Goal: Check status: Check status

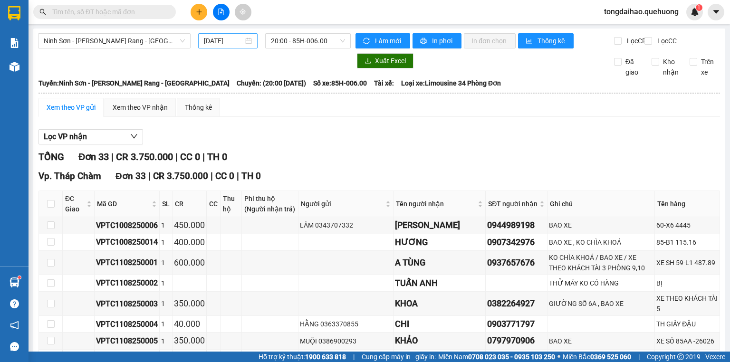
click at [221, 44] on input "[DATE]" at bounding box center [223, 41] width 39 height 10
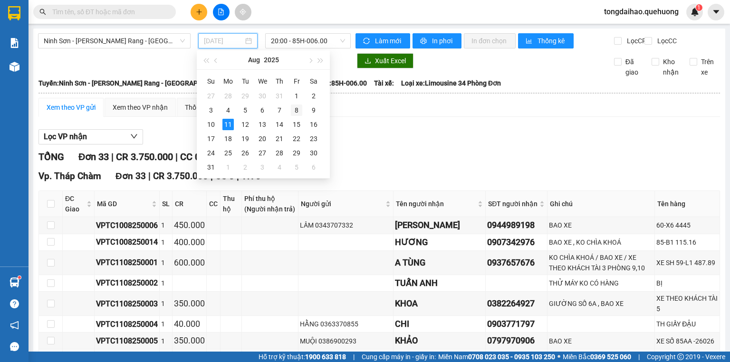
click at [300, 106] on div "8" at bounding box center [296, 110] width 11 height 11
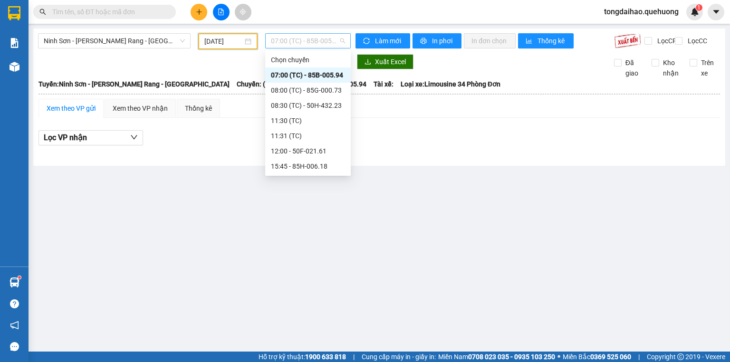
click at [321, 37] on span "07:00 (TC) - 85B-005.94" at bounding box center [308, 41] width 75 height 14
click at [329, 106] on div "08:30 (TC) - 50H-432.23" at bounding box center [308, 105] width 74 height 10
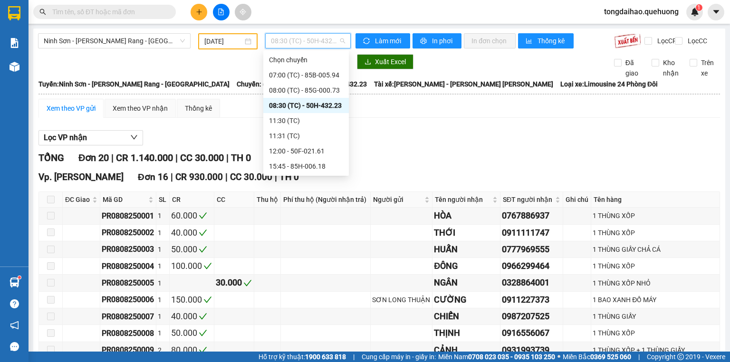
click at [318, 38] on span "08:30 (TC) - 50H-432.23" at bounding box center [308, 41] width 75 height 14
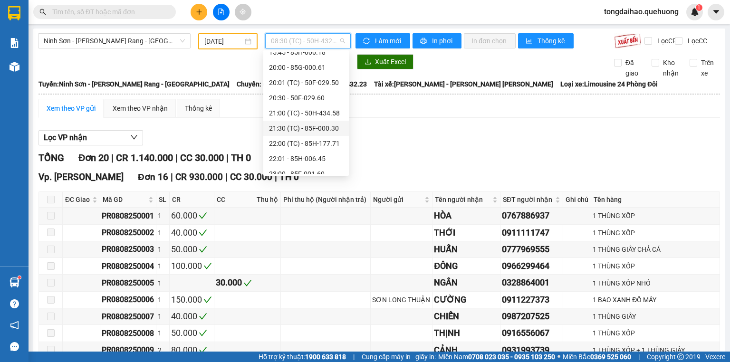
scroll to position [76, 0]
click at [320, 104] on div "20:00 - 85G-000.61" at bounding box center [306, 105] width 74 height 10
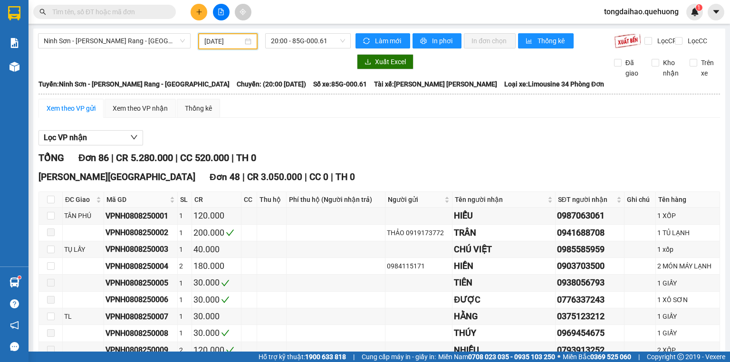
click at [218, 38] on input "[DATE]" at bounding box center [223, 41] width 38 height 10
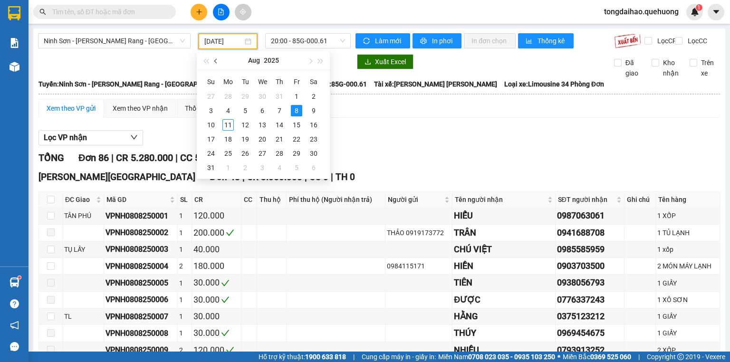
click at [217, 61] on span "button" at bounding box center [216, 61] width 5 height 5
click at [215, 62] on span "button" at bounding box center [216, 61] width 5 height 5
click at [264, 122] on div "18" at bounding box center [262, 124] width 11 height 11
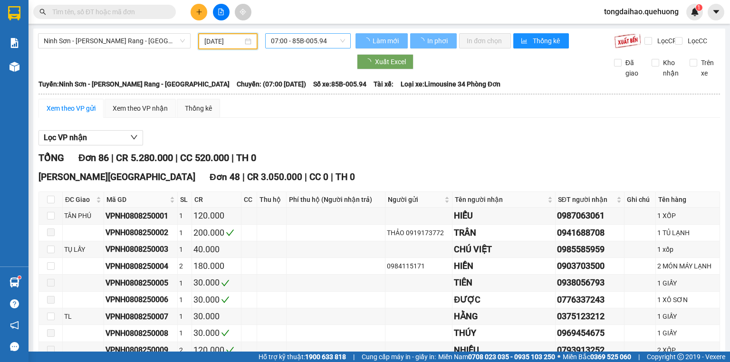
click at [302, 39] on span "07:00 - 85B-005.94" at bounding box center [308, 41] width 75 height 14
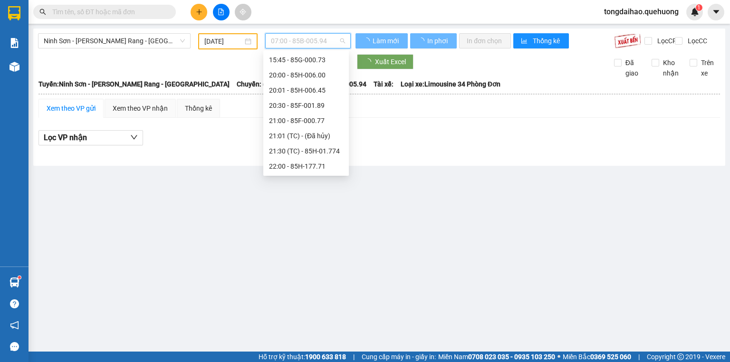
scroll to position [15, 0]
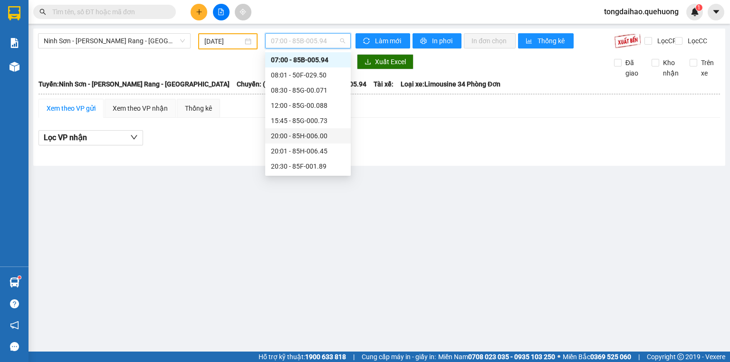
click at [294, 134] on div "20:00 - 85H-006.00" at bounding box center [308, 136] width 74 height 10
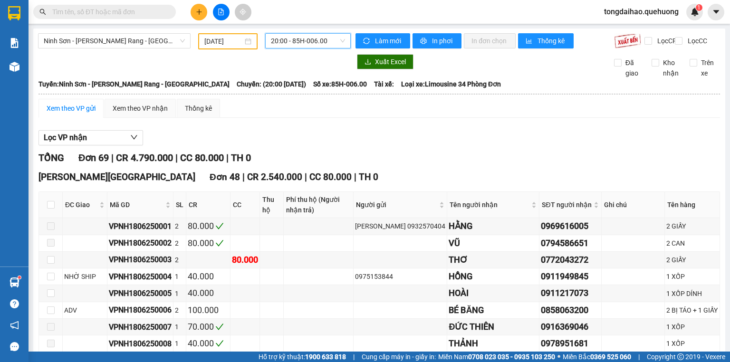
click at [223, 40] on input "[DATE]" at bounding box center [223, 41] width 38 height 10
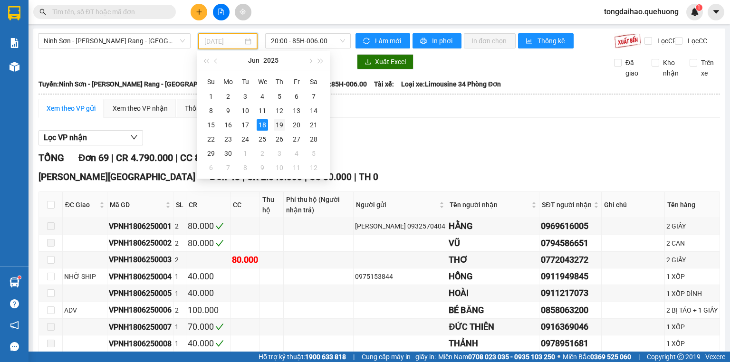
click at [277, 124] on div "19" at bounding box center [279, 124] width 11 height 11
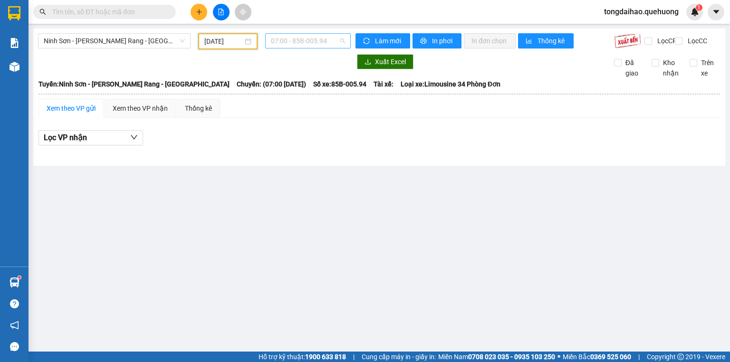
click at [305, 34] on span "07:00 - 85B-005.94" at bounding box center [308, 41] width 75 height 14
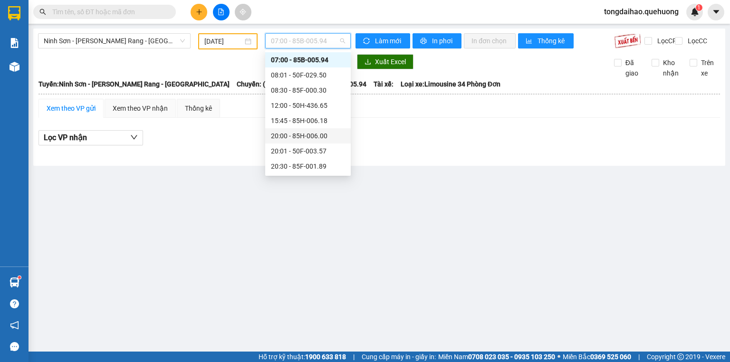
click at [325, 135] on div "20:00 - 85H-006.00" at bounding box center [308, 136] width 74 height 10
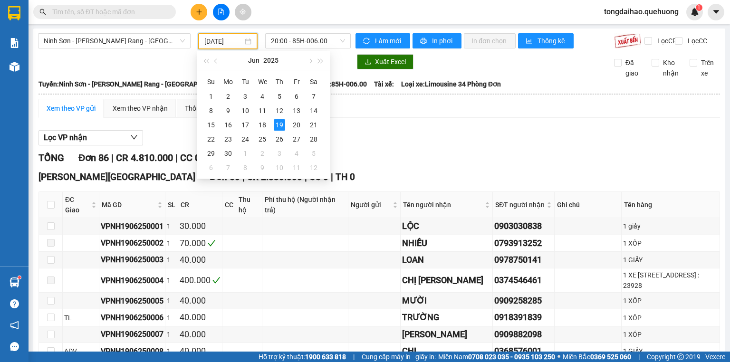
click at [211, 44] on input "[DATE]" at bounding box center [223, 41] width 38 height 10
click at [297, 124] on div "20" at bounding box center [296, 124] width 11 height 11
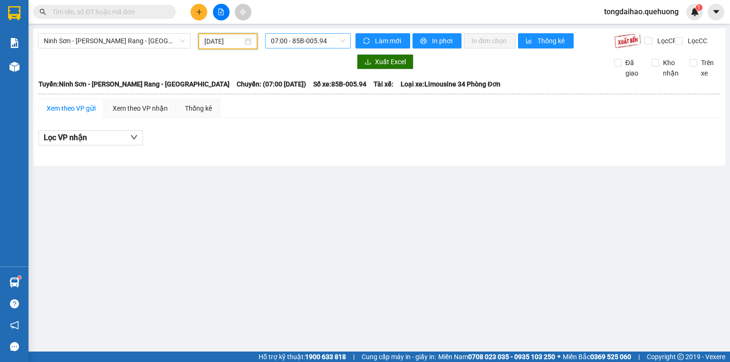
click at [308, 42] on span "07:00 - 85B-005.94" at bounding box center [308, 41] width 75 height 14
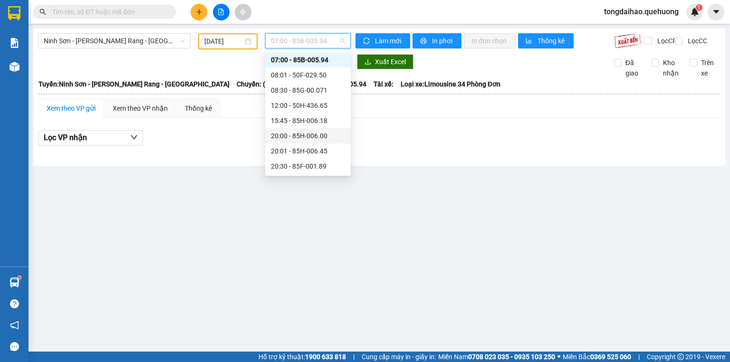
click at [326, 137] on div "20:00 - 85H-006.00" at bounding box center [308, 136] width 74 height 10
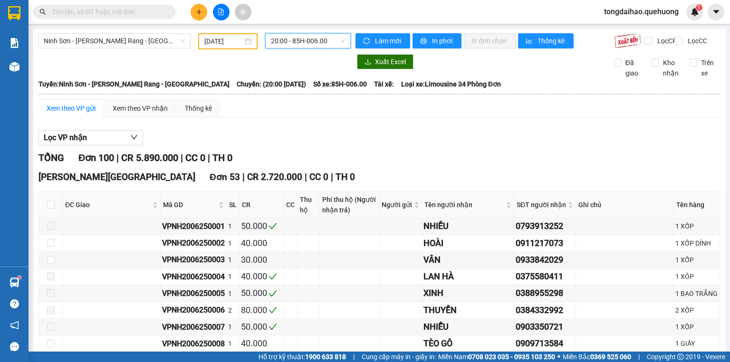
click at [212, 42] on input "[DATE]" at bounding box center [223, 41] width 38 height 10
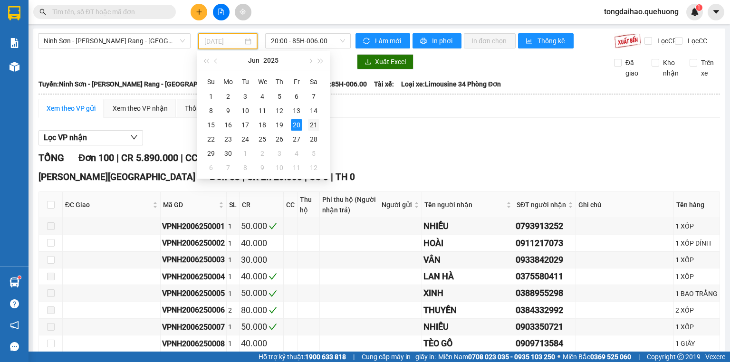
click at [314, 123] on div "21" at bounding box center [313, 124] width 11 height 11
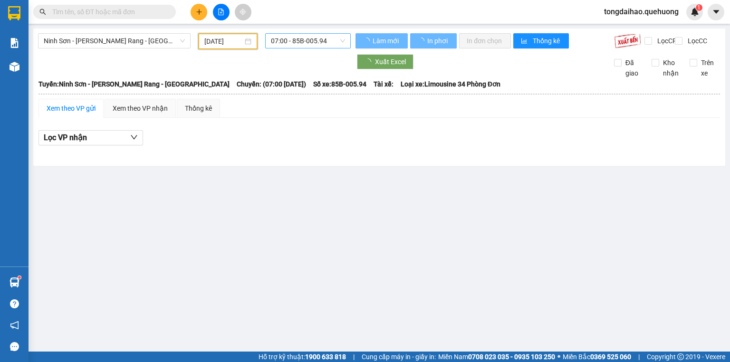
click at [321, 39] on span "07:00 - 85B-005.94" at bounding box center [308, 41] width 75 height 14
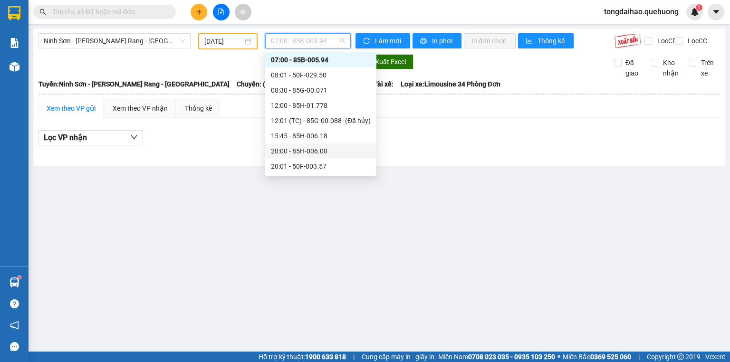
click at [317, 150] on div "20:00 - 85H-006.00" at bounding box center [321, 151] width 100 height 10
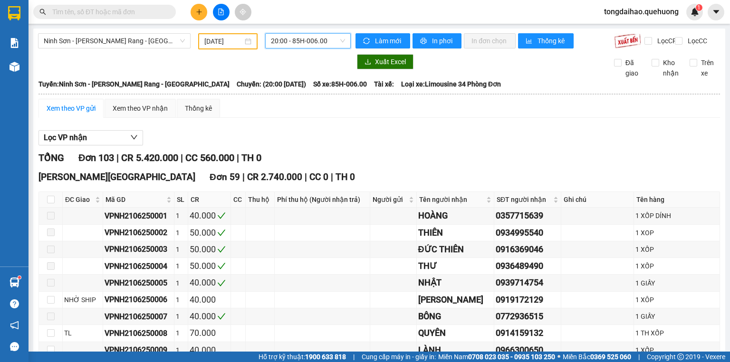
click at [215, 40] on input "[DATE]" at bounding box center [223, 41] width 38 height 10
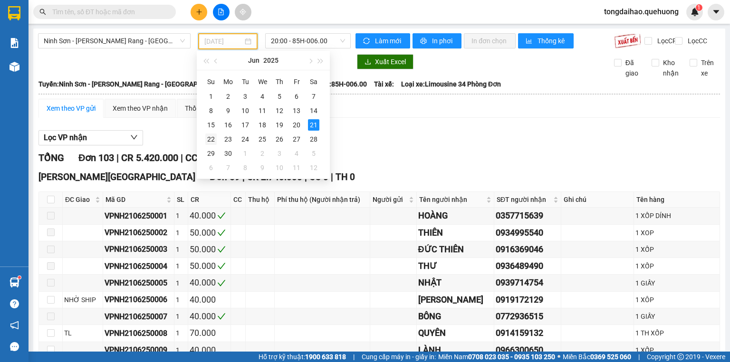
click at [211, 138] on div "22" at bounding box center [210, 139] width 11 height 11
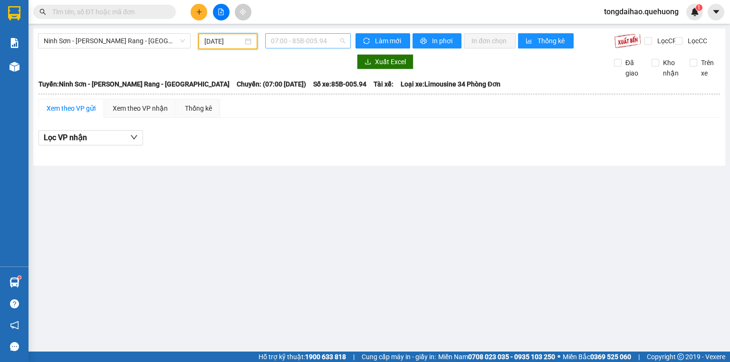
click at [299, 42] on span "07:00 - 85B-005.94" at bounding box center [308, 41] width 75 height 14
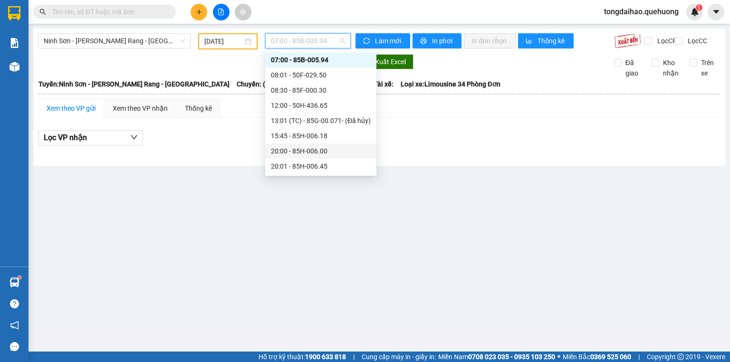
click at [309, 151] on div "20:00 - 85H-006.00" at bounding box center [321, 151] width 100 height 10
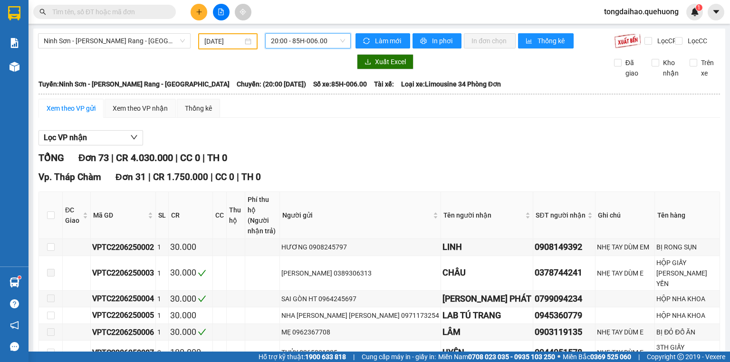
click at [237, 36] on input "[DATE]" at bounding box center [223, 41] width 38 height 10
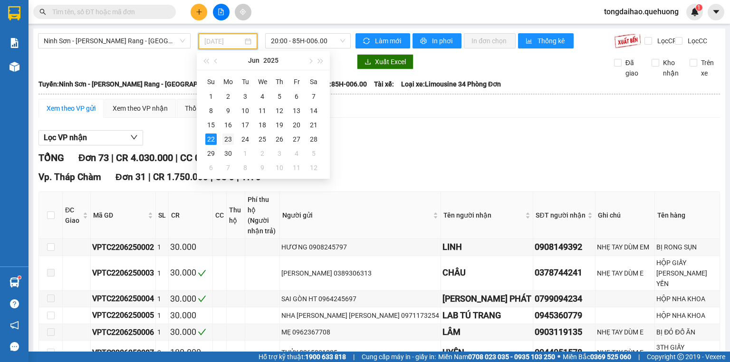
click at [226, 139] on div "23" at bounding box center [227, 139] width 11 height 11
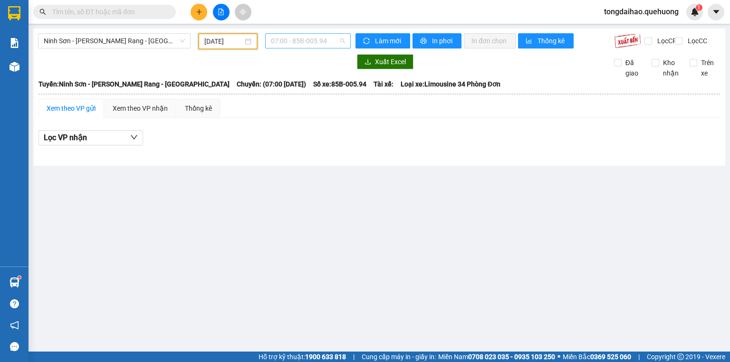
click at [316, 40] on span "07:00 - 85B-005.94" at bounding box center [308, 41] width 75 height 14
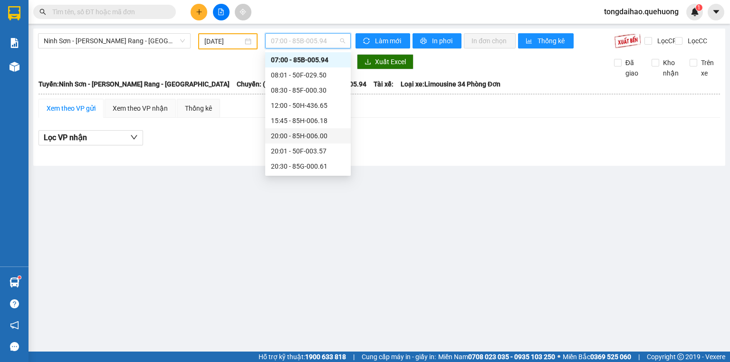
click at [310, 139] on div "20:00 - 85H-006.00" at bounding box center [308, 136] width 74 height 10
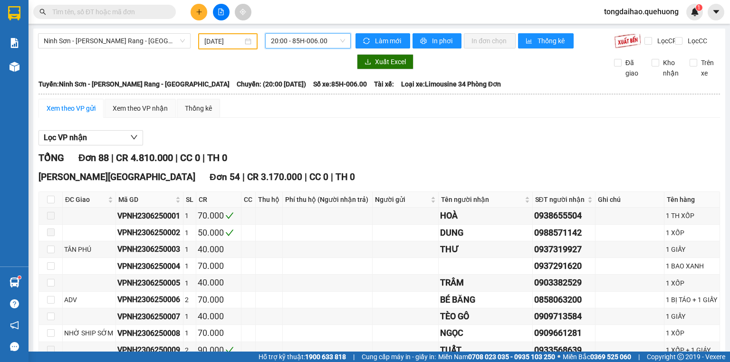
click at [230, 42] on input "[DATE]" at bounding box center [223, 41] width 38 height 10
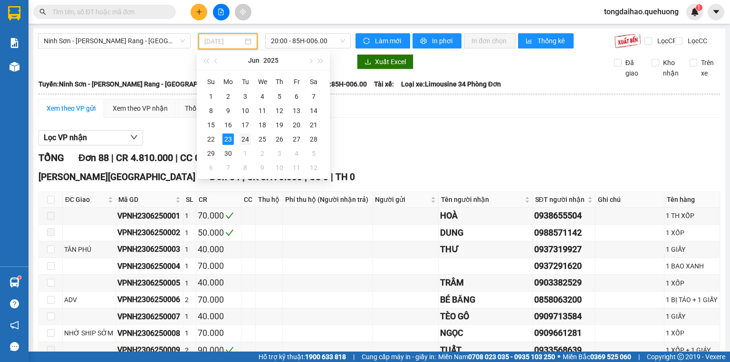
click at [244, 139] on div "24" at bounding box center [245, 139] width 11 height 11
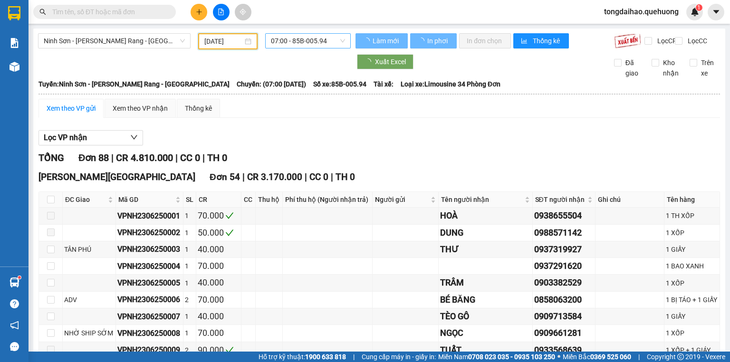
click at [319, 42] on span "07:00 - 85B-005.94" at bounding box center [308, 41] width 75 height 14
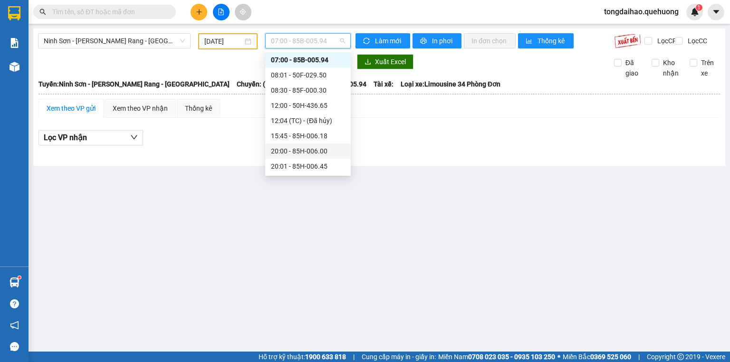
click at [302, 154] on div "20:00 - 85H-006.00" at bounding box center [308, 151] width 74 height 10
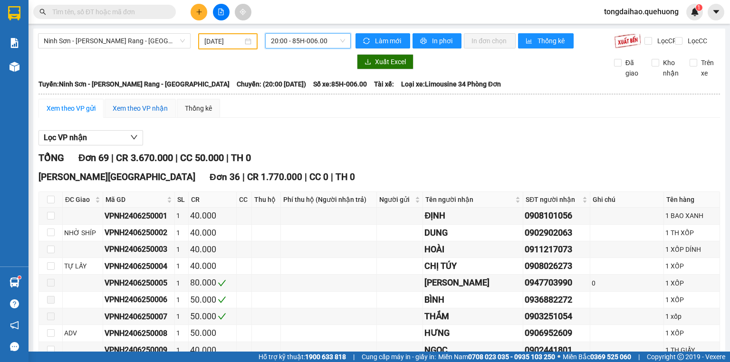
click at [144, 114] on div "Xem theo VP nhận" at bounding box center [140, 108] width 55 height 10
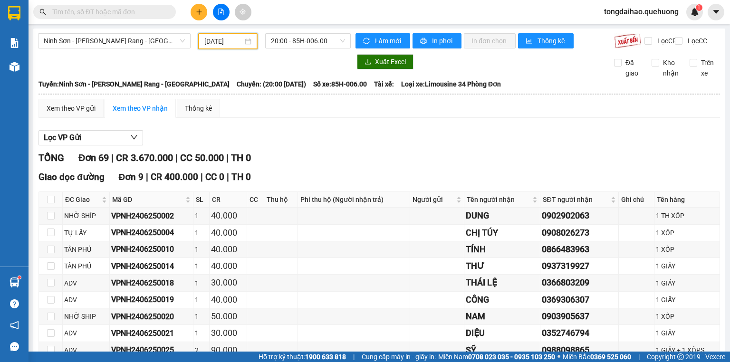
click at [212, 45] on input "[DATE]" at bounding box center [223, 41] width 38 height 10
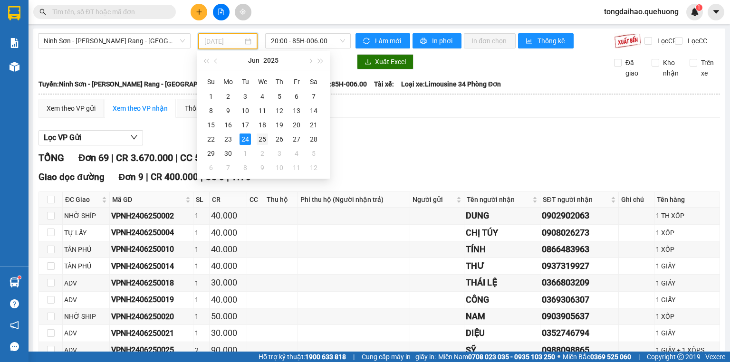
click at [260, 143] on div "25" at bounding box center [262, 139] width 11 height 11
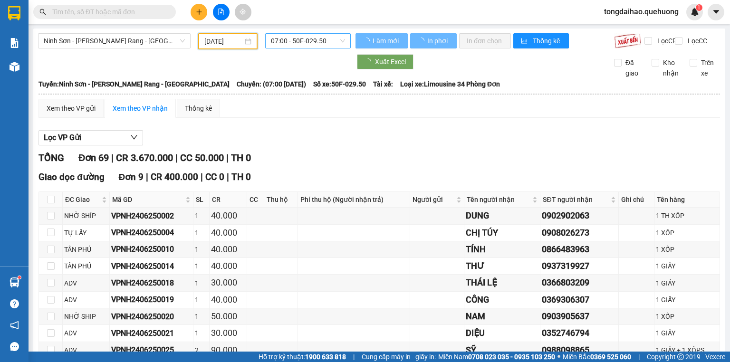
click at [309, 45] on span "07:00 - 50F-029.50" at bounding box center [308, 41] width 75 height 14
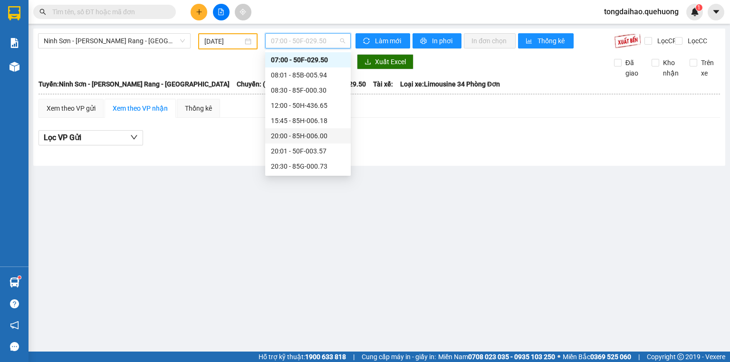
click at [316, 139] on div "20:00 - 85H-006.00" at bounding box center [308, 136] width 74 height 10
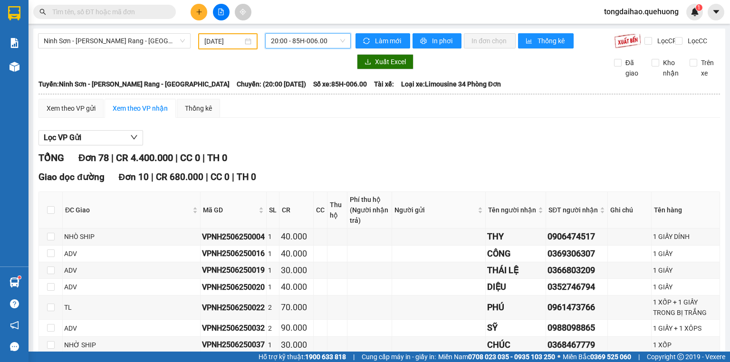
click at [225, 40] on input "[DATE]" at bounding box center [223, 41] width 38 height 10
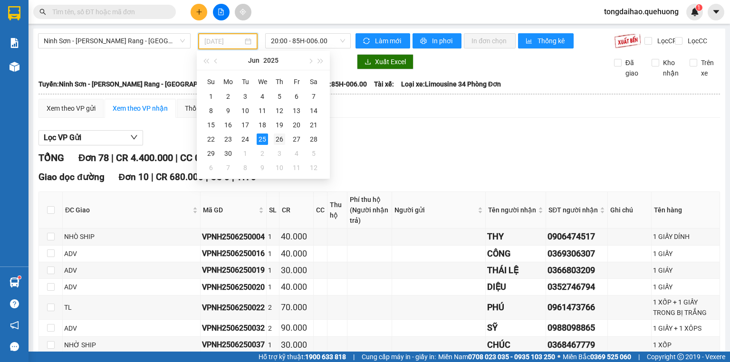
click at [278, 137] on div "26" at bounding box center [279, 139] width 11 height 11
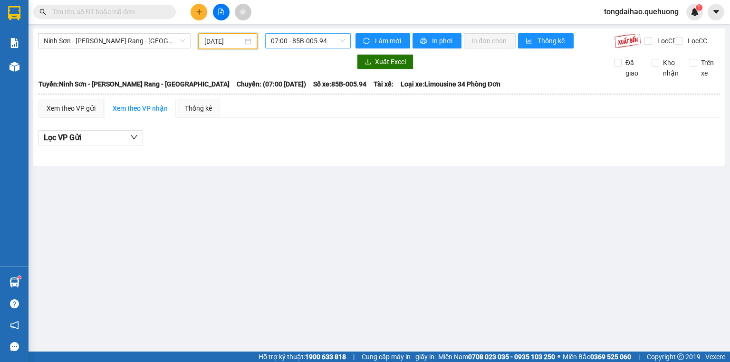
click at [313, 41] on span "07:00 - 85B-005.94" at bounding box center [308, 41] width 75 height 14
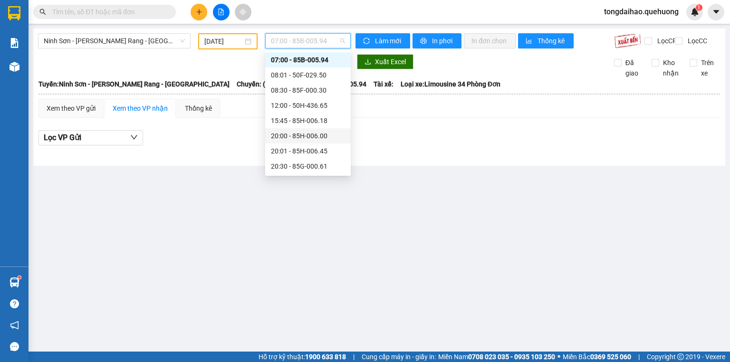
click at [323, 131] on div "20:00 - 85H-006.00" at bounding box center [308, 136] width 74 height 10
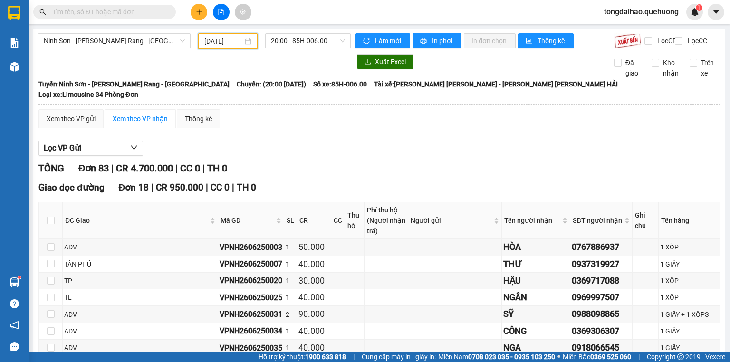
click at [227, 45] on input "[DATE]" at bounding box center [223, 41] width 38 height 10
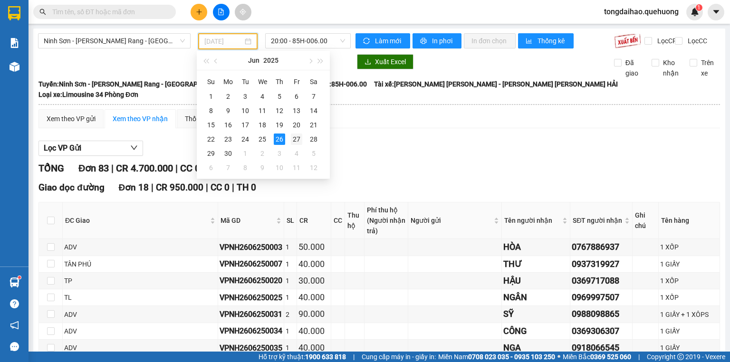
click at [294, 138] on div "27" at bounding box center [296, 139] width 11 height 11
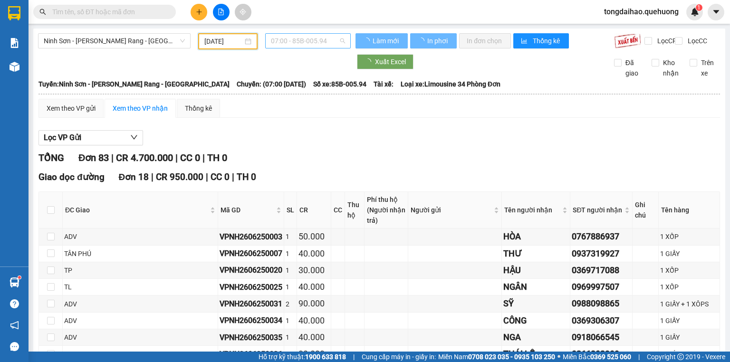
click at [300, 40] on span "07:00 - 85B-005.94" at bounding box center [308, 41] width 75 height 14
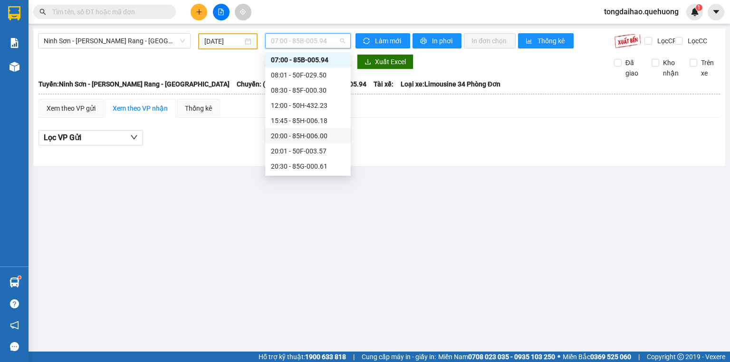
click at [306, 133] on div "20:00 - 85H-006.00" at bounding box center [308, 136] width 74 height 10
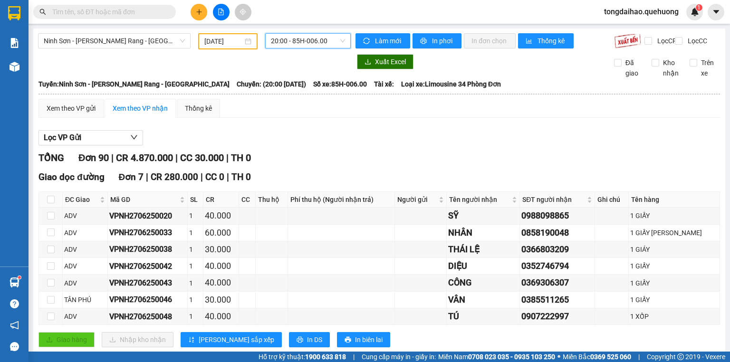
click at [213, 46] on input "[DATE]" at bounding box center [223, 41] width 38 height 10
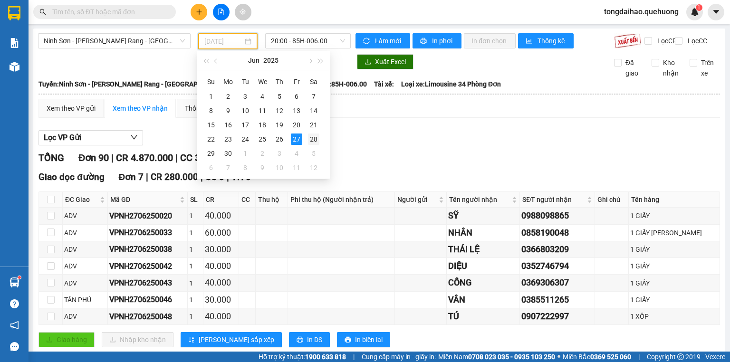
click at [316, 138] on div "28" at bounding box center [313, 139] width 11 height 11
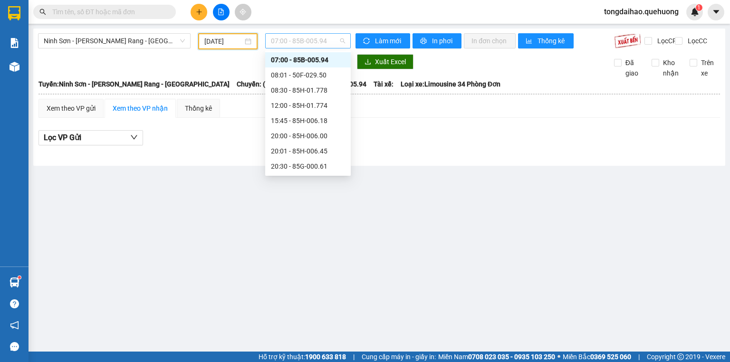
click at [325, 41] on span "07:00 - 85B-005.94" at bounding box center [308, 41] width 75 height 14
click at [319, 136] on div "20:00 - 85H-006.00" at bounding box center [308, 136] width 74 height 10
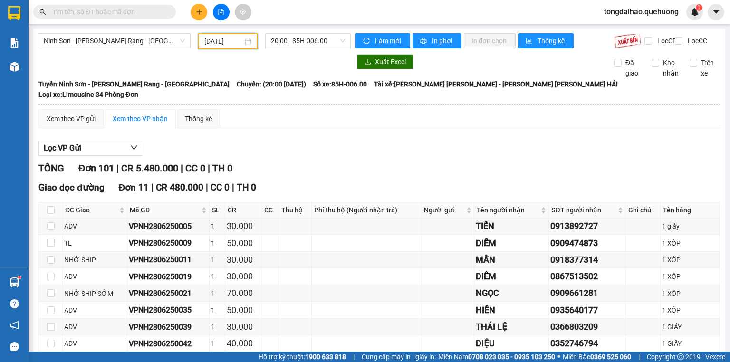
click at [218, 42] on input "[DATE]" at bounding box center [223, 41] width 38 height 10
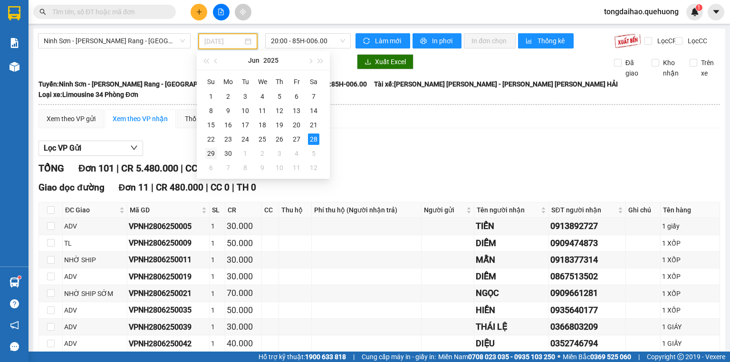
click at [212, 154] on div "29" at bounding box center [210, 153] width 11 height 11
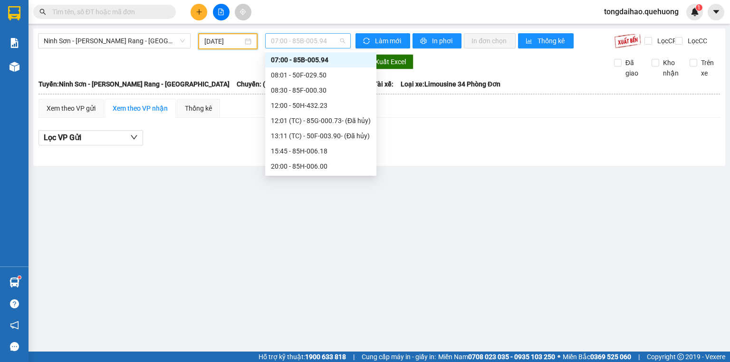
click at [327, 38] on span "07:00 - 85B-005.94" at bounding box center [308, 41] width 75 height 14
click at [317, 169] on div "20:00 - 85H-006.00" at bounding box center [321, 166] width 100 height 10
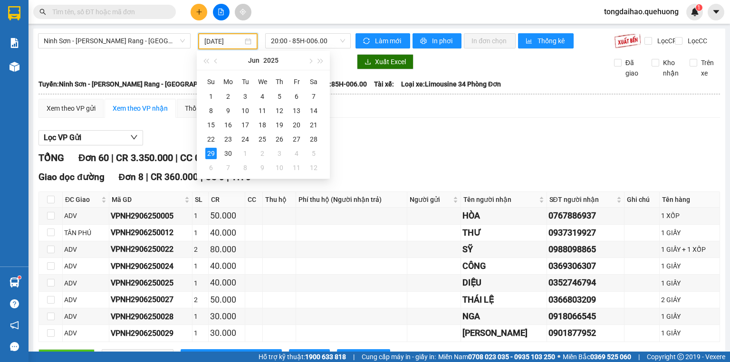
click at [230, 40] on input "[DATE]" at bounding box center [223, 41] width 38 height 10
click at [230, 152] on div "30" at bounding box center [227, 153] width 11 height 11
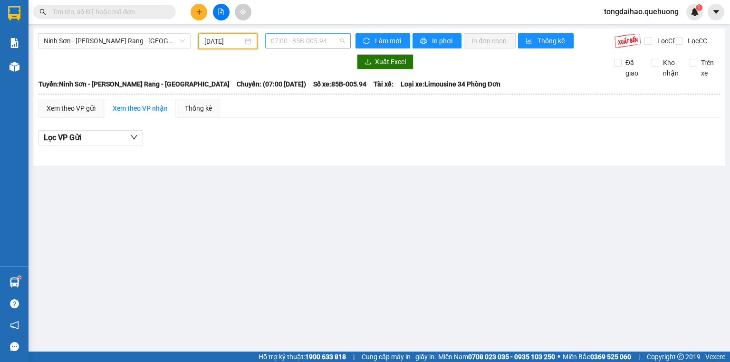
click at [314, 38] on span "07:00 - 85B-005.94" at bounding box center [308, 41] width 75 height 14
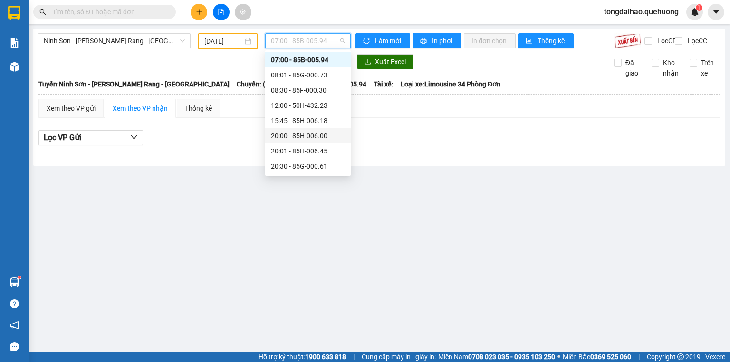
click at [316, 142] on div "20:00 - 85H-006.00" at bounding box center [308, 135] width 86 height 15
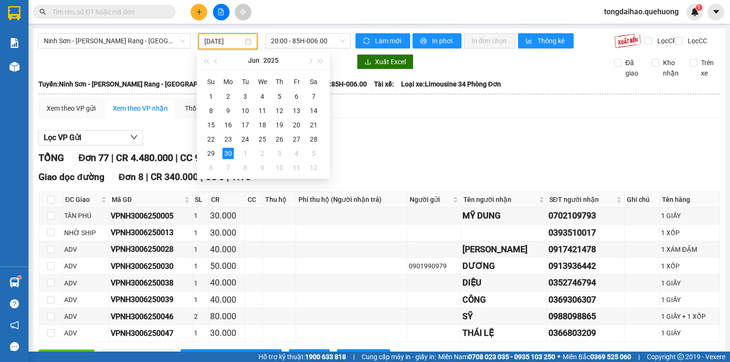
click at [230, 43] on input "[DATE]" at bounding box center [223, 41] width 38 height 10
click at [238, 151] on td "1" at bounding box center [245, 153] width 17 height 14
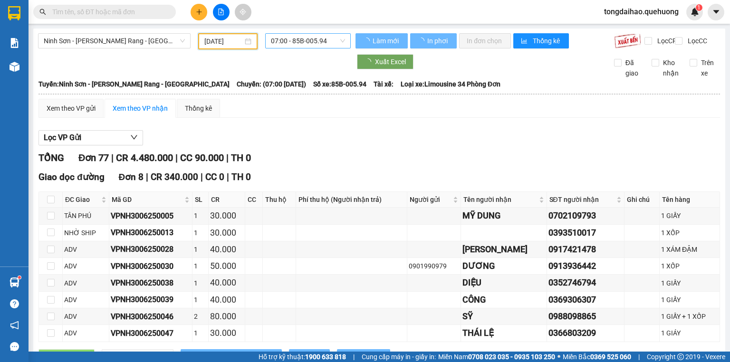
click at [314, 41] on span "07:00 - 85B-005.94" at bounding box center [308, 41] width 75 height 14
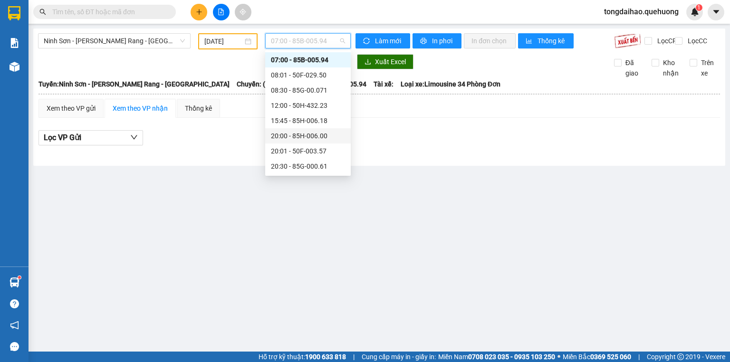
click at [323, 135] on div "20:00 - 85H-006.00" at bounding box center [308, 136] width 74 height 10
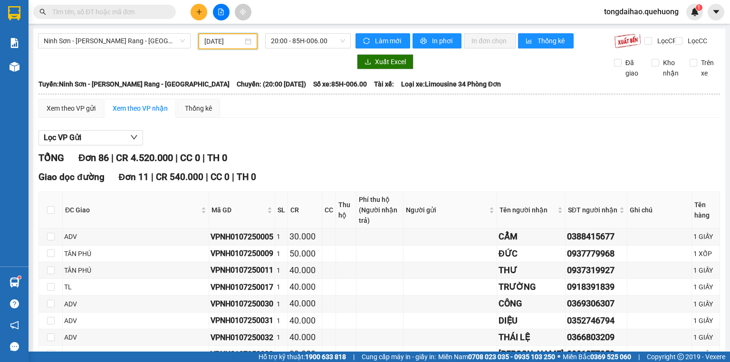
click at [222, 36] on input "[DATE]" at bounding box center [223, 41] width 38 height 10
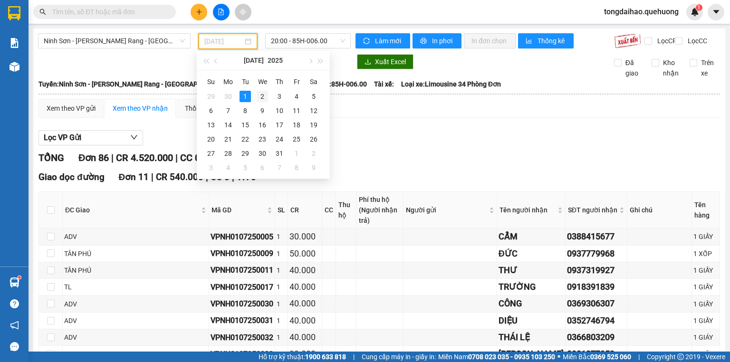
click at [262, 96] on div "2" at bounding box center [262, 96] width 11 height 11
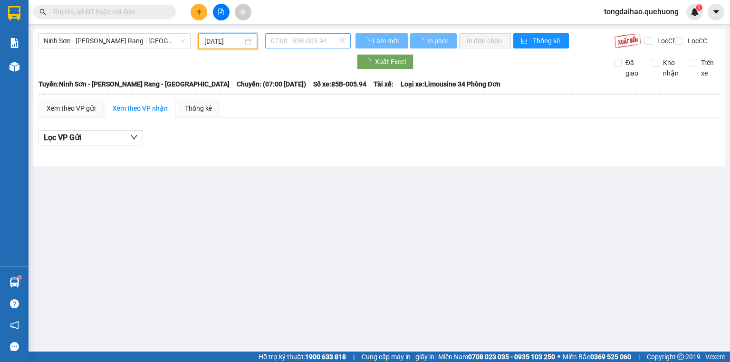
click at [316, 38] on span "07:00 - 85B-005.94" at bounding box center [308, 41] width 75 height 14
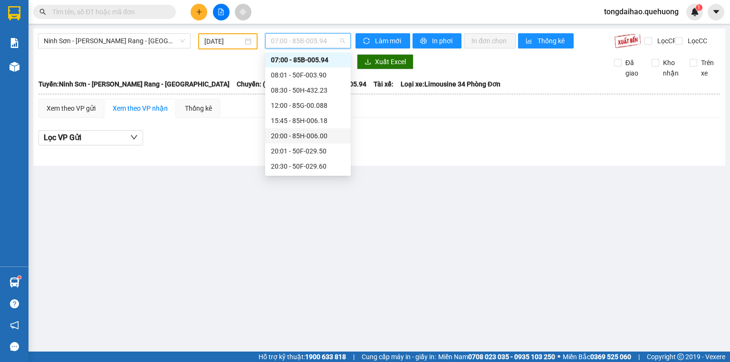
click at [320, 137] on div "20:00 - 85H-006.00" at bounding box center [308, 136] width 74 height 10
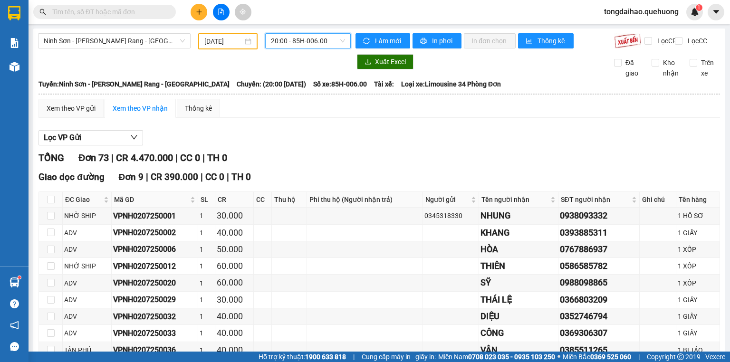
click at [220, 37] on input "[DATE]" at bounding box center [223, 41] width 38 height 10
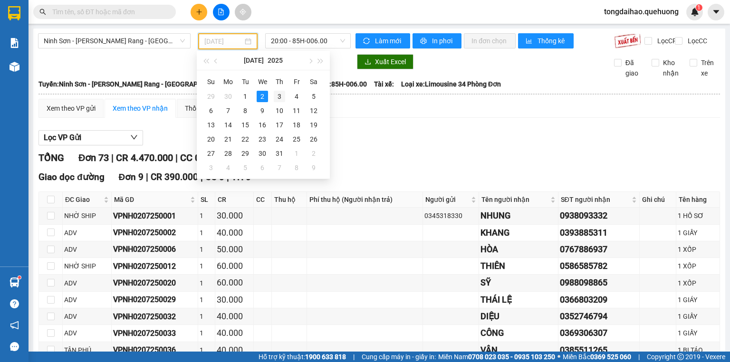
click at [280, 95] on div "3" at bounding box center [279, 96] width 11 height 11
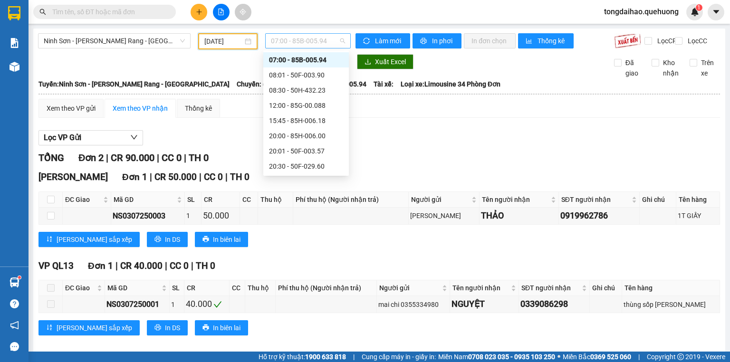
click at [317, 42] on span "07:00 - 85B-005.94" at bounding box center [308, 41] width 75 height 14
click at [316, 139] on div "20:00 - 85H-006.00" at bounding box center [306, 136] width 74 height 10
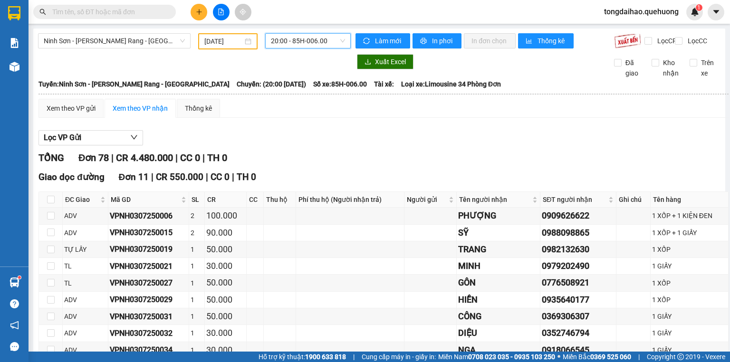
click at [226, 46] on div "[DATE]" at bounding box center [227, 41] width 59 height 16
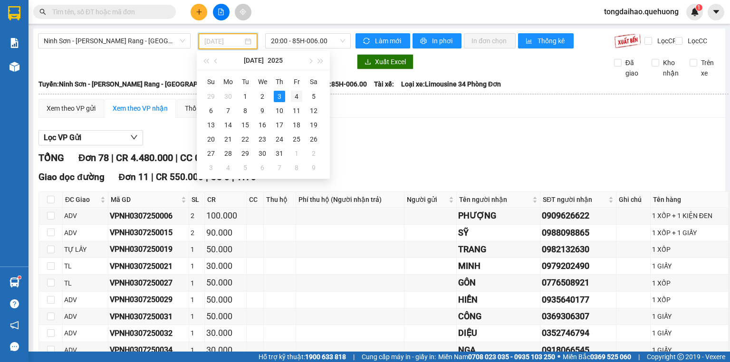
click at [298, 99] on div "4" at bounding box center [296, 96] width 11 height 11
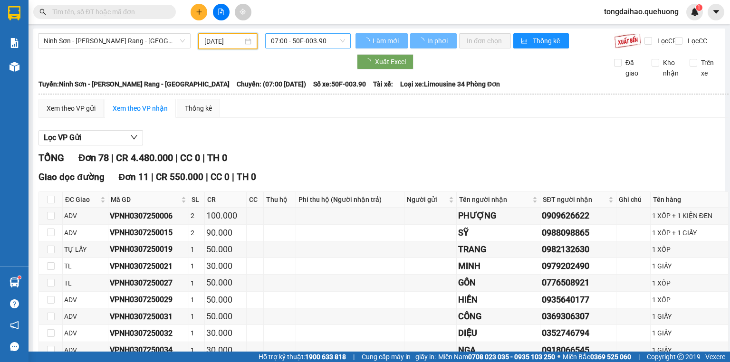
click at [314, 38] on span "07:00 - 50F-003.90" at bounding box center [308, 41] width 75 height 14
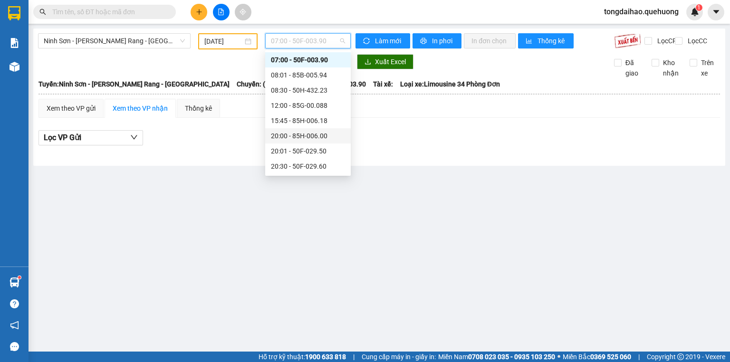
click at [312, 140] on div "20:00 - 85H-006.00" at bounding box center [308, 136] width 74 height 10
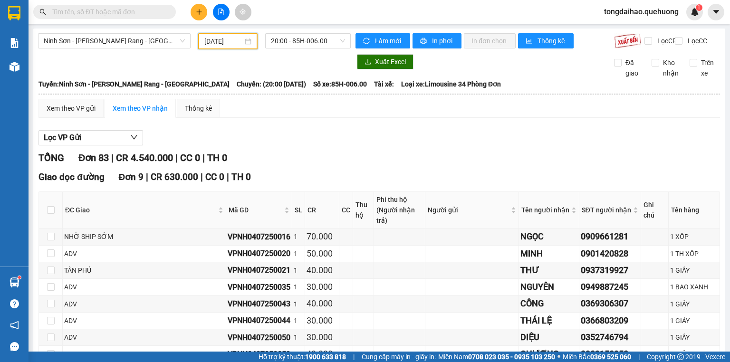
click at [225, 40] on input "[DATE]" at bounding box center [223, 41] width 38 height 10
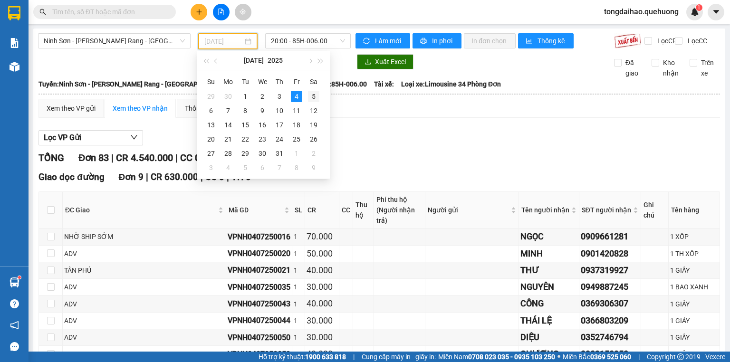
click at [308, 96] on div "5" at bounding box center [313, 96] width 11 height 11
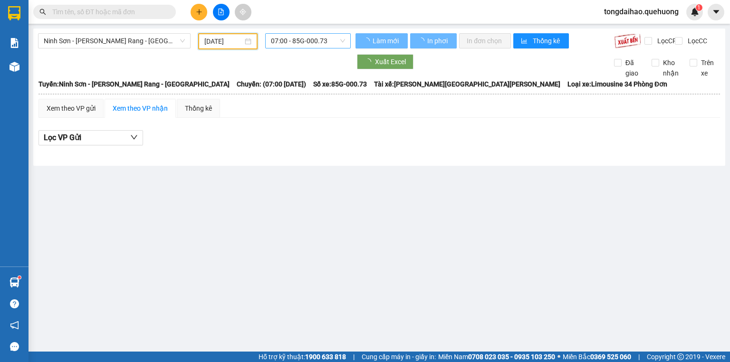
click at [317, 44] on span "07:00 - 85G-000.73" at bounding box center [308, 41] width 75 height 14
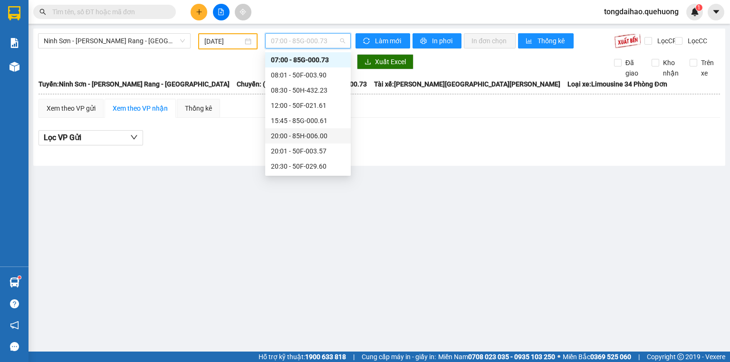
click at [317, 137] on div "20:00 - 85H-006.00" at bounding box center [308, 136] width 74 height 10
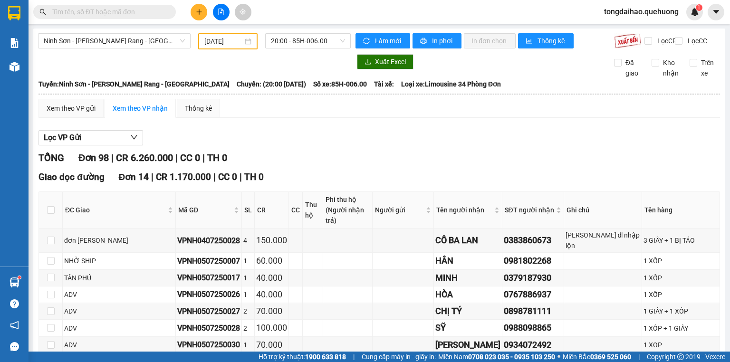
click at [221, 35] on div "[DATE]" at bounding box center [227, 41] width 59 height 16
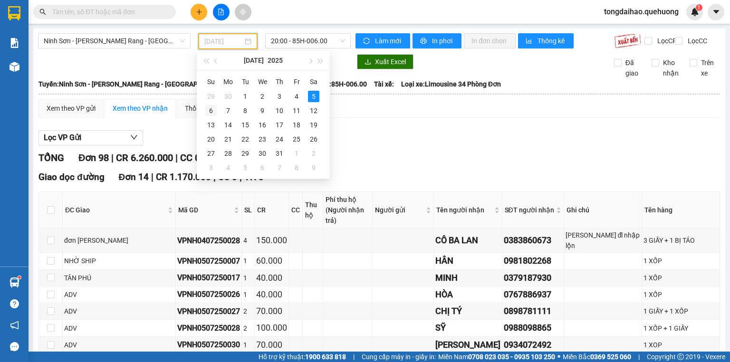
click at [212, 108] on div "6" at bounding box center [210, 110] width 11 height 11
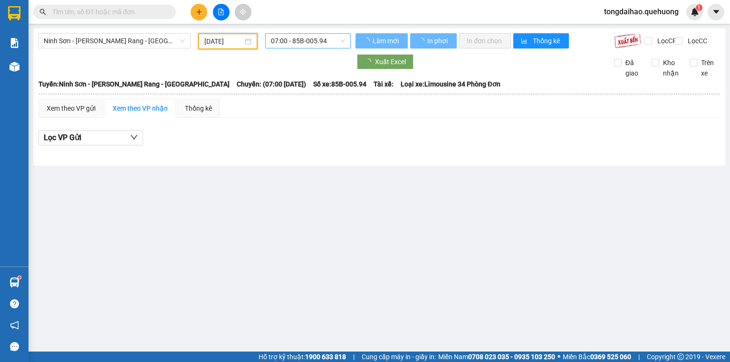
click at [324, 47] on span "07:00 - 85B-005.94" at bounding box center [308, 41] width 75 height 14
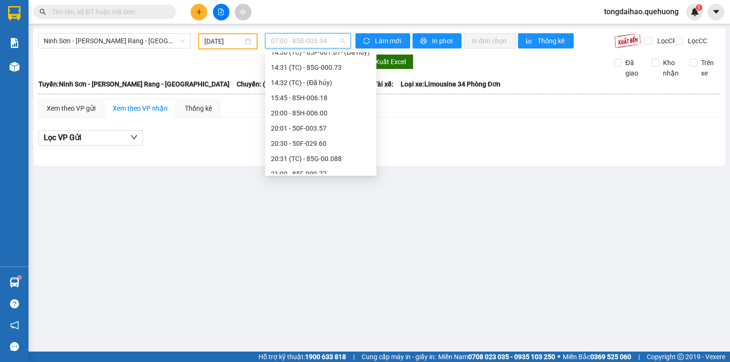
scroll to position [91, 0]
click at [312, 152] on div "20:00 - 85H-006.00" at bounding box center [321, 151] width 100 height 10
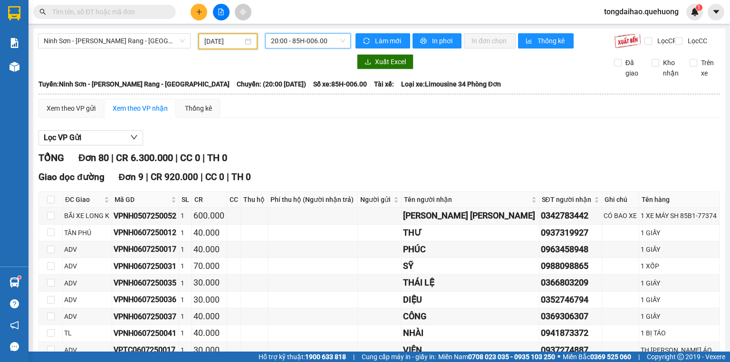
click at [226, 40] on input "[DATE]" at bounding box center [223, 41] width 38 height 10
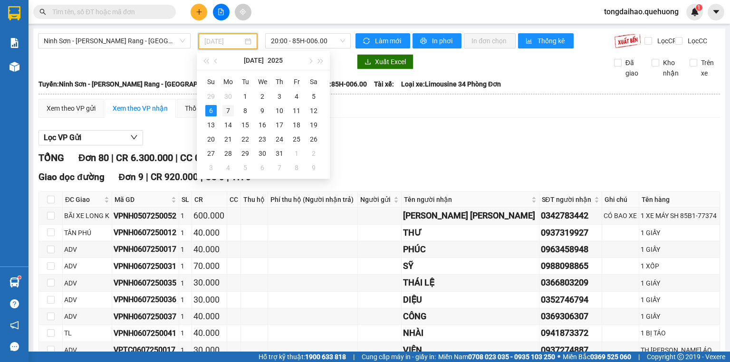
click at [231, 108] on div "7" at bounding box center [227, 110] width 11 height 11
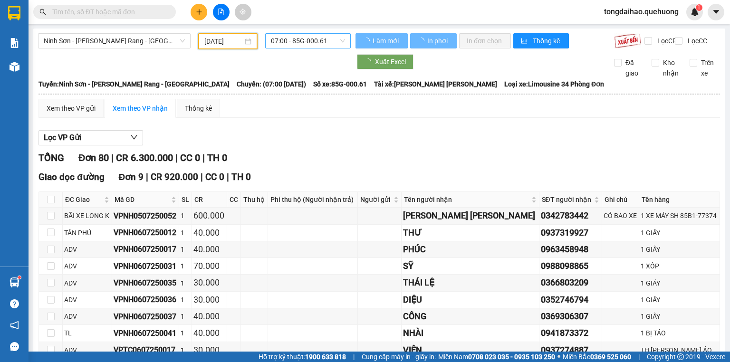
click at [319, 43] on span "07:00 - 85G-000.61" at bounding box center [308, 41] width 75 height 14
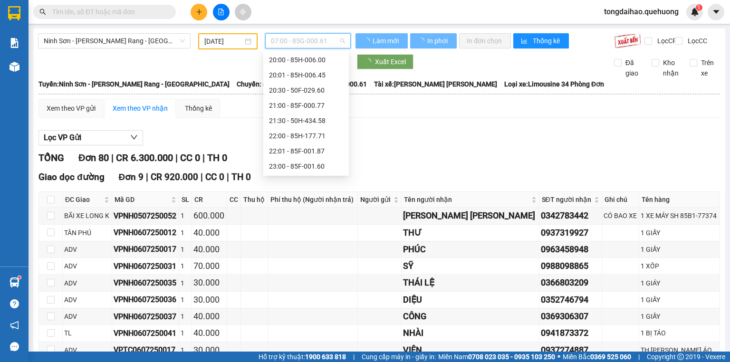
scroll to position [15, 0]
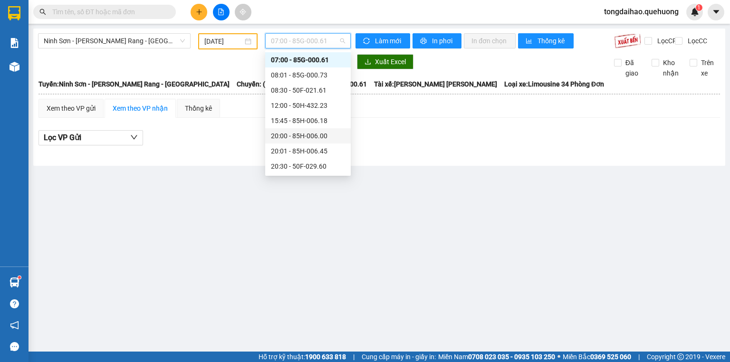
click at [311, 136] on div "20:00 - 85H-006.00" at bounding box center [308, 136] width 74 height 10
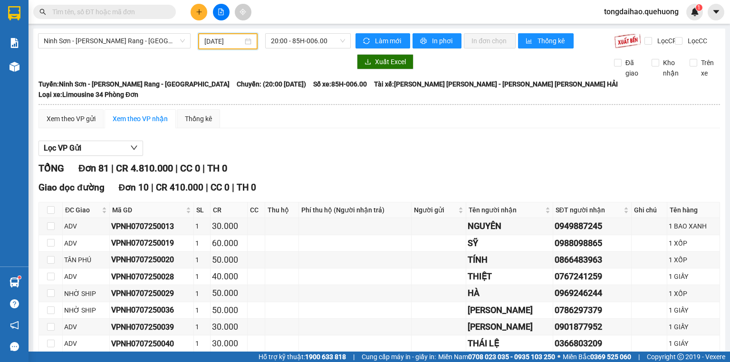
click at [212, 39] on input "[DATE]" at bounding box center [223, 41] width 38 height 10
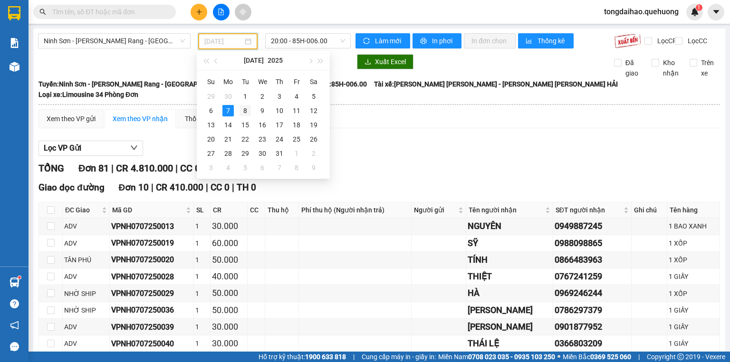
click at [245, 108] on div "8" at bounding box center [245, 110] width 11 height 11
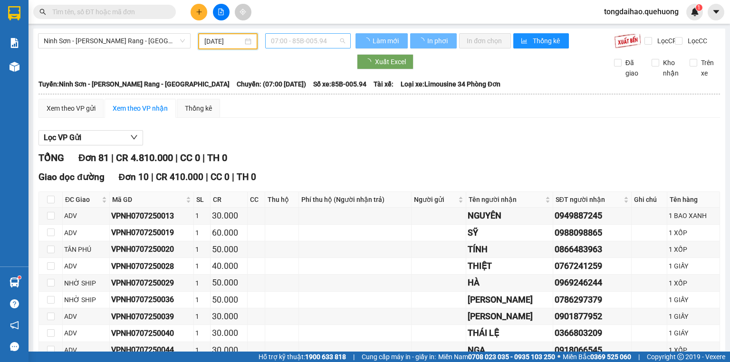
click at [312, 38] on span "07:00 - 85B-005.94" at bounding box center [308, 41] width 75 height 14
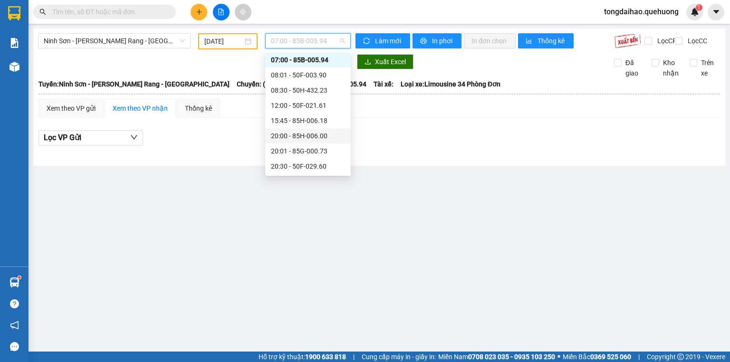
click at [310, 134] on div "20:00 - 85H-006.00" at bounding box center [308, 136] width 74 height 10
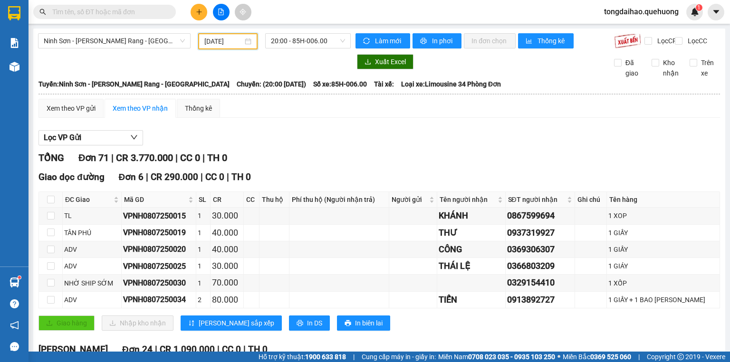
click at [220, 42] on input "[DATE]" at bounding box center [223, 41] width 38 height 10
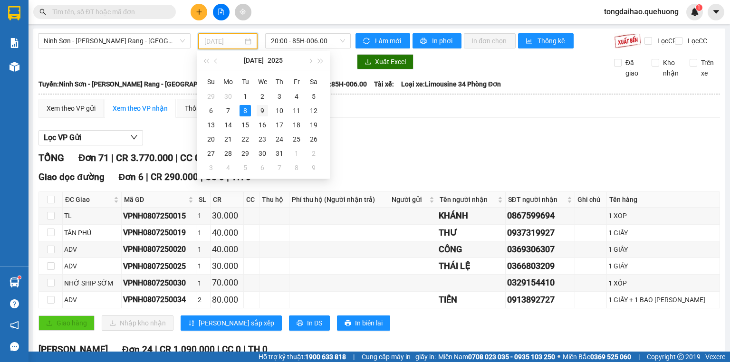
click at [262, 112] on div "9" at bounding box center [262, 110] width 11 height 11
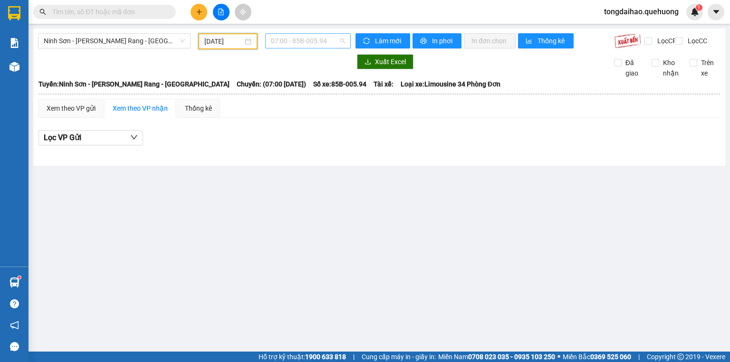
click at [312, 36] on span "07:00 - 85B-005.94" at bounding box center [308, 41] width 75 height 14
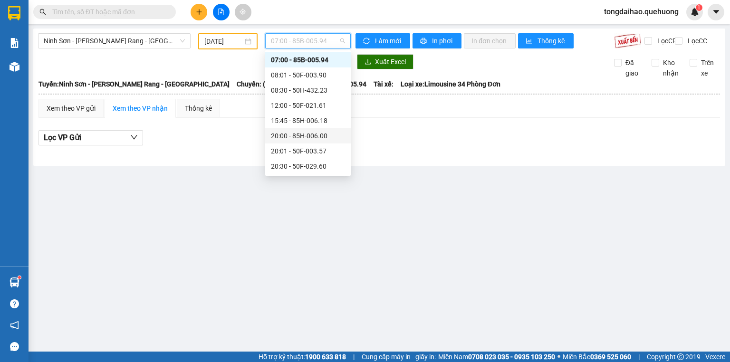
click at [306, 142] on div "20:00 - 85H-006.00" at bounding box center [308, 135] width 86 height 15
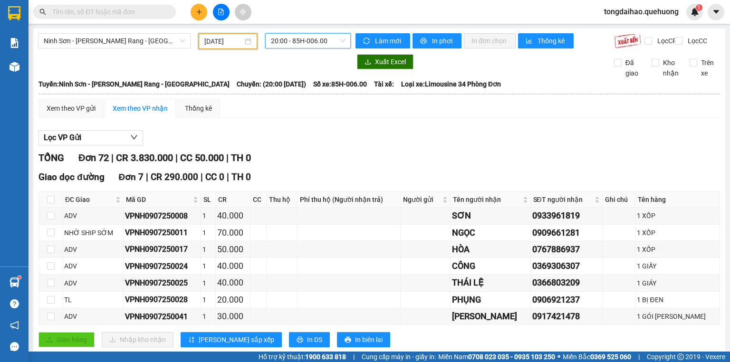
click at [229, 38] on input "[DATE]" at bounding box center [223, 41] width 38 height 10
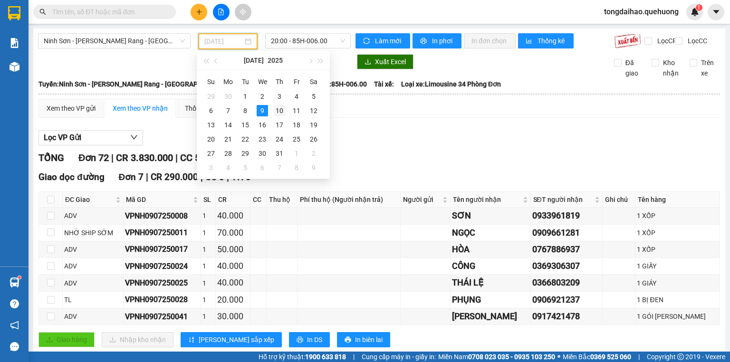
click at [282, 111] on div "10" at bounding box center [279, 110] width 11 height 11
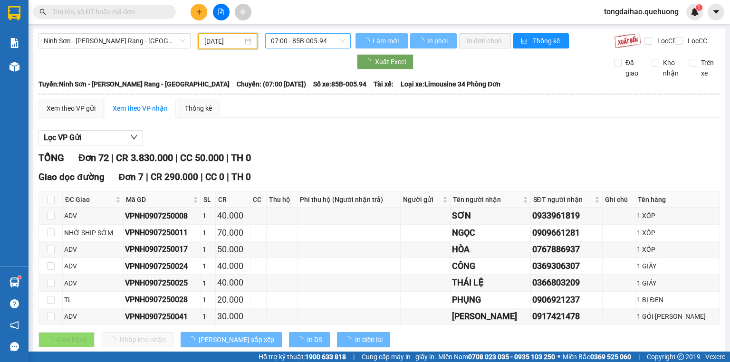
click at [324, 43] on span "07:00 - 85B-005.94" at bounding box center [308, 41] width 75 height 14
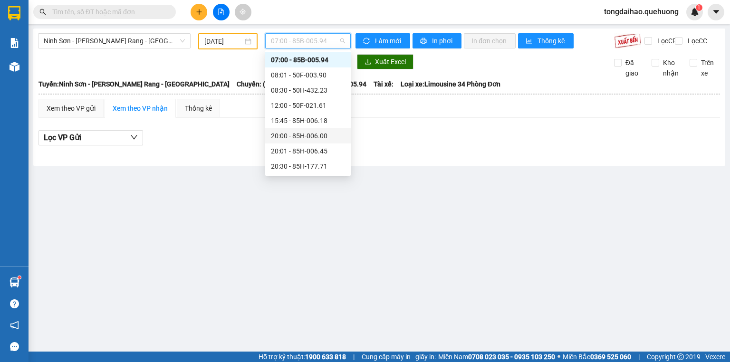
click at [307, 135] on div "20:00 - 85H-006.00" at bounding box center [308, 136] width 74 height 10
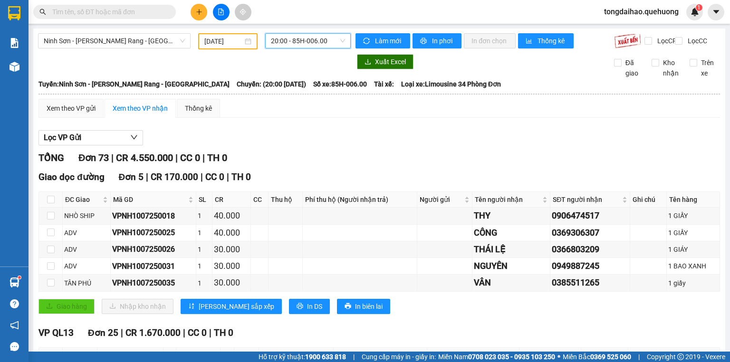
click at [232, 35] on div "[DATE]" at bounding box center [227, 41] width 59 height 16
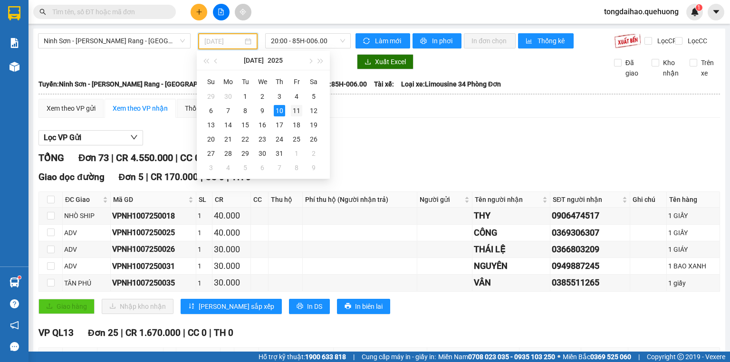
click at [298, 108] on div "11" at bounding box center [296, 110] width 11 height 11
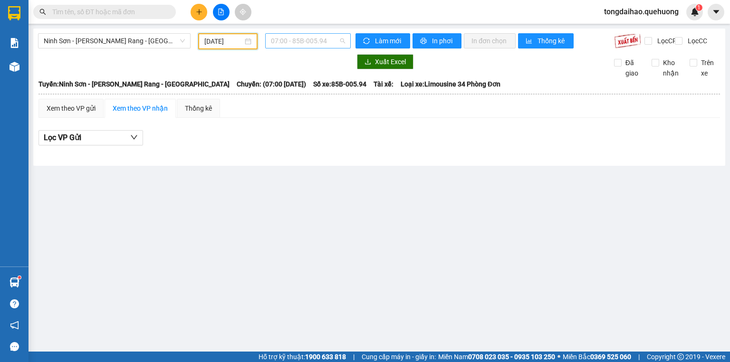
click at [338, 44] on span "07:00 - 85B-005.94" at bounding box center [308, 41] width 75 height 14
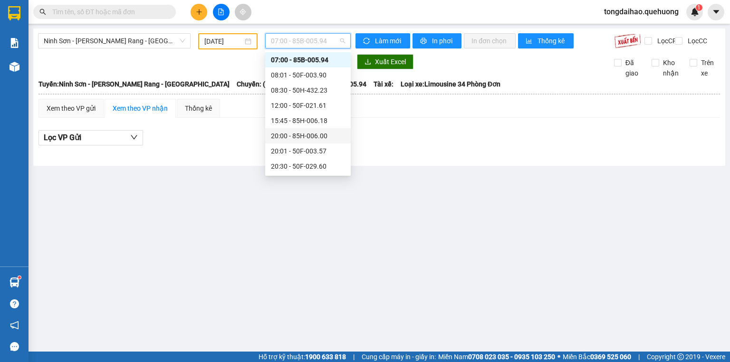
click at [320, 137] on div "20:00 - 85H-006.00" at bounding box center [308, 136] width 74 height 10
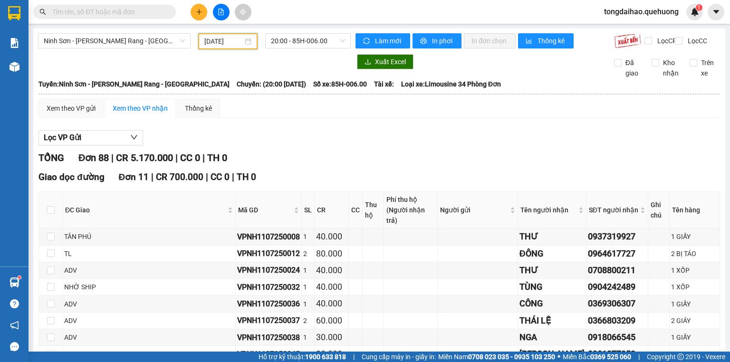
click at [218, 43] on input "[DATE]" at bounding box center [223, 41] width 38 height 10
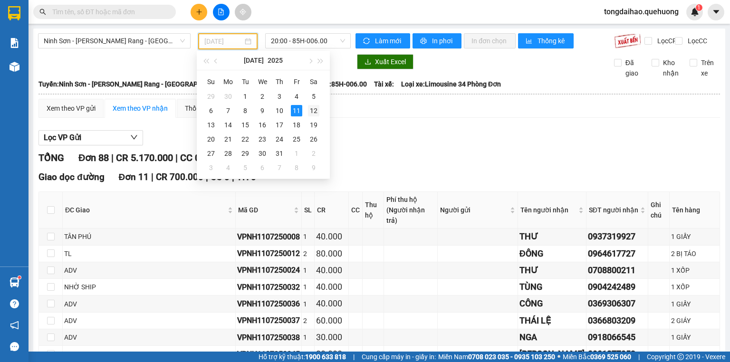
click at [312, 108] on div "12" at bounding box center [313, 110] width 11 height 11
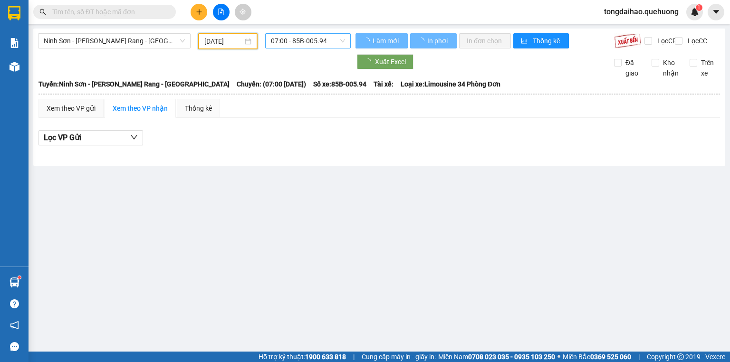
click at [325, 44] on span "07:00 - 85B-005.94" at bounding box center [308, 41] width 75 height 14
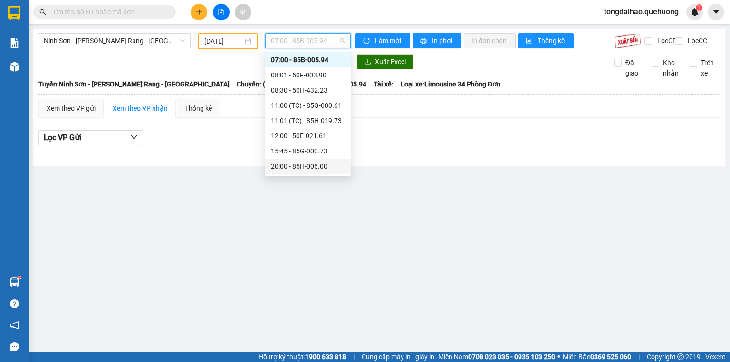
click at [313, 167] on div "20:00 - 85H-006.00" at bounding box center [308, 166] width 74 height 10
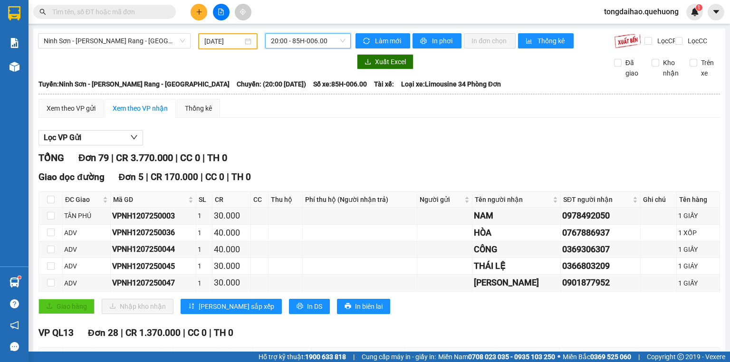
click at [233, 40] on input "[DATE]" at bounding box center [223, 41] width 38 height 10
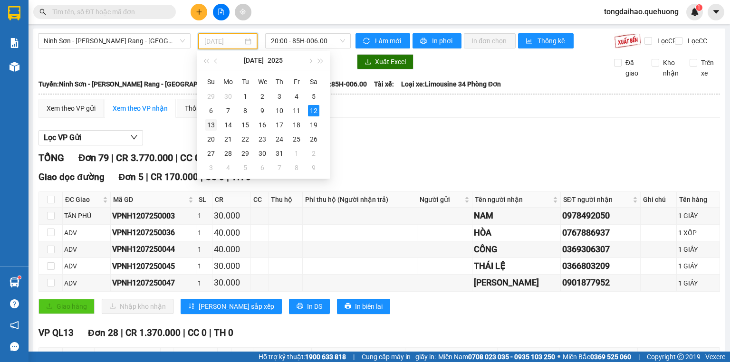
click at [213, 123] on div "13" at bounding box center [210, 124] width 11 height 11
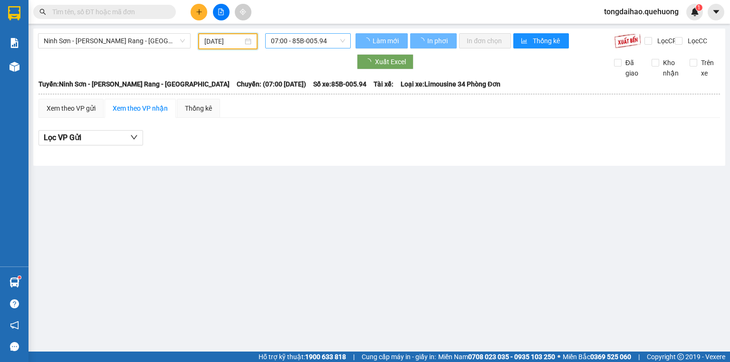
click at [317, 44] on span "07:00 - 85B-005.94" at bounding box center [308, 41] width 75 height 14
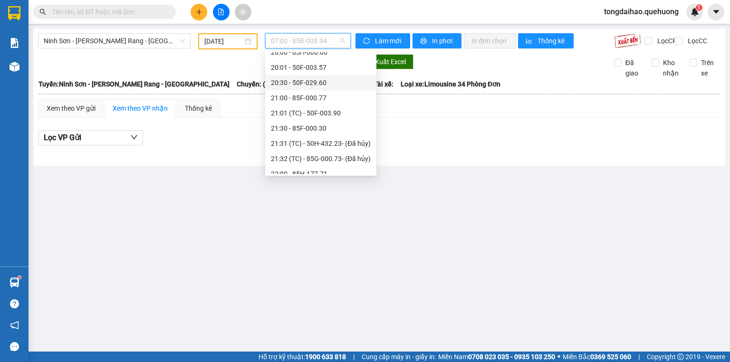
scroll to position [106, 0]
click at [321, 94] on div "20:00 - 85H-006.00" at bounding box center [321, 90] width 100 height 10
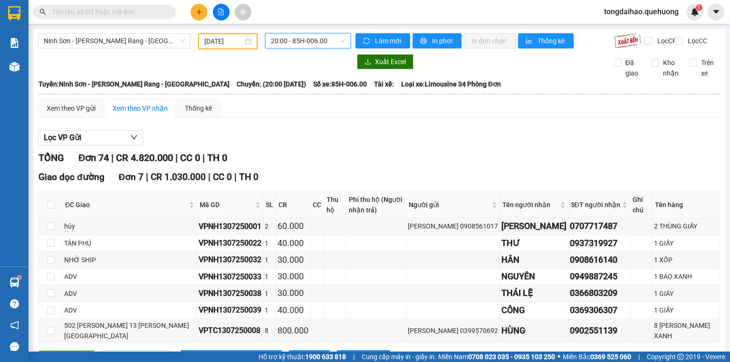
click at [235, 38] on input "[DATE]" at bounding box center [223, 41] width 38 height 10
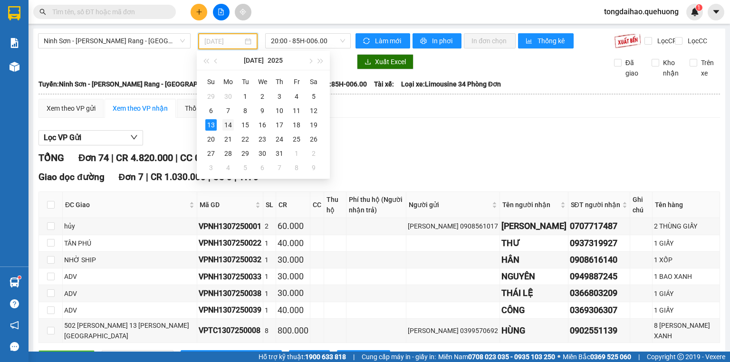
click at [228, 125] on div "14" at bounding box center [227, 124] width 11 height 11
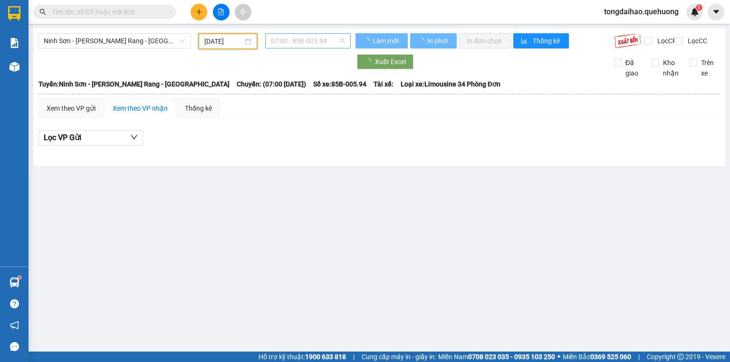
click at [314, 40] on span "07:00 - 85B-005.94" at bounding box center [308, 41] width 75 height 14
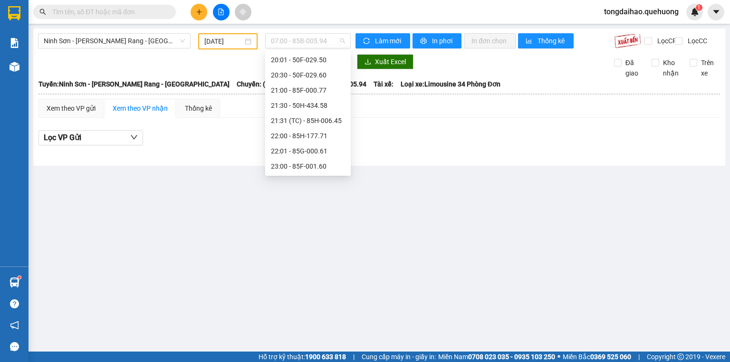
scroll to position [15, 0]
click at [317, 135] on div "20:00 - 85H-006.00" at bounding box center [308, 136] width 74 height 10
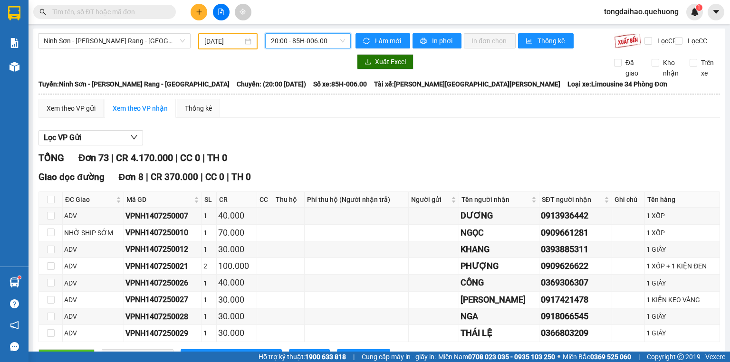
click at [229, 42] on input "[DATE]" at bounding box center [223, 41] width 38 height 10
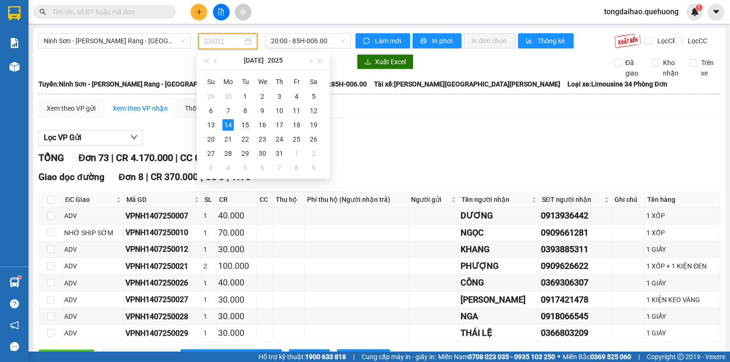
click at [247, 125] on div "15" at bounding box center [245, 124] width 11 height 11
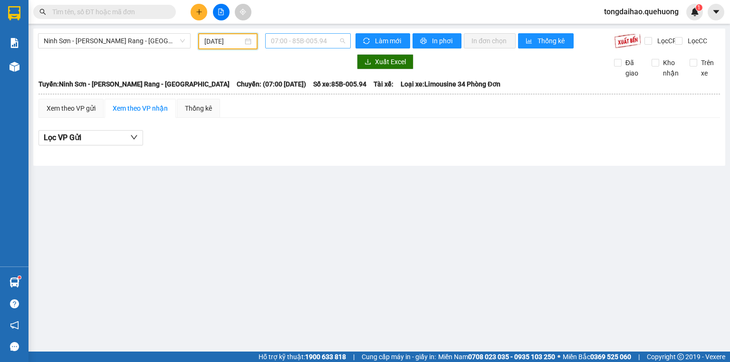
click at [323, 38] on span "07:00 - 85B-005.94" at bounding box center [308, 41] width 75 height 14
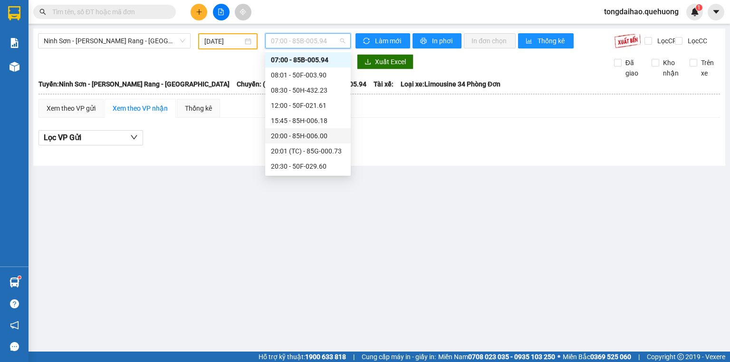
click at [316, 138] on div "20:00 - 85H-006.00" at bounding box center [308, 136] width 74 height 10
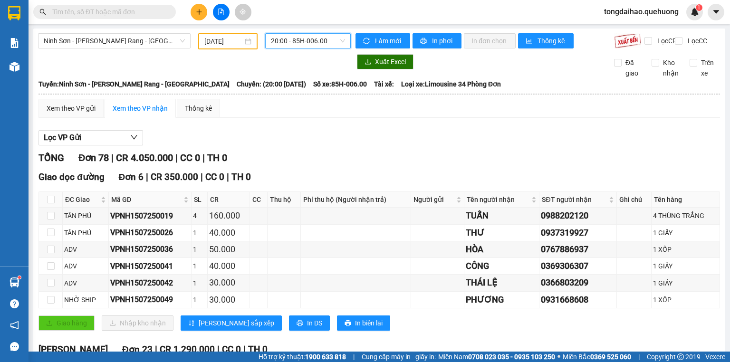
click at [232, 38] on input "[DATE]" at bounding box center [223, 41] width 38 height 10
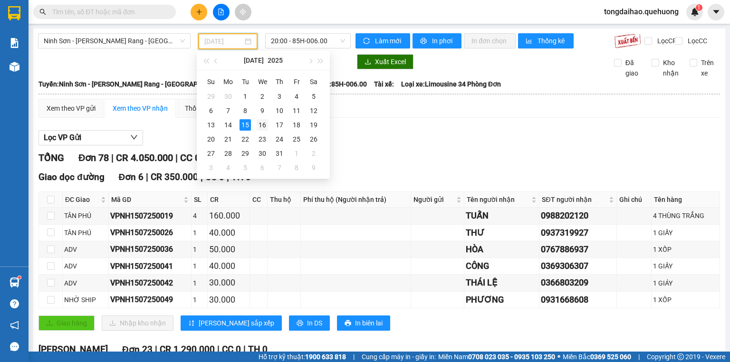
click at [264, 124] on div "16" at bounding box center [262, 124] width 11 height 11
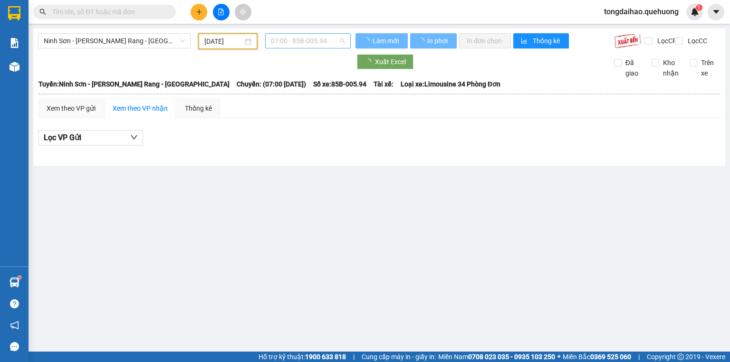
click at [314, 38] on span "07:00 - 85B-005.94" at bounding box center [308, 41] width 75 height 14
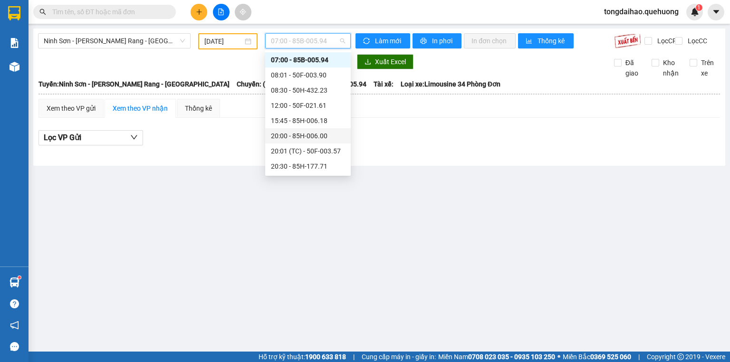
click at [309, 139] on div "20:00 - 85H-006.00" at bounding box center [308, 136] width 74 height 10
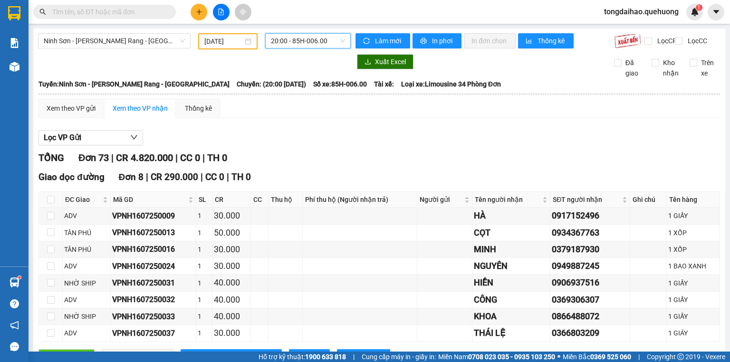
click at [229, 37] on input "[DATE]" at bounding box center [223, 41] width 38 height 10
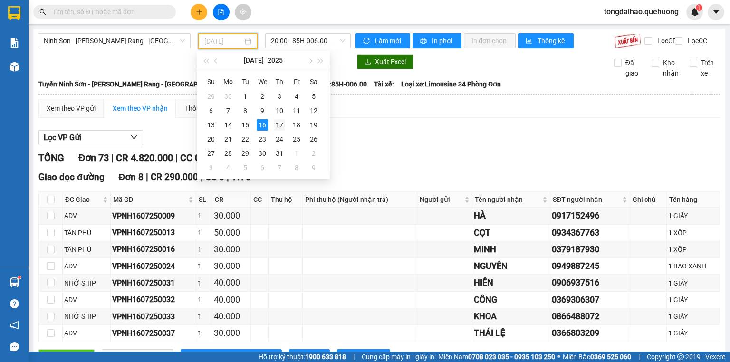
click at [276, 125] on div "17" at bounding box center [279, 124] width 11 height 11
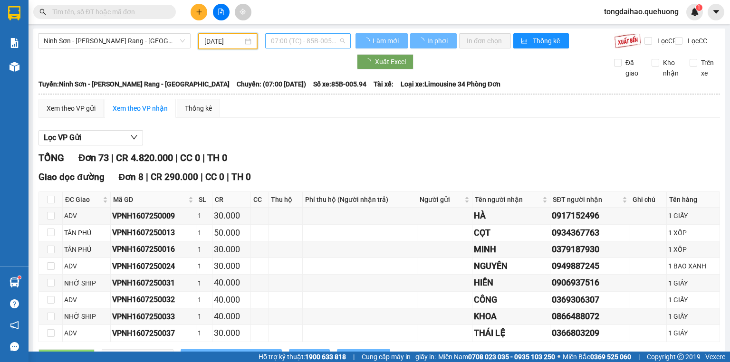
click at [298, 45] on span "07:00 (TC) - 85B-005.94" at bounding box center [308, 41] width 75 height 14
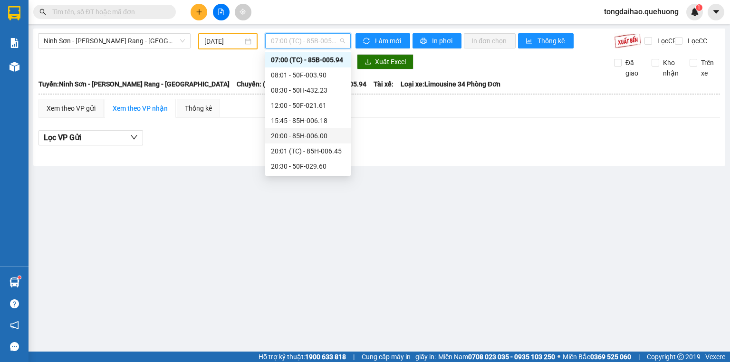
click at [308, 141] on div "20:00 - 85H-006.00" at bounding box center [308, 135] width 86 height 15
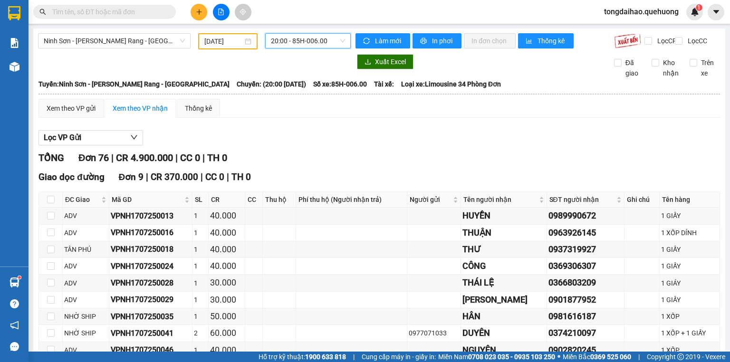
click at [227, 38] on input "[DATE]" at bounding box center [223, 41] width 38 height 10
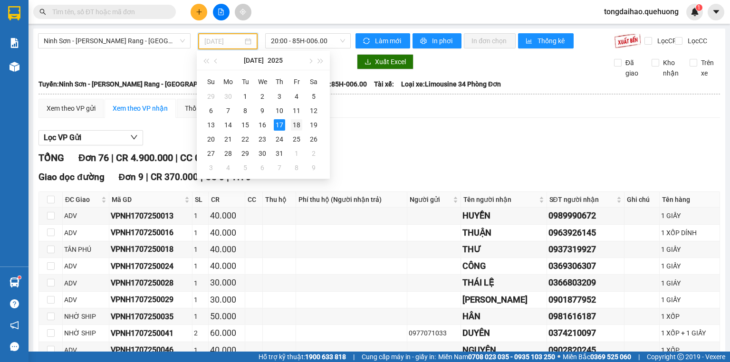
click at [298, 119] on div "18" at bounding box center [296, 124] width 11 height 11
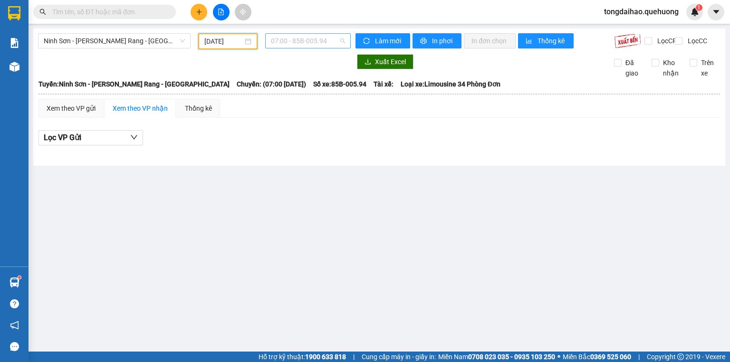
click at [325, 46] on span "07:00 - 85B-005.94" at bounding box center [308, 41] width 75 height 14
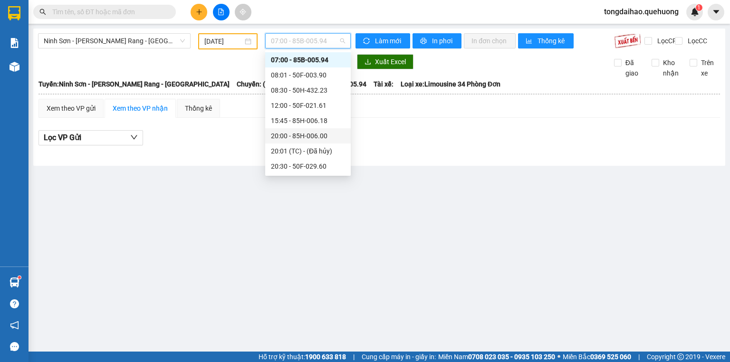
click at [330, 134] on div "20:00 - 85H-006.00" at bounding box center [308, 136] width 74 height 10
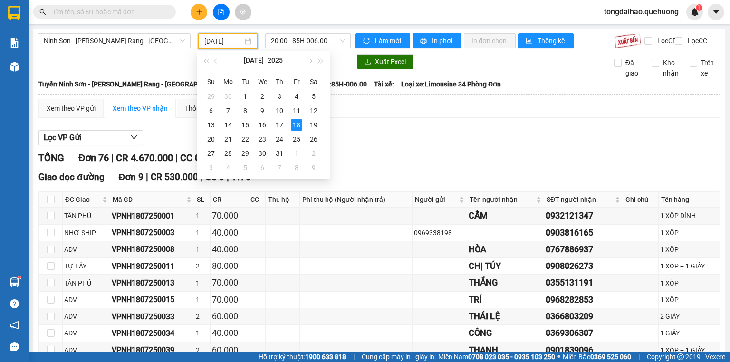
click at [223, 44] on input "[DATE]" at bounding box center [223, 41] width 38 height 10
click at [313, 125] on div "19" at bounding box center [313, 124] width 11 height 11
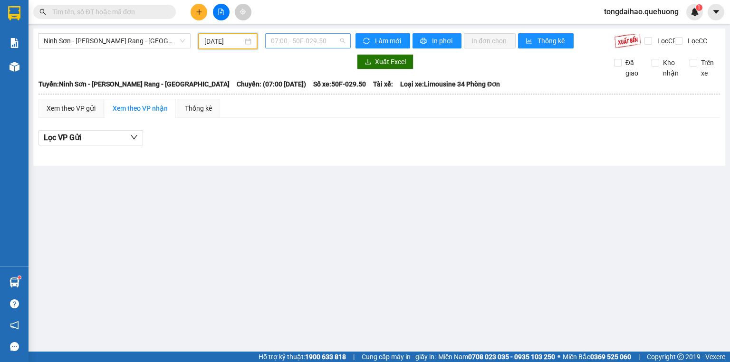
click at [334, 40] on span "07:00 - 50F-029.50" at bounding box center [308, 41] width 75 height 14
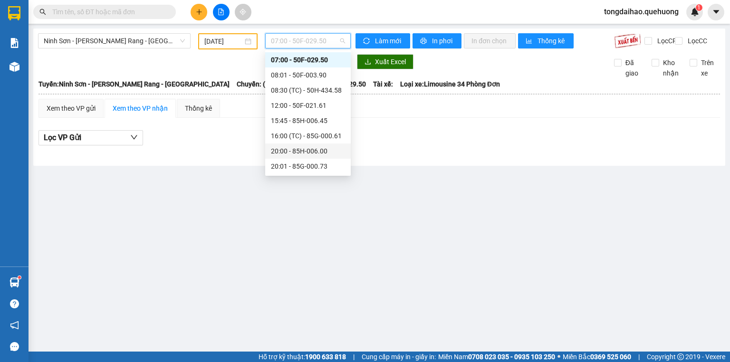
click at [308, 154] on div "20:00 - 85H-006.00" at bounding box center [308, 151] width 74 height 10
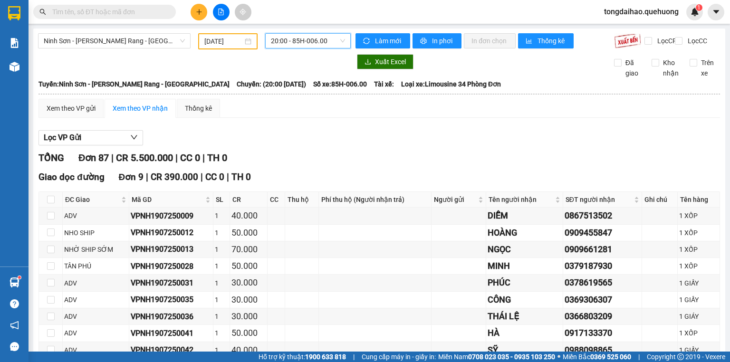
click at [227, 41] on input "[DATE]" at bounding box center [223, 41] width 38 height 10
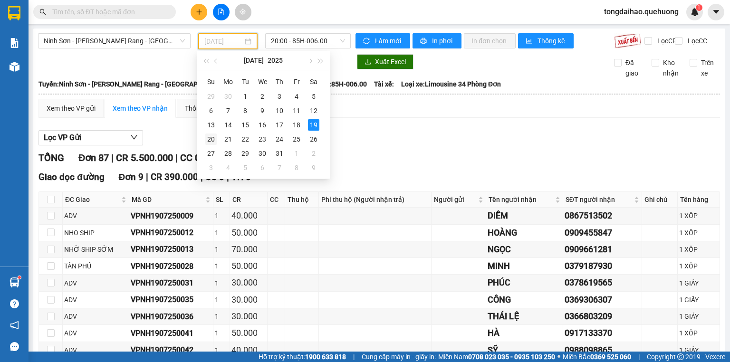
click at [209, 139] on div "20" at bounding box center [210, 139] width 11 height 11
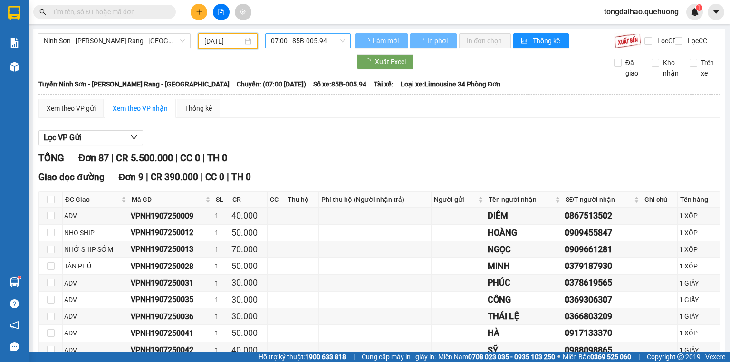
click at [327, 42] on span "07:00 - 85B-005.94" at bounding box center [308, 41] width 75 height 14
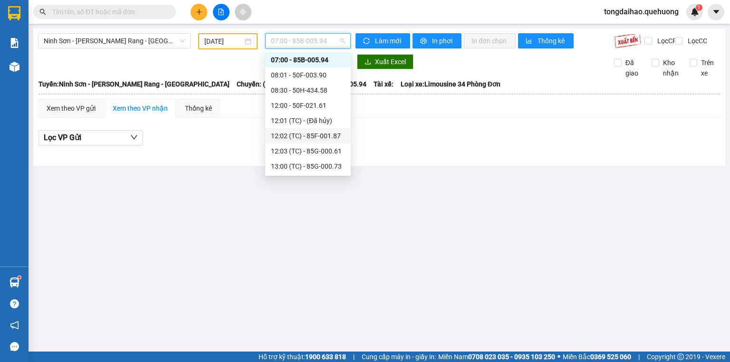
scroll to position [129, 0]
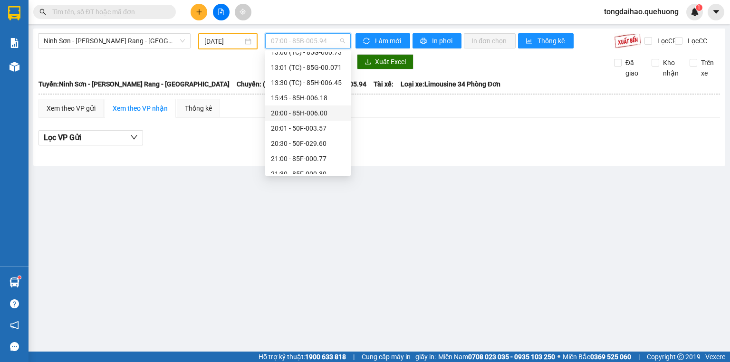
click at [318, 113] on div "20:00 - 85H-006.00" at bounding box center [308, 113] width 74 height 10
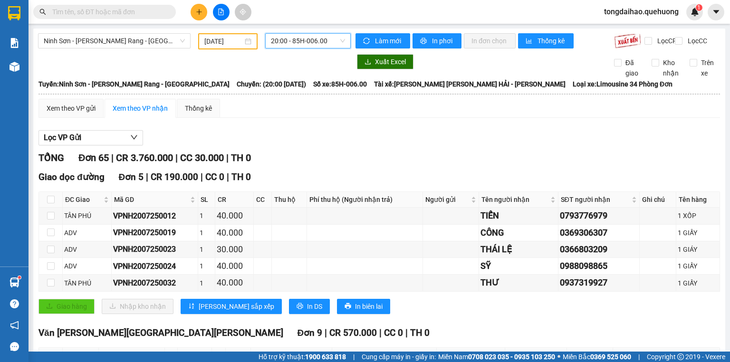
click at [229, 38] on input "[DATE]" at bounding box center [223, 41] width 38 height 10
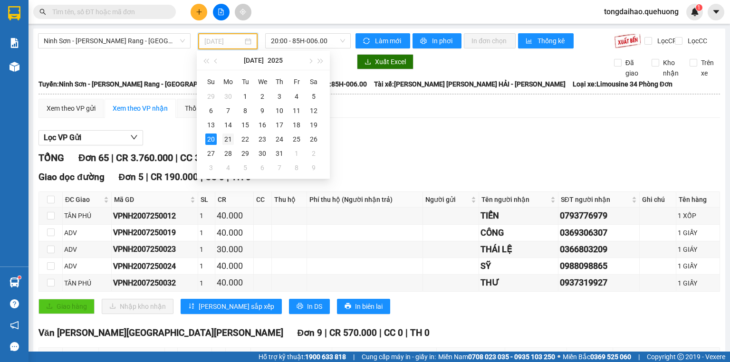
click at [227, 139] on div "21" at bounding box center [227, 139] width 11 height 11
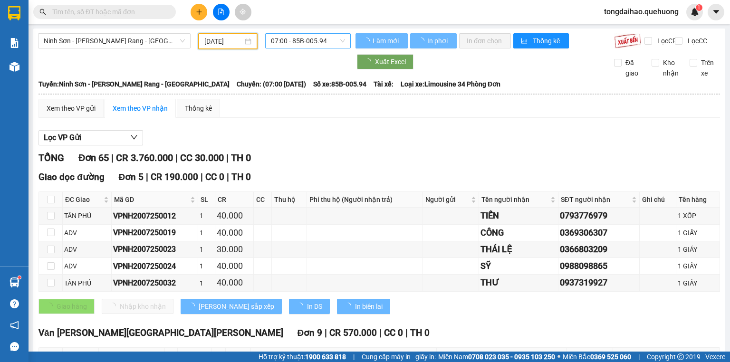
click at [308, 35] on span "07:00 - 85B-005.94" at bounding box center [308, 41] width 75 height 14
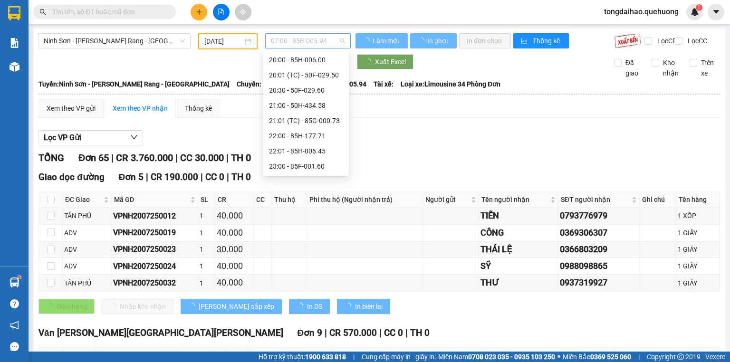
scroll to position [15, 0]
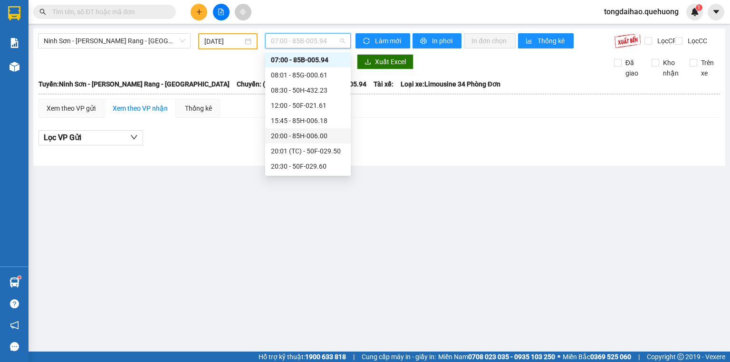
click at [308, 137] on div "20:00 - 85H-006.00" at bounding box center [308, 136] width 74 height 10
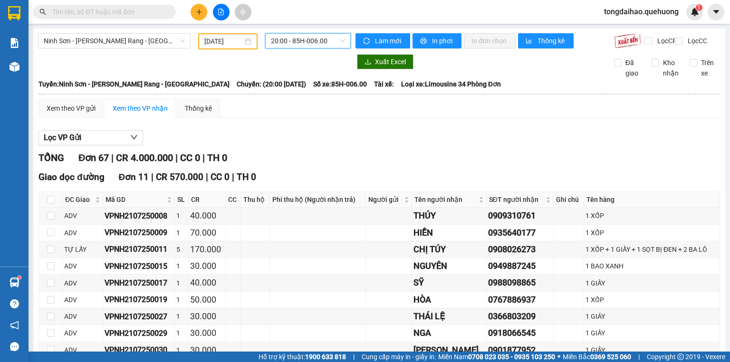
click at [238, 43] on input "[DATE]" at bounding box center [223, 41] width 38 height 10
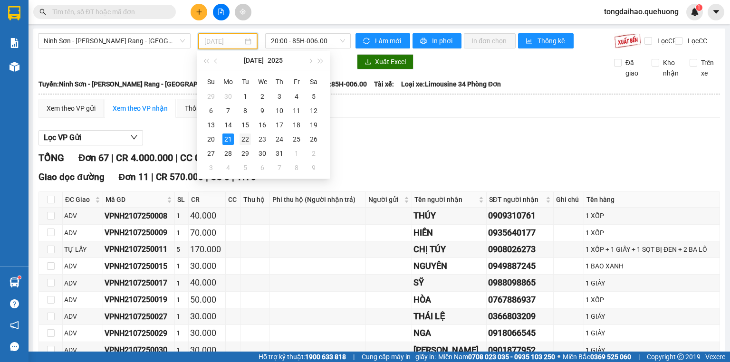
click at [246, 138] on div "22" at bounding box center [245, 139] width 11 height 11
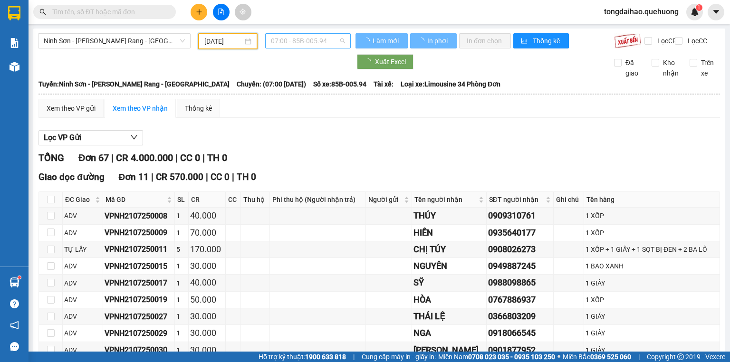
click at [322, 38] on span "07:00 - 85B-005.94" at bounding box center [308, 41] width 75 height 14
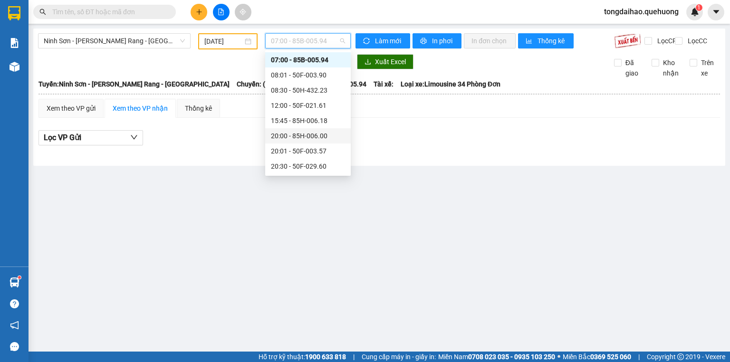
click at [319, 142] on div "20:00 - 85H-006.00" at bounding box center [308, 135] width 86 height 15
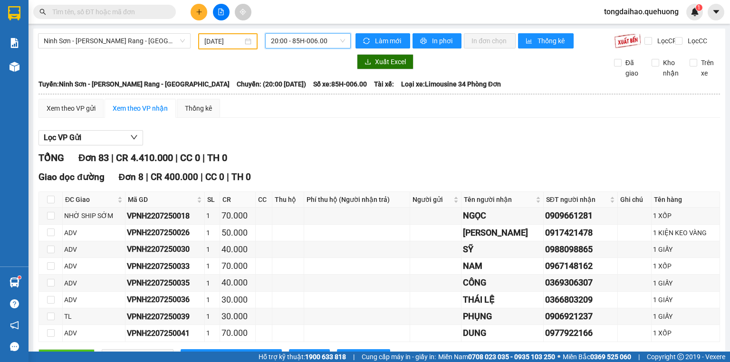
click at [240, 37] on input "[DATE]" at bounding box center [223, 41] width 38 height 10
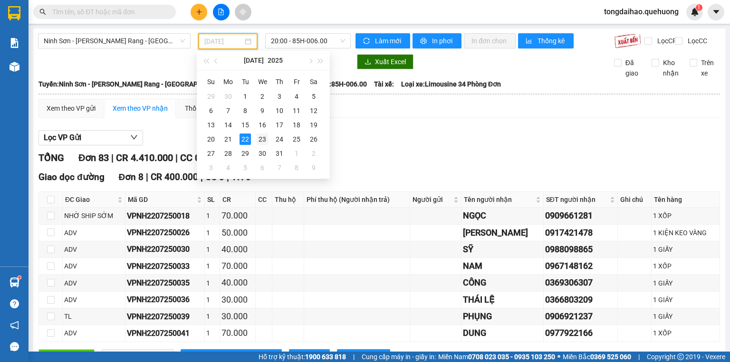
click at [265, 141] on div "23" at bounding box center [262, 139] width 11 height 11
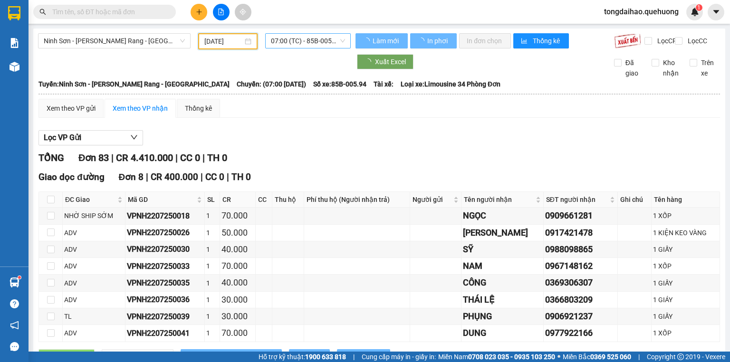
click at [314, 40] on span "07:00 (TC) - 85B-005.94" at bounding box center [308, 41] width 75 height 14
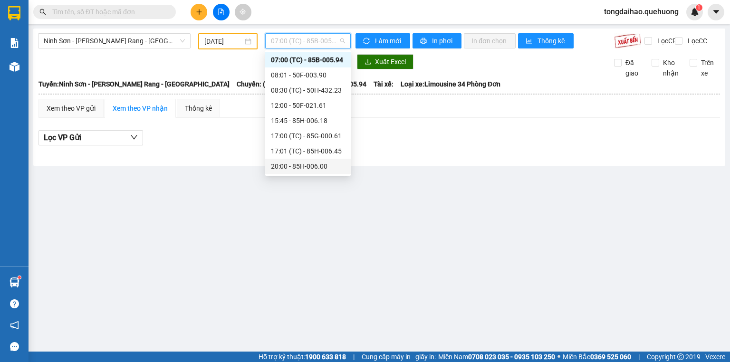
click at [319, 167] on div "20:00 - 85H-006.00" at bounding box center [308, 166] width 74 height 10
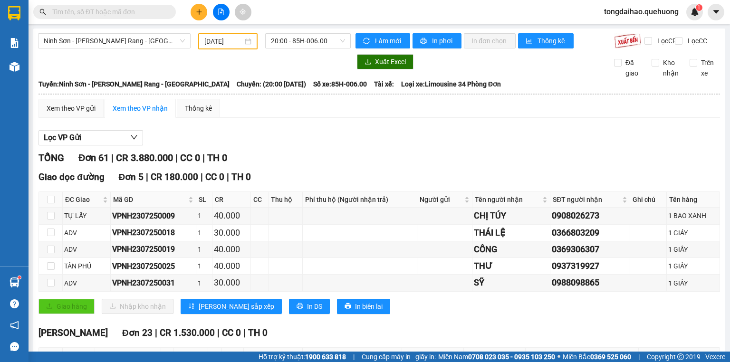
click at [236, 35] on div "[DATE]" at bounding box center [227, 41] width 59 height 16
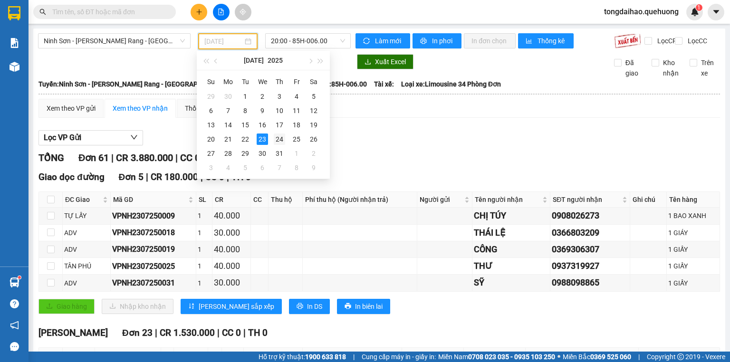
click at [285, 136] on div "24" at bounding box center [279, 139] width 11 height 11
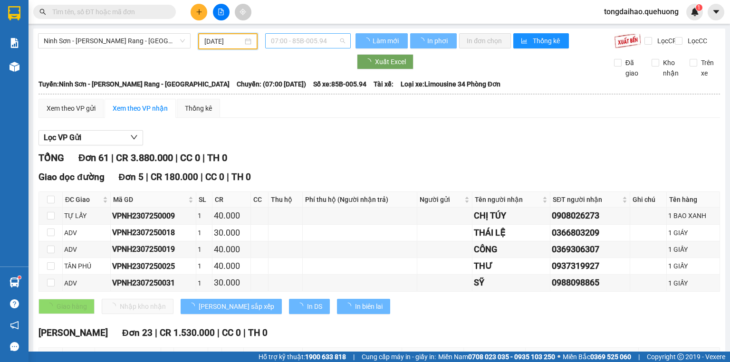
click at [317, 40] on span "07:00 - 85B-005.94" at bounding box center [308, 41] width 75 height 14
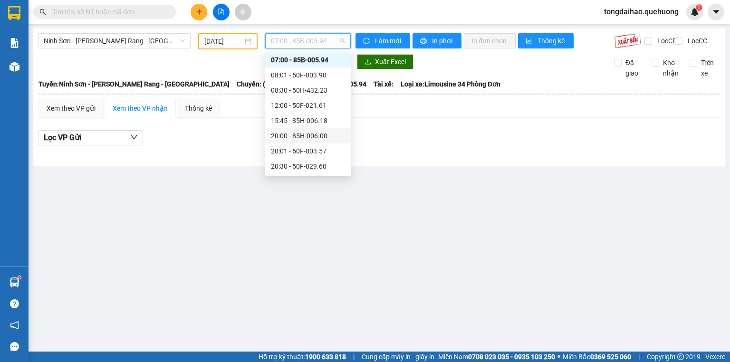
click at [328, 138] on div "20:00 - 85H-006.00" at bounding box center [308, 136] width 74 height 10
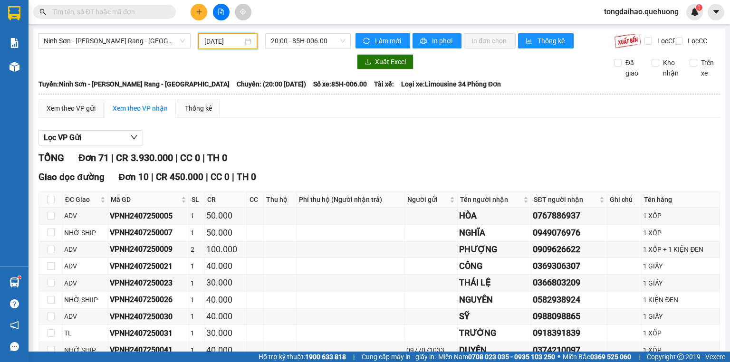
click at [226, 38] on input "[DATE]" at bounding box center [223, 41] width 38 height 10
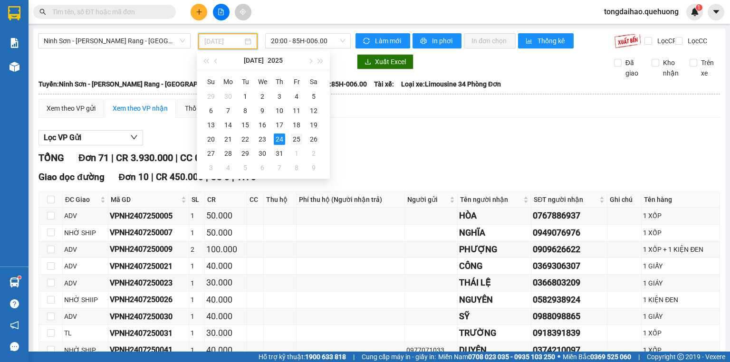
click at [295, 138] on div "25" at bounding box center [296, 139] width 11 height 11
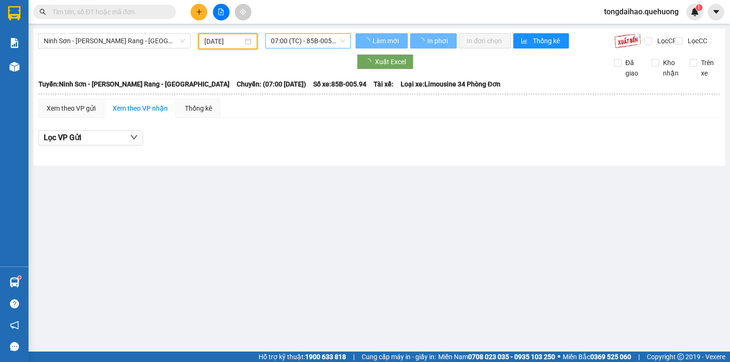
click at [312, 42] on span "07:00 (TC) - 85B-005.94" at bounding box center [308, 41] width 75 height 14
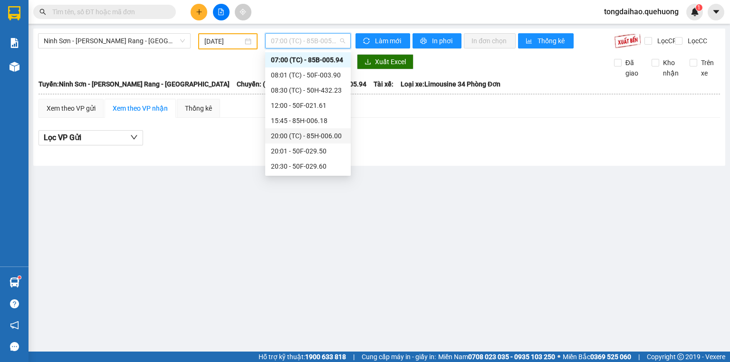
click at [322, 136] on div "20:00 (TC) - 85H-006.00" at bounding box center [308, 136] width 74 height 10
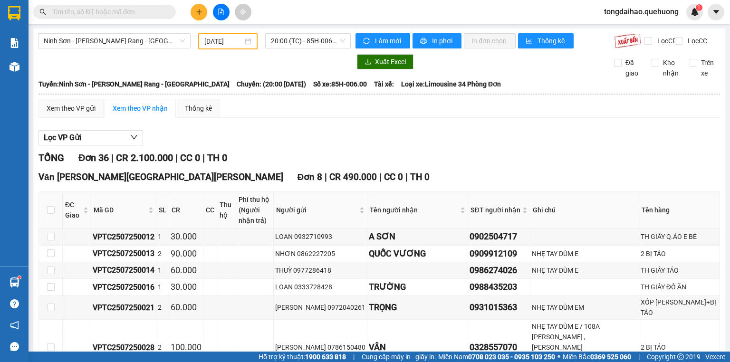
click at [225, 46] on div "[DATE]" at bounding box center [227, 41] width 59 height 16
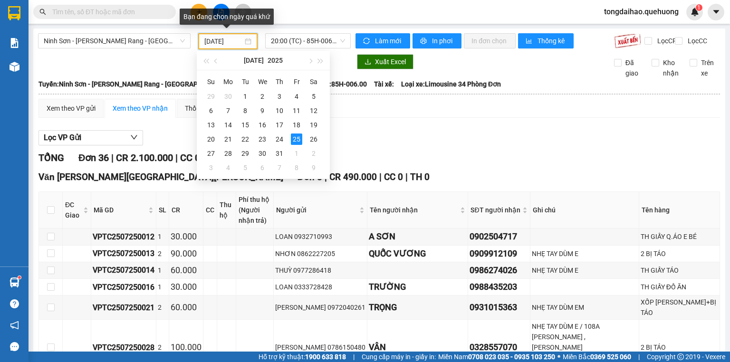
click at [228, 41] on input "[DATE]" at bounding box center [223, 41] width 38 height 10
click at [317, 137] on div "26" at bounding box center [313, 139] width 11 height 11
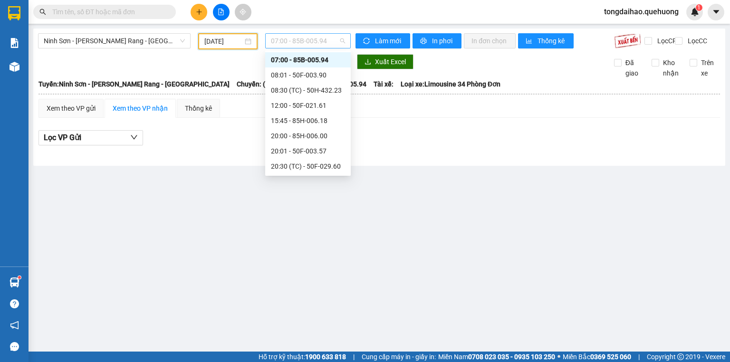
click at [306, 40] on span "07:00 - 85B-005.94" at bounding box center [308, 41] width 75 height 14
click at [320, 141] on div "20:00 - 85H-006.00" at bounding box center [308, 136] width 74 height 10
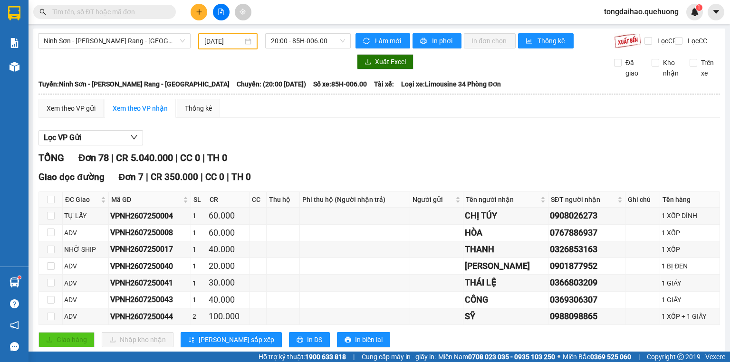
click at [225, 46] on div "[DATE]" at bounding box center [227, 41] width 59 height 16
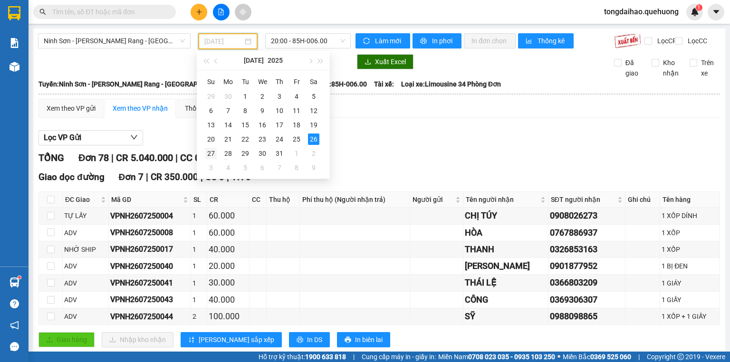
click at [209, 152] on div "27" at bounding box center [210, 153] width 11 height 11
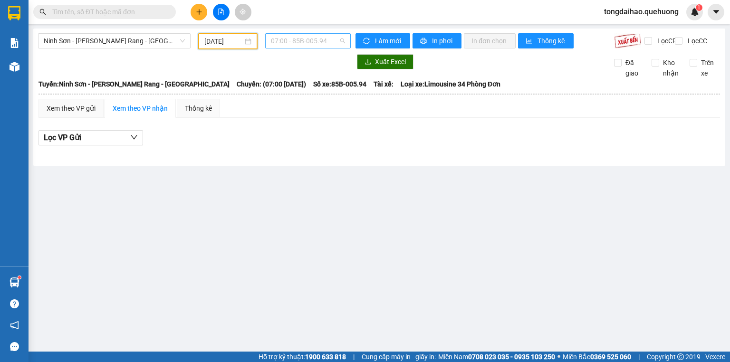
click at [310, 38] on span "07:00 - 85B-005.94" at bounding box center [308, 41] width 75 height 14
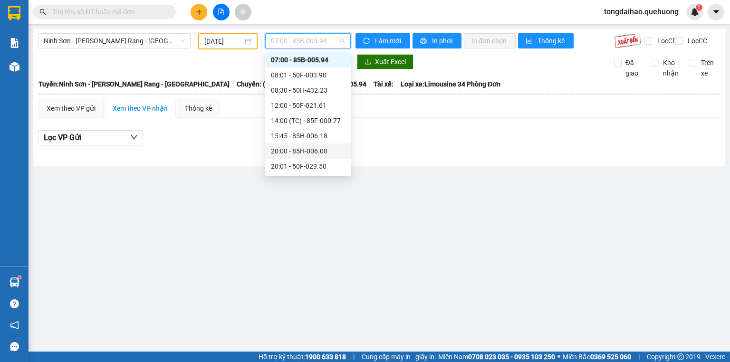
click at [312, 150] on div "20:00 - 85H-006.00" at bounding box center [308, 151] width 74 height 10
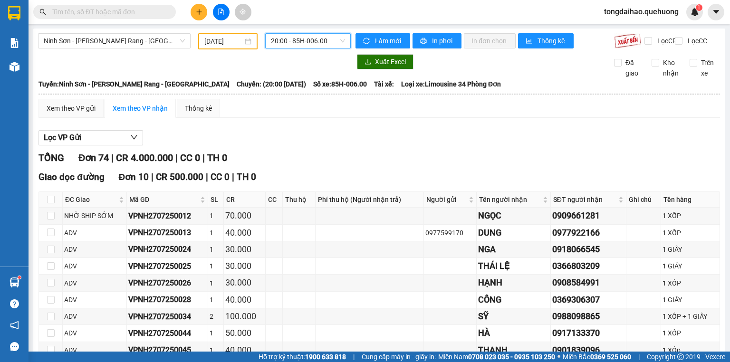
click at [223, 37] on input "[DATE]" at bounding box center [223, 41] width 38 height 10
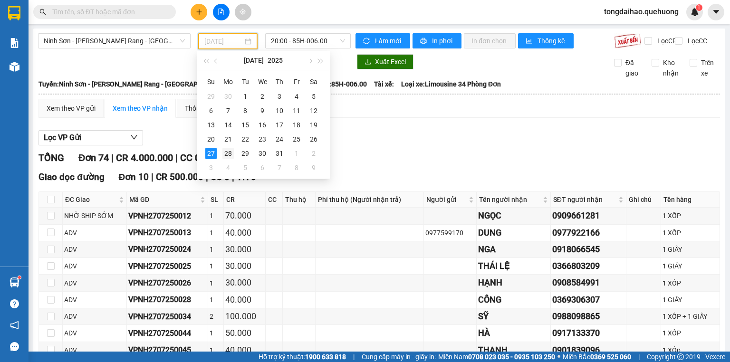
click at [230, 153] on div "28" at bounding box center [227, 153] width 11 height 11
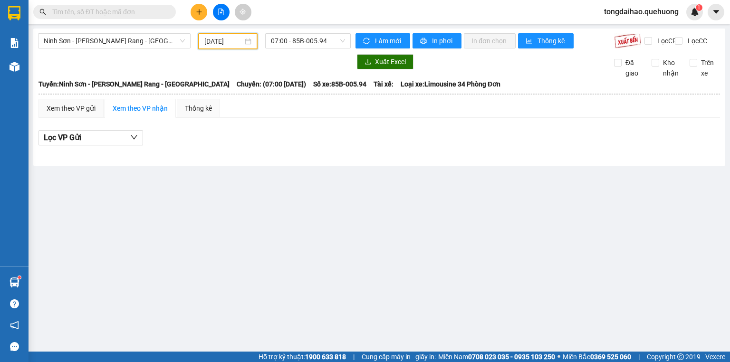
click at [318, 29] on div "[GEOGRAPHIC_DATA] - [PERSON_NAME][GEOGRAPHIC_DATA] - Miền Tây [DATE] 07:00 - 85…" at bounding box center [379, 97] width 692 height 137
click at [317, 37] on span "07:00 - 85B-005.94" at bounding box center [308, 41] width 75 height 14
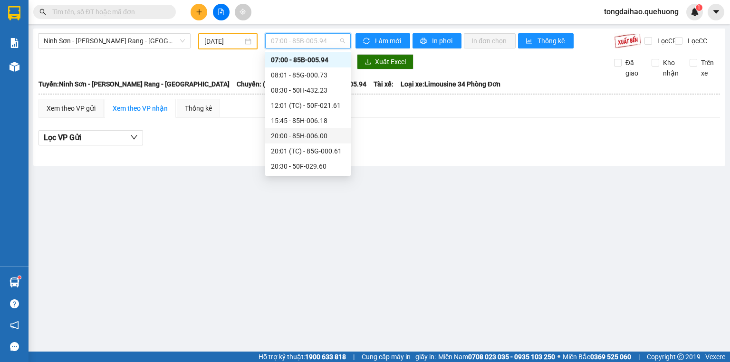
click at [310, 139] on div "20:00 - 85H-006.00" at bounding box center [308, 136] width 74 height 10
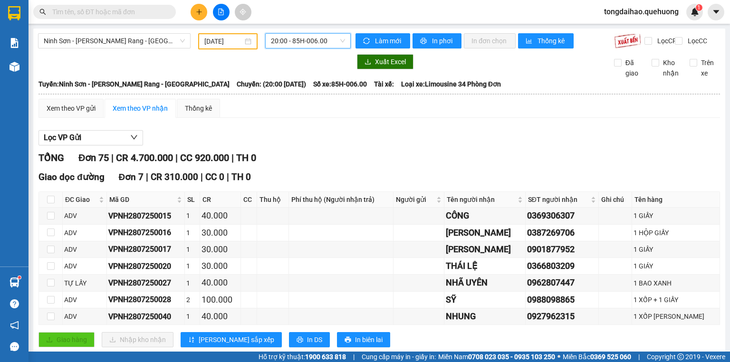
click at [226, 36] on input "[DATE]" at bounding box center [223, 41] width 38 height 10
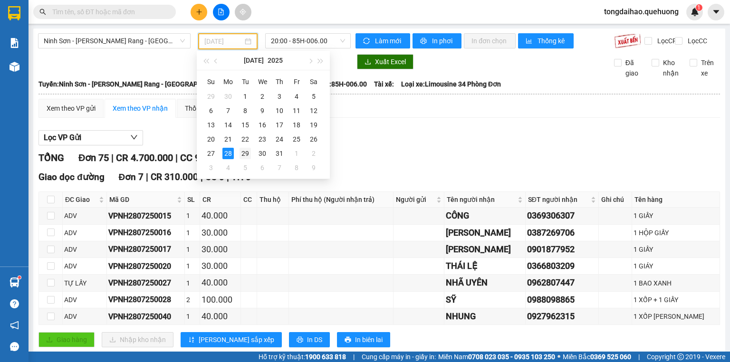
click at [246, 156] on div "29" at bounding box center [245, 153] width 11 height 11
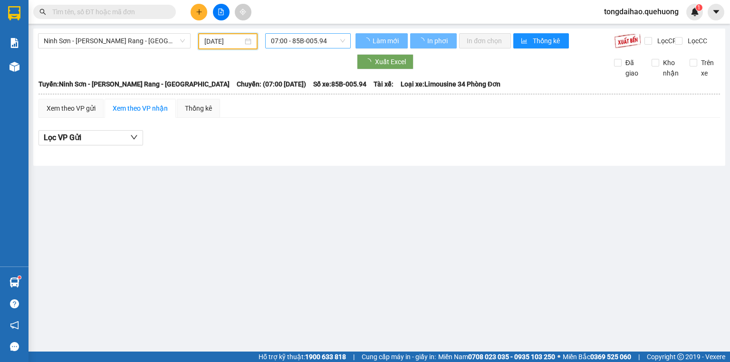
click at [300, 40] on span "07:00 - 85B-005.94" at bounding box center [308, 41] width 75 height 14
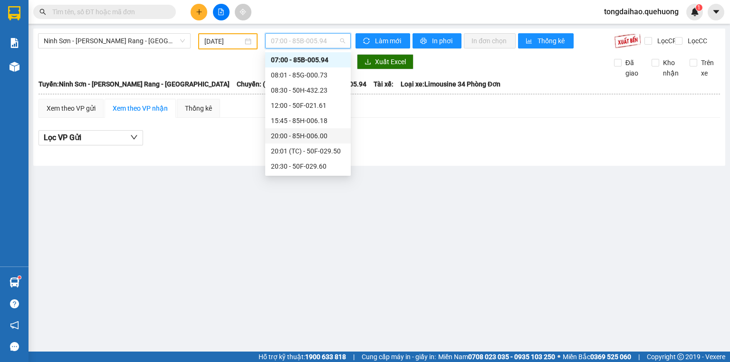
click at [297, 135] on div "20:00 - 85H-006.00" at bounding box center [308, 136] width 74 height 10
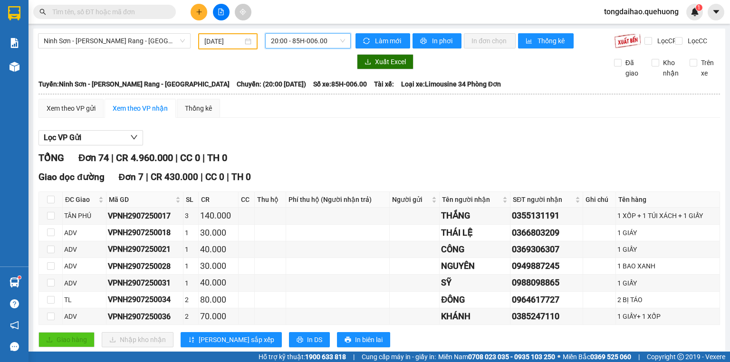
click at [210, 40] on input "[DATE]" at bounding box center [223, 41] width 38 height 10
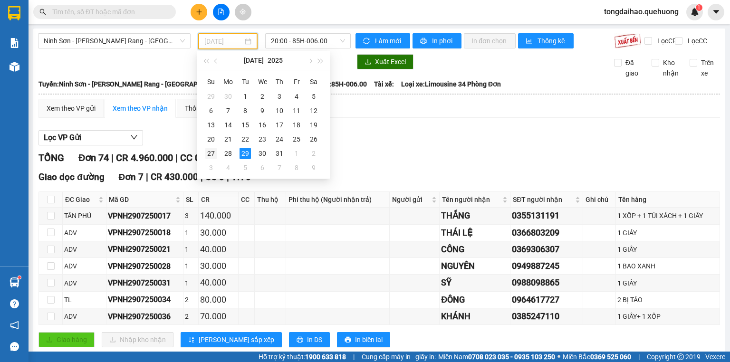
click at [210, 153] on div "27" at bounding box center [210, 153] width 11 height 11
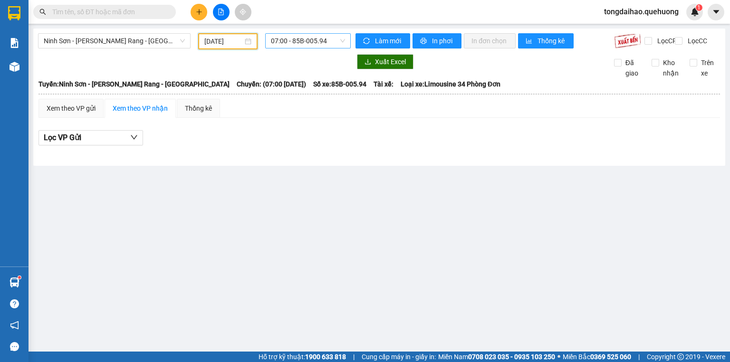
click at [311, 39] on span "07:00 - 85B-005.94" at bounding box center [308, 41] width 75 height 14
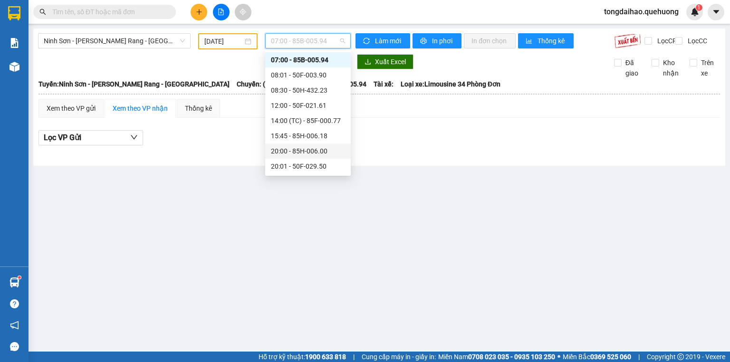
click at [302, 155] on div "20:00 - 85H-006.00" at bounding box center [308, 151] width 74 height 10
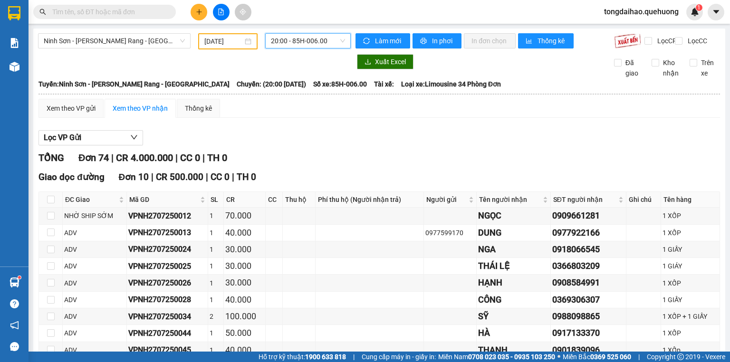
click at [317, 40] on span "20:00 - 85H-006.00" at bounding box center [308, 41] width 75 height 14
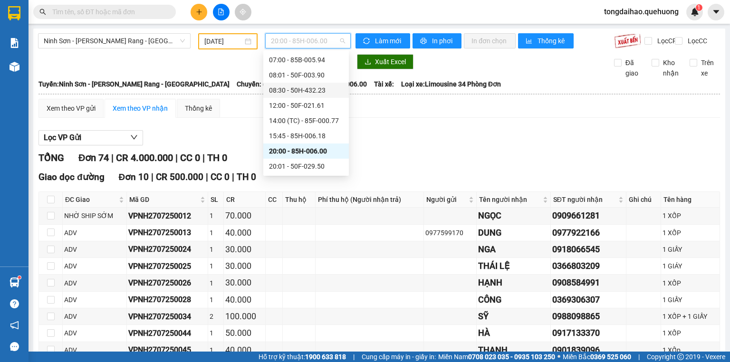
click at [318, 96] on div "08:30 - 50H-432.23" at bounding box center [306, 90] width 86 height 15
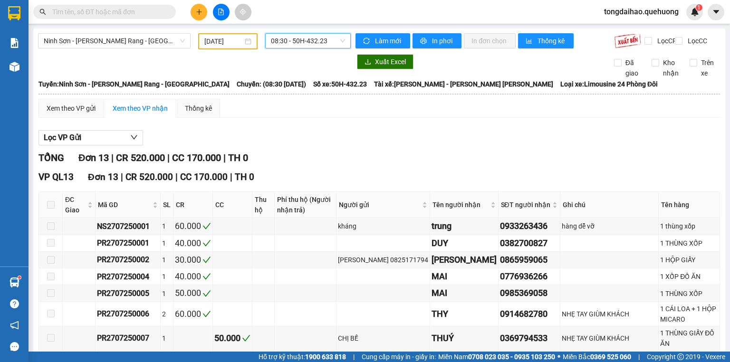
click at [222, 43] on input "[DATE]" at bounding box center [223, 41] width 38 height 10
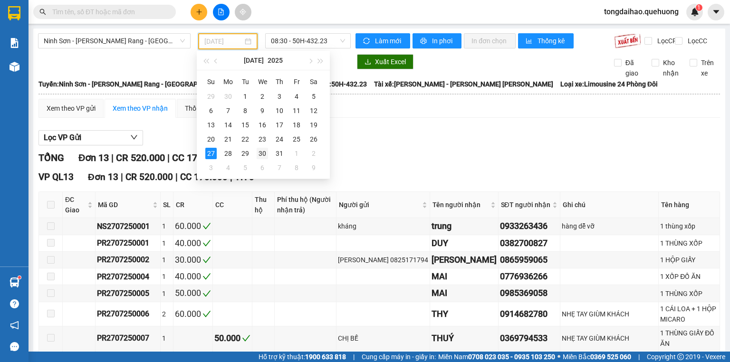
click at [265, 152] on div "30" at bounding box center [262, 153] width 11 height 11
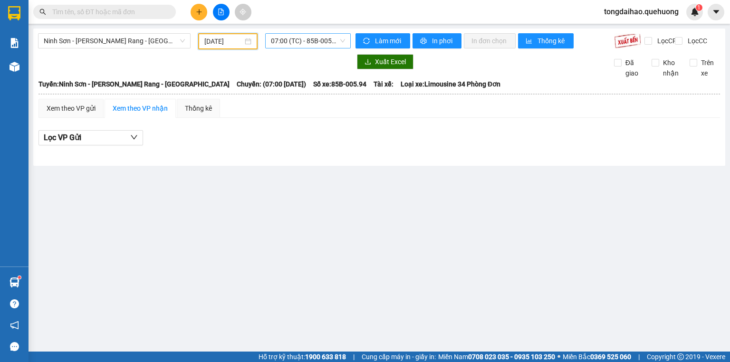
click at [313, 39] on span "07:00 (TC) - 85B-005.94" at bounding box center [308, 41] width 75 height 14
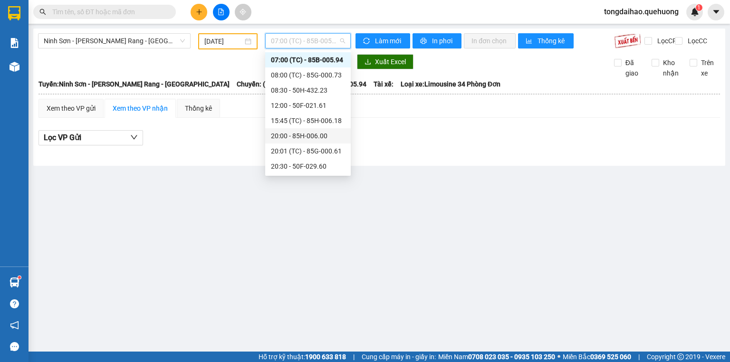
click at [311, 135] on div "20:00 - 85H-006.00" at bounding box center [308, 136] width 74 height 10
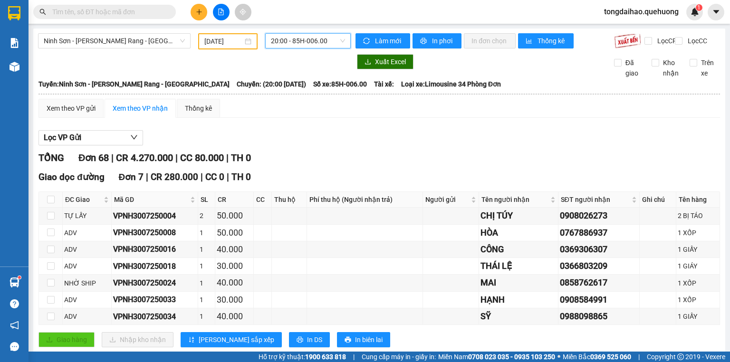
click at [221, 34] on div "[DATE]" at bounding box center [227, 41] width 59 height 16
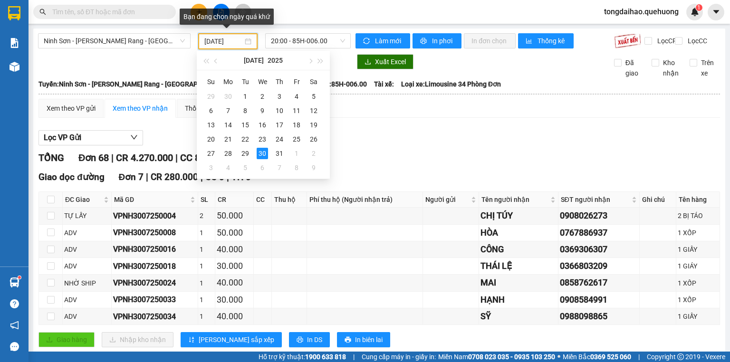
click at [221, 40] on input "[DATE]" at bounding box center [223, 41] width 38 height 10
click at [276, 150] on div "31" at bounding box center [279, 153] width 11 height 11
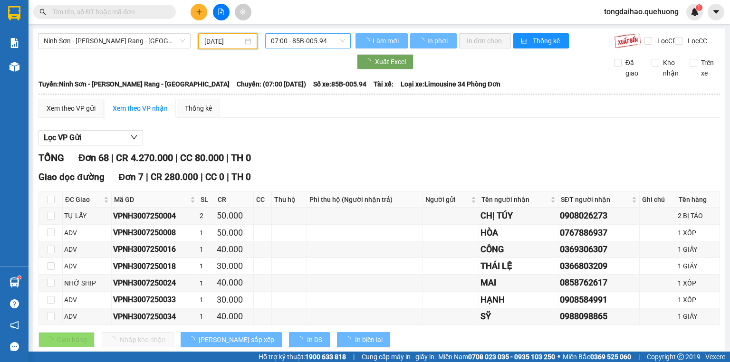
click at [305, 37] on span "07:00 - 85B-005.94" at bounding box center [308, 41] width 75 height 14
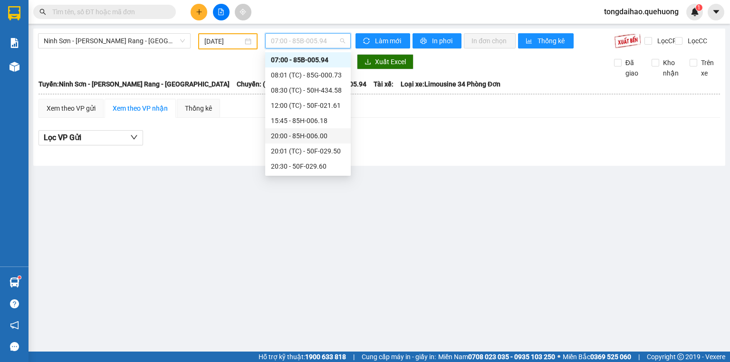
click at [315, 137] on div "20:00 - 85H-006.00" at bounding box center [308, 136] width 74 height 10
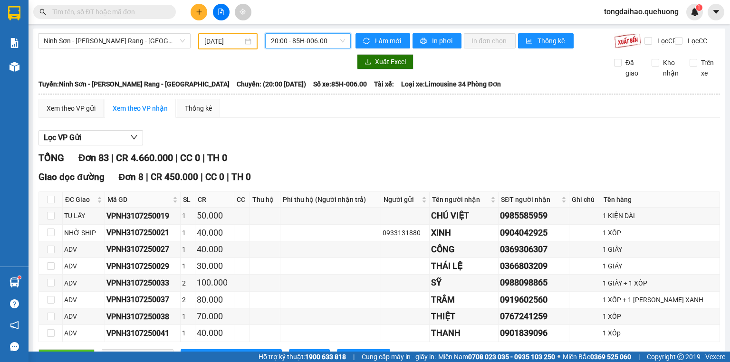
click at [294, 44] on span "20:00 - 85H-006.00" at bounding box center [308, 41] width 75 height 14
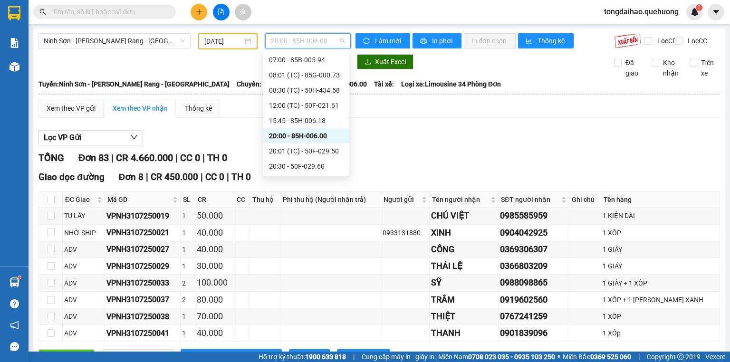
click at [232, 40] on input "[DATE]" at bounding box center [223, 41] width 38 height 10
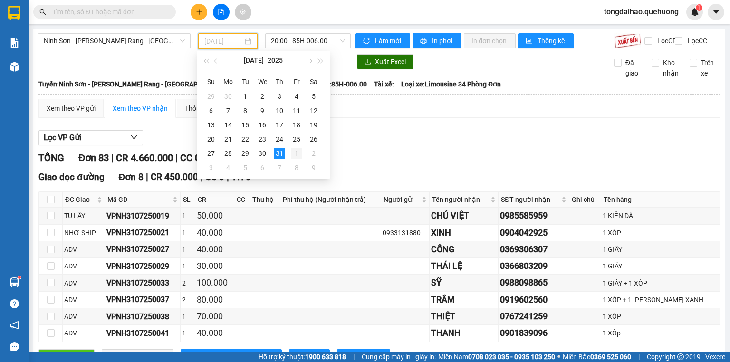
click at [298, 154] on div "1" at bounding box center [296, 153] width 11 height 11
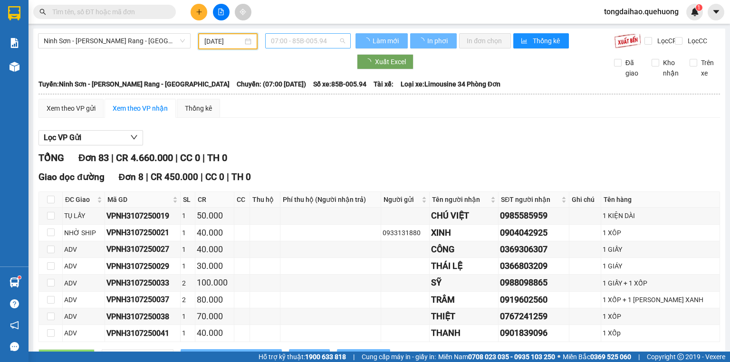
click at [325, 39] on span "07:00 - 85B-005.94" at bounding box center [308, 41] width 75 height 14
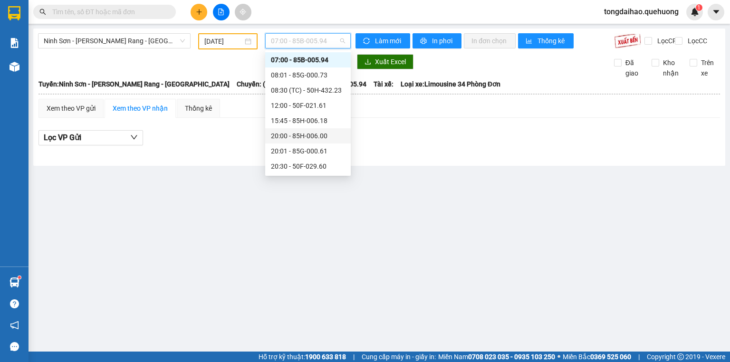
click at [319, 135] on div "20:00 - 85H-006.00" at bounding box center [308, 136] width 74 height 10
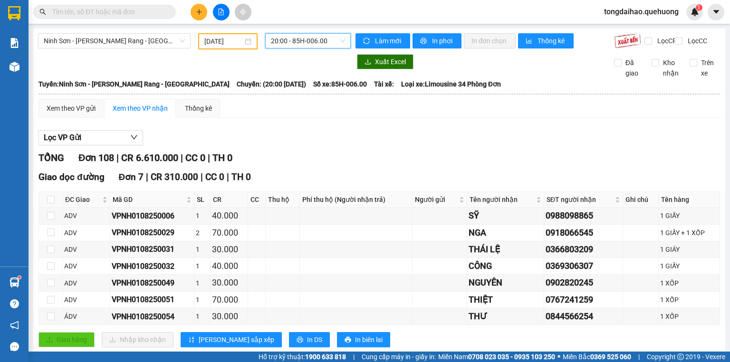
click at [214, 42] on input "[DATE]" at bounding box center [223, 41] width 38 height 10
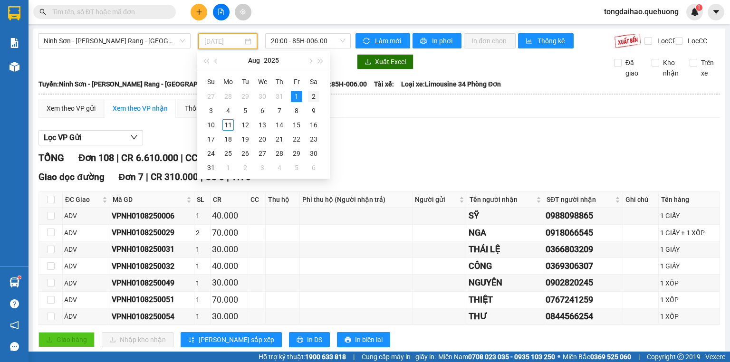
click at [317, 94] on div "2" at bounding box center [313, 96] width 11 height 11
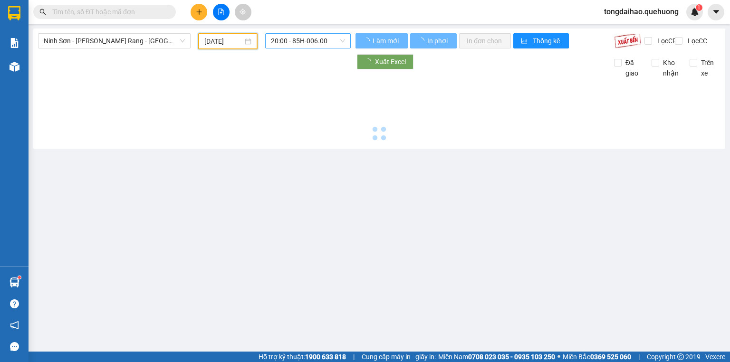
click at [311, 40] on span "20:00 - 85H-006.00" at bounding box center [308, 41] width 75 height 14
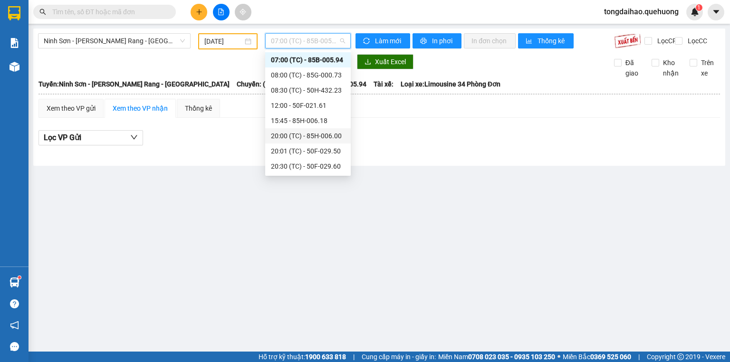
click at [327, 135] on div "20:00 (TC) - 85H-006.00" at bounding box center [308, 136] width 74 height 10
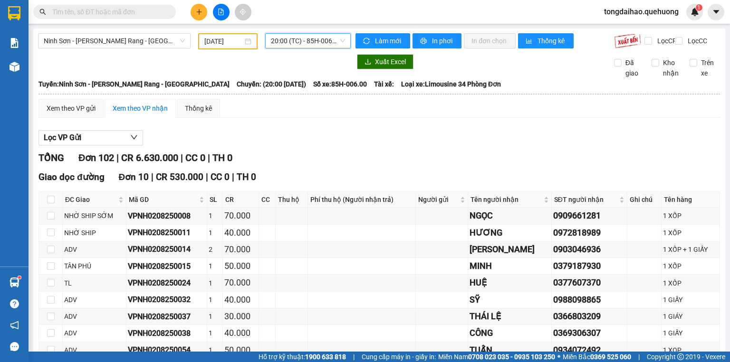
click at [230, 40] on input "[DATE]" at bounding box center [223, 41] width 38 height 10
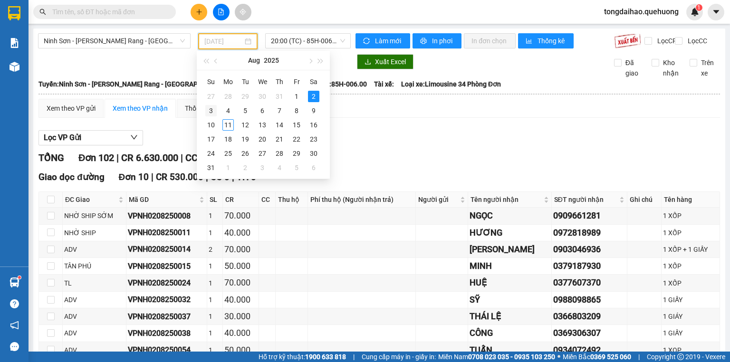
click at [209, 109] on div "3" at bounding box center [210, 110] width 11 height 11
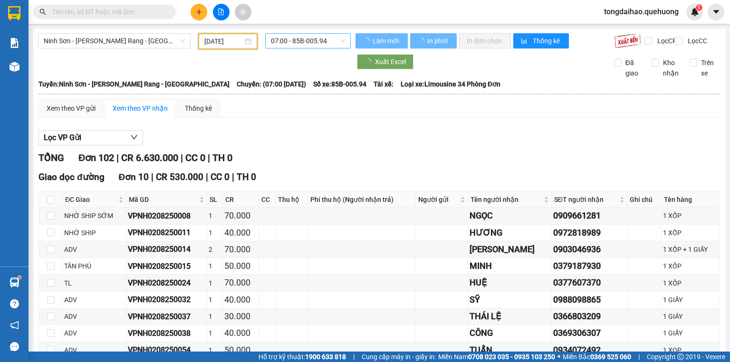
type input "[DATE]"
click at [310, 42] on span "07:00 - 85B-005.94" at bounding box center [308, 41] width 75 height 14
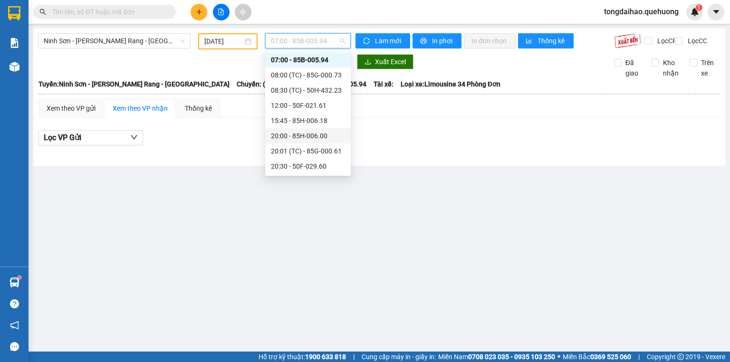
click at [311, 136] on div "20:00 - 85H-006.00" at bounding box center [308, 136] width 74 height 10
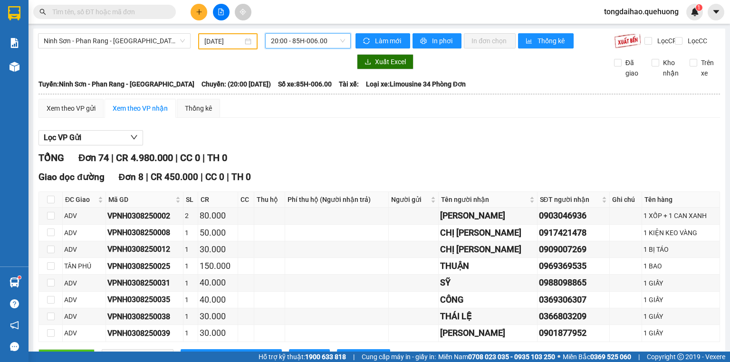
click at [219, 44] on input "[DATE]" at bounding box center [223, 41] width 38 height 10
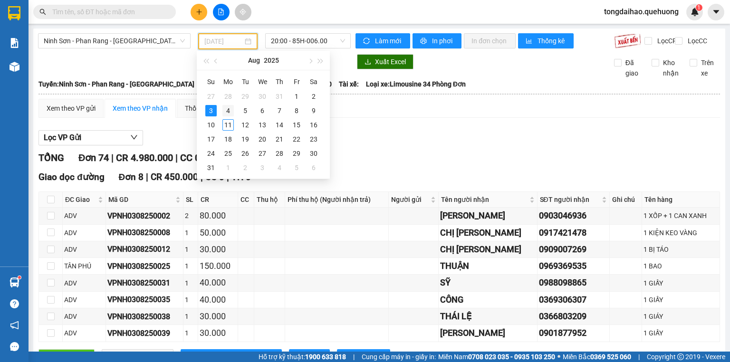
click at [230, 108] on div "4" at bounding box center [227, 110] width 11 height 11
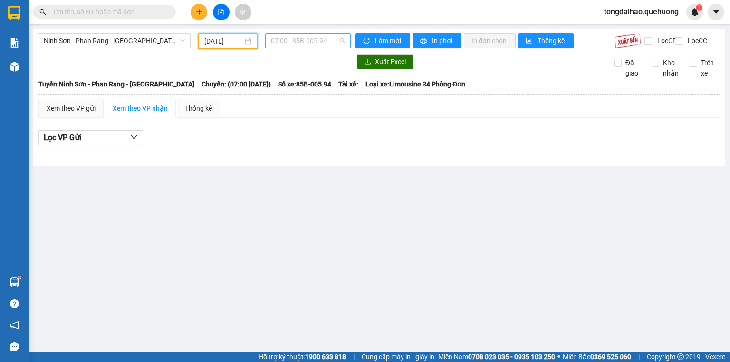
click at [325, 37] on span "07:00 - 85B-005.94" at bounding box center [308, 41] width 75 height 14
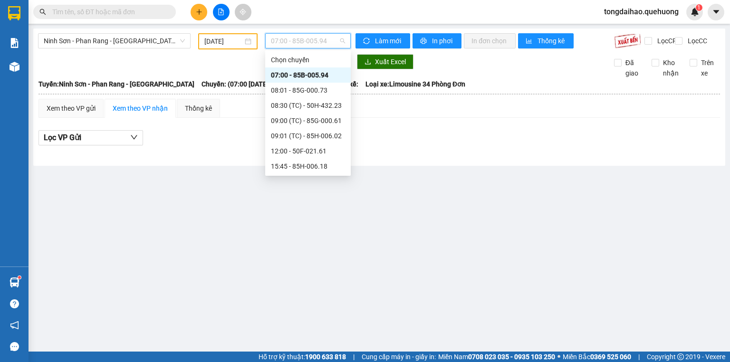
click at [314, 176] on div "20:00 - 85H-006.00" at bounding box center [308, 181] width 74 height 10
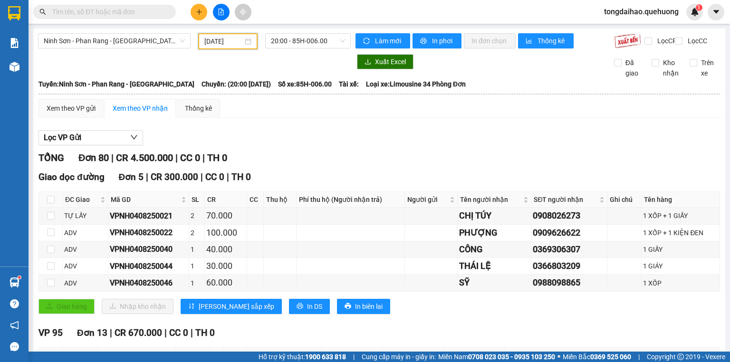
click at [223, 40] on input "[DATE]" at bounding box center [223, 41] width 38 height 10
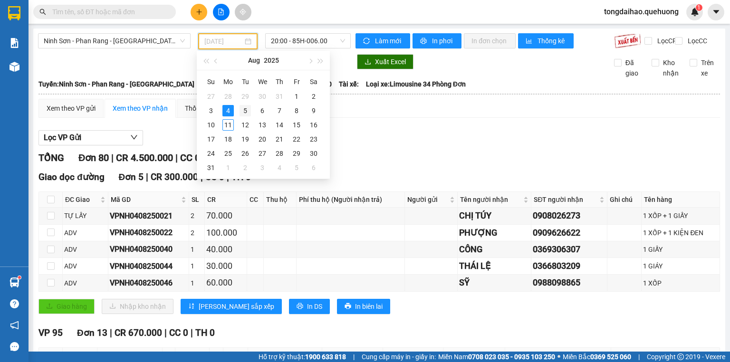
click at [244, 109] on div "5" at bounding box center [245, 110] width 11 height 11
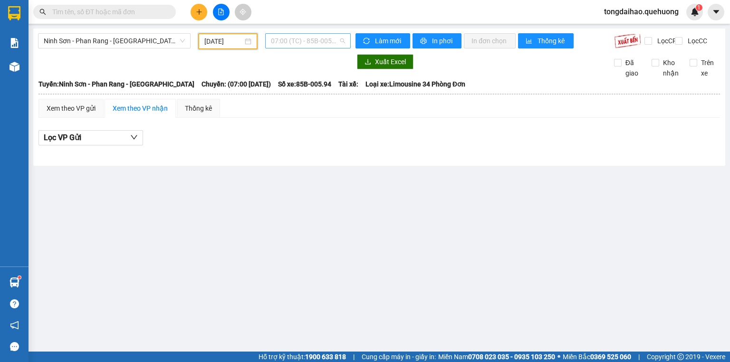
click at [330, 39] on span "07:00 (TC) - 85B-005.94" at bounding box center [308, 41] width 75 height 14
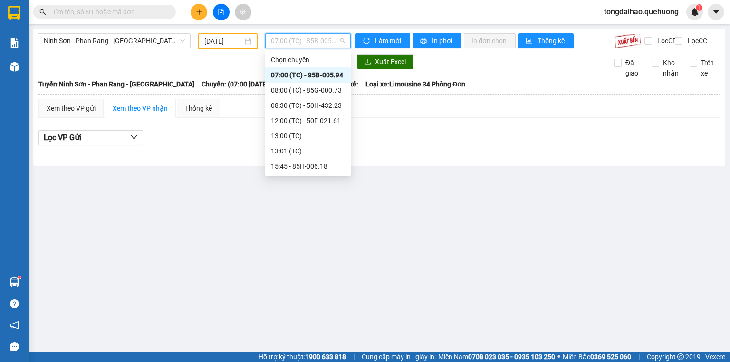
click at [323, 176] on div "20:00 (TC) - 85H-006.00" at bounding box center [308, 181] width 74 height 10
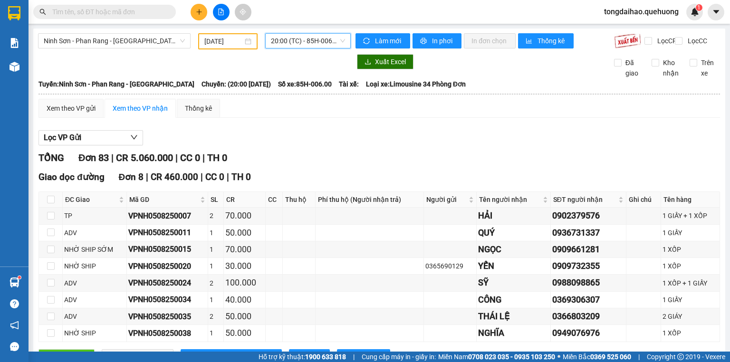
click at [231, 39] on input "[DATE]" at bounding box center [223, 41] width 38 height 10
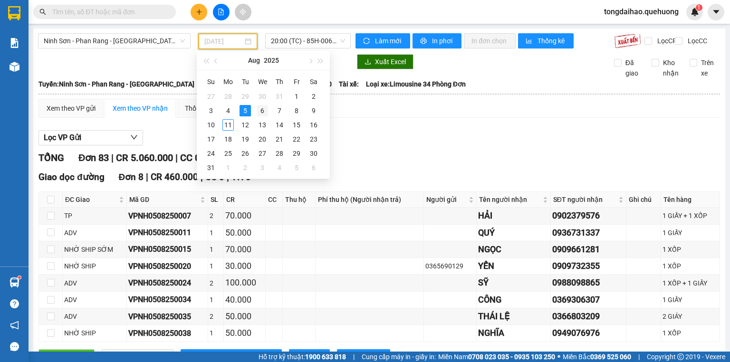
click at [262, 106] on div "6" at bounding box center [262, 110] width 11 height 11
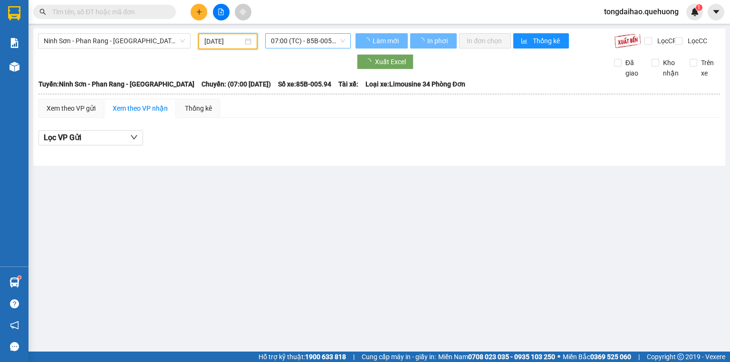
click at [319, 44] on span "07:00 (TC) - 85B-005.94" at bounding box center [308, 41] width 75 height 14
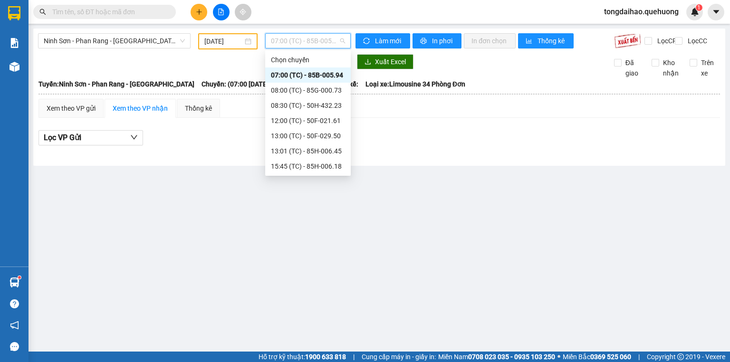
click at [321, 176] on div "20:00 (TC) - 85H-006.00" at bounding box center [308, 181] width 74 height 10
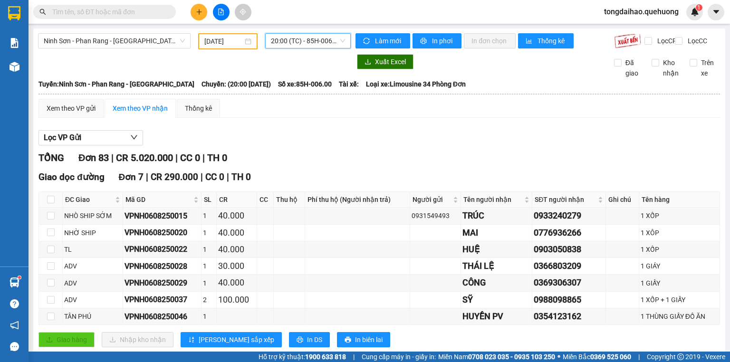
click at [229, 43] on input "[DATE]" at bounding box center [223, 41] width 38 height 10
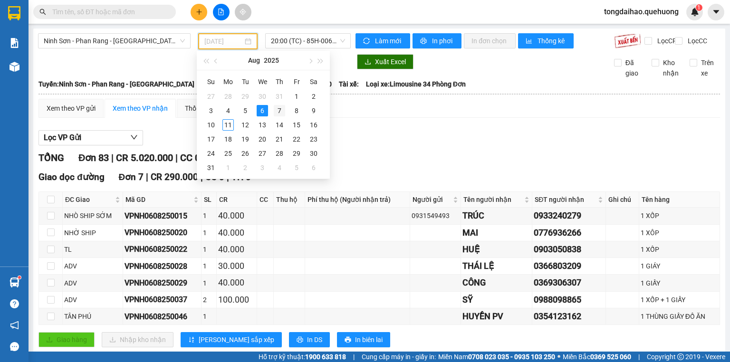
click at [279, 111] on div "7" at bounding box center [279, 110] width 11 height 11
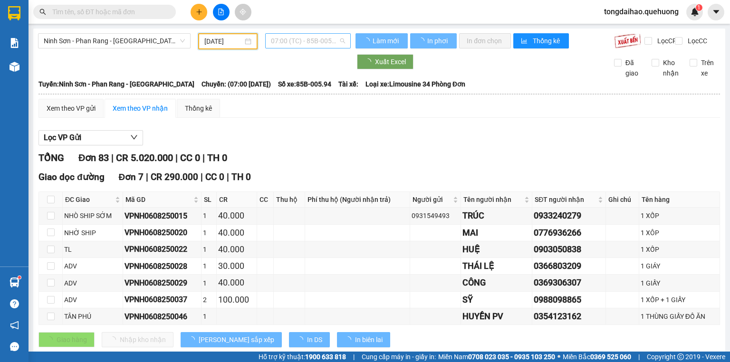
click at [327, 40] on span "07:00 (TC) - 85B-005.94" at bounding box center [308, 41] width 75 height 14
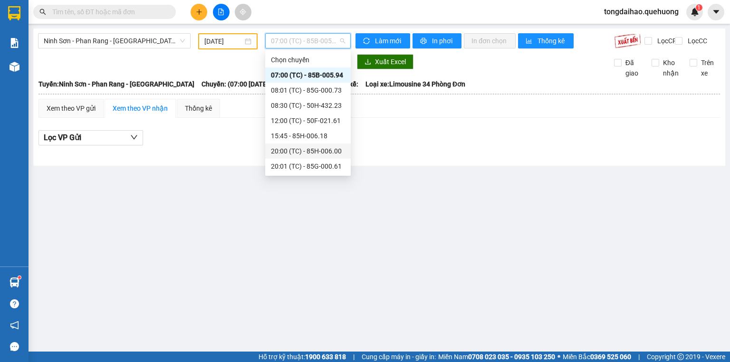
click at [331, 146] on div "20:00 (TC) - 85H-006.00" at bounding box center [308, 151] width 74 height 10
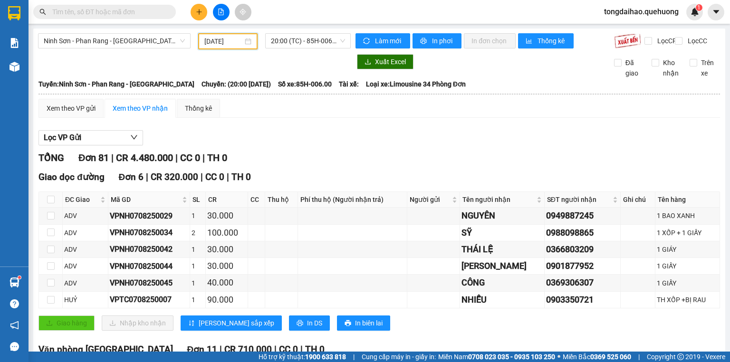
click at [229, 39] on input "[DATE]" at bounding box center [223, 41] width 38 height 10
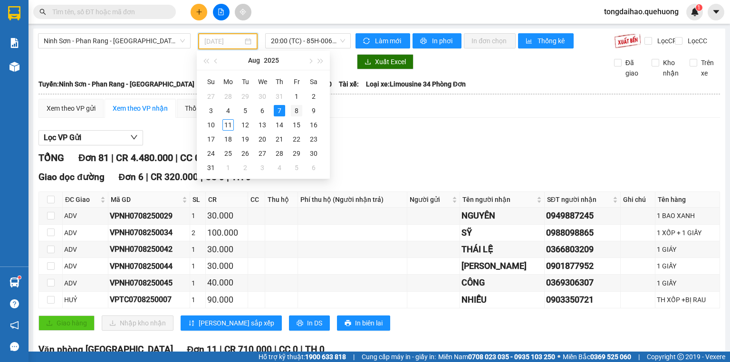
click at [300, 110] on div "8" at bounding box center [296, 110] width 11 height 11
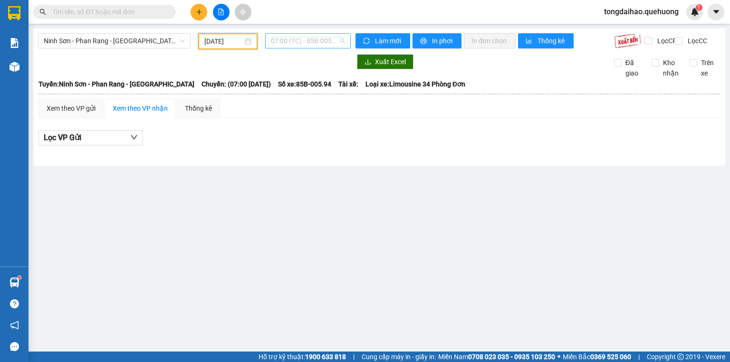
click at [346, 38] on div "07:00 (TC) - 85B-005.94" at bounding box center [308, 40] width 86 height 15
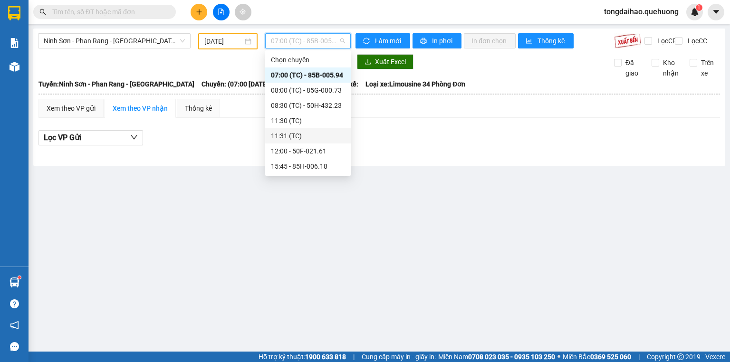
scroll to position [122, 0]
click at [325, 58] on div "20:00 - 85G-000.61" at bounding box center [308, 60] width 74 height 10
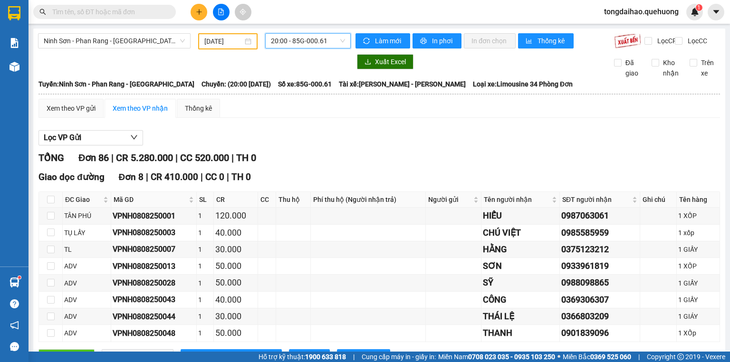
click at [221, 43] on input "[DATE]" at bounding box center [223, 41] width 38 height 10
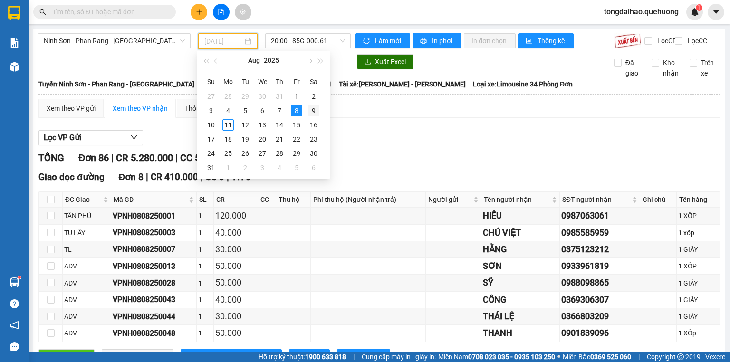
click at [312, 109] on div "9" at bounding box center [313, 110] width 11 height 11
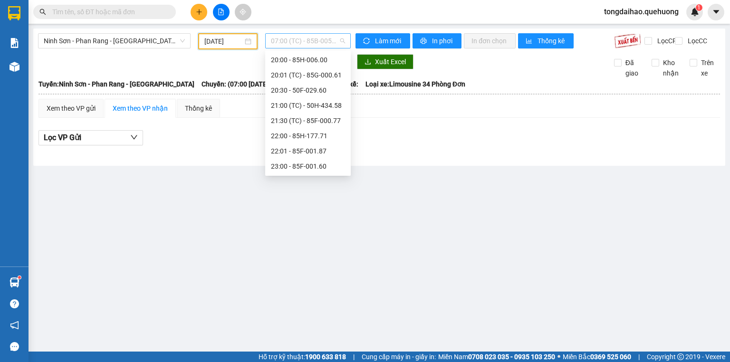
scroll to position [15, 0]
click at [318, 36] on span "07:00 (TC) - 85B-005.94" at bounding box center [308, 41] width 75 height 14
click at [320, 137] on div "20:00 - 85H-006.00" at bounding box center [308, 136] width 74 height 10
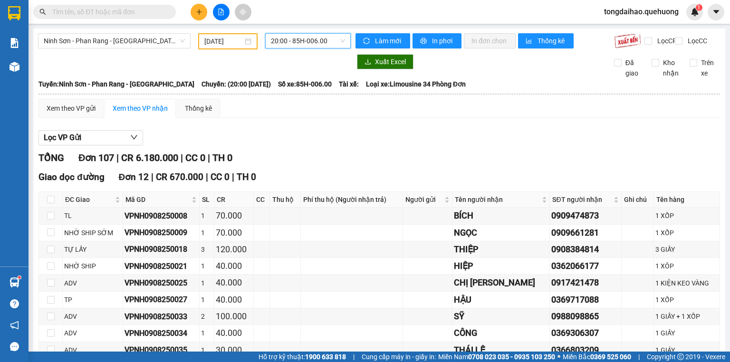
click at [234, 37] on input "[DATE]" at bounding box center [223, 41] width 38 height 10
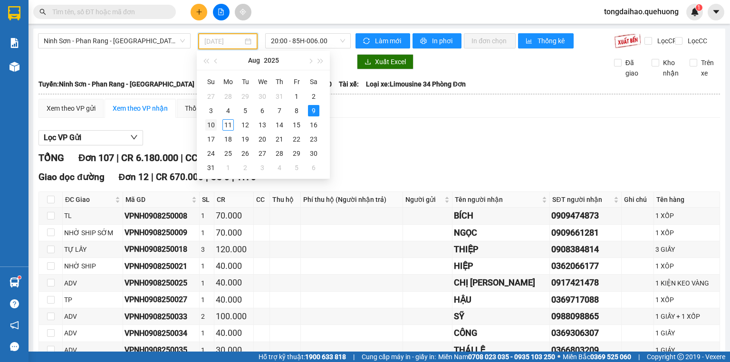
click at [216, 125] on div "10" at bounding box center [210, 124] width 11 height 11
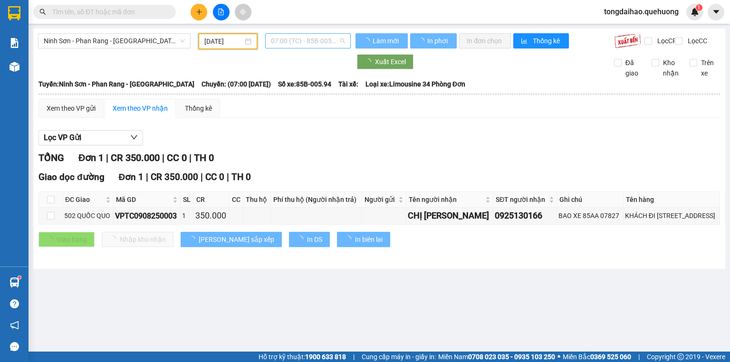
click at [327, 42] on span "07:00 (TC) - 85B-005.94" at bounding box center [308, 41] width 75 height 14
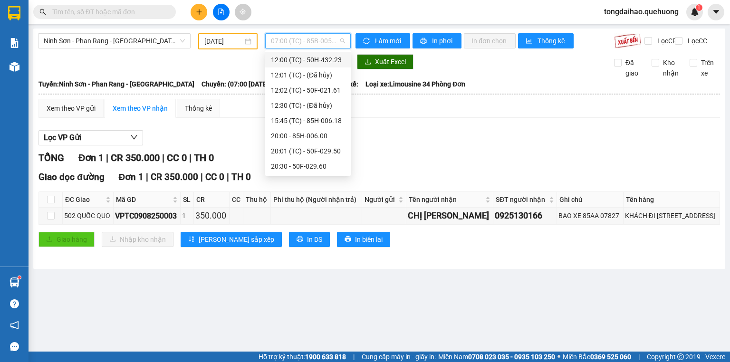
scroll to position [129, 0]
click at [332, 99] on div "20:00 - 85H-006.00" at bounding box center [308, 98] width 74 height 10
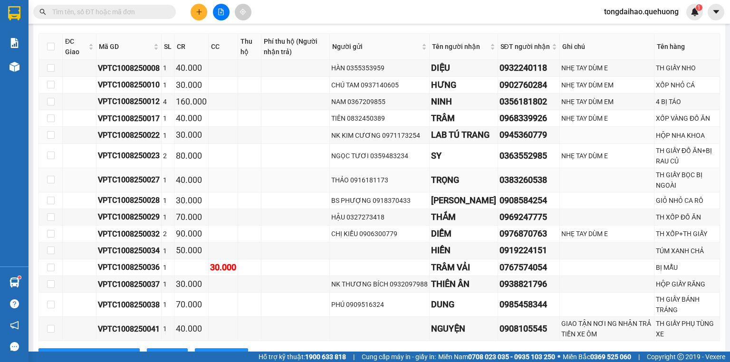
scroll to position [418, 0]
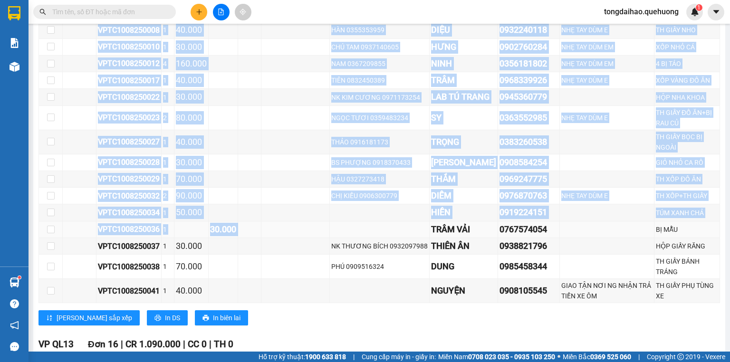
drag, startPoint x: 38, startPoint y: 223, endPoint x: 436, endPoint y: 245, distance: 398.9
click at [376, 224] on div "ĐC Giao Mã GD SL CR CC Thu hộ Phí thu hộ (Người nhận trả) Người gửi Tên người n…" at bounding box center [379, 149] width 682 height 308
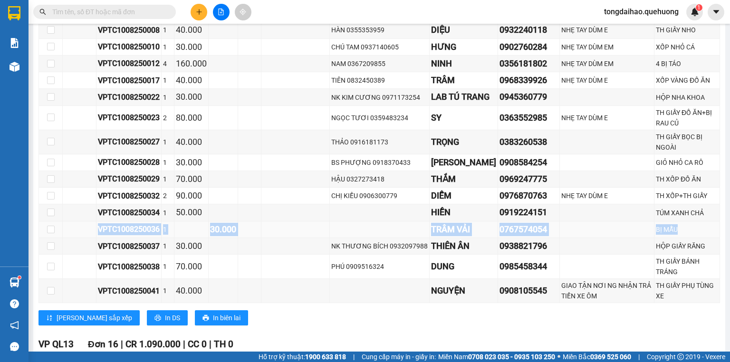
drag, startPoint x: 702, startPoint y: 225, endPoint x: 82, endPoint y: 234, distance: 619.8
click at [82, 234] on tr "VPTC1008250036 1 30.000 TRÂM VẢI 0767574054 BỊ MẪU" at bounding box center [379, 229] width 681 height 17
copy tr "VPTC1008250036 1 30.000 TRÂM VẢI 0767574054 BỊ MẪU"
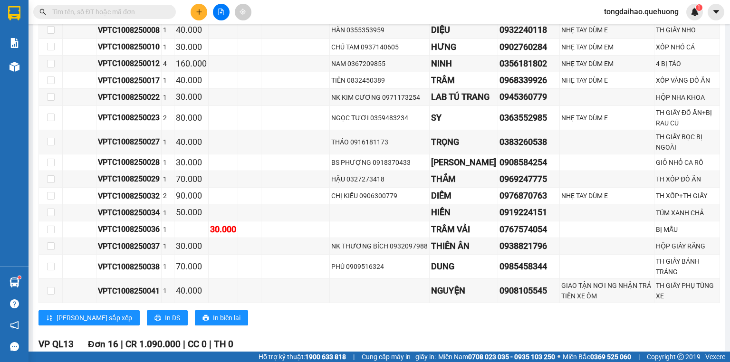
click at [333, 327] on div "VP 95 Đơn 15 | CR 800.000 | CC 30.000 | TH 0 ĐC Giao Mã GD SL CR CC Thu hộ Phí …" at bounding box center [379, 153] width 682 height 359
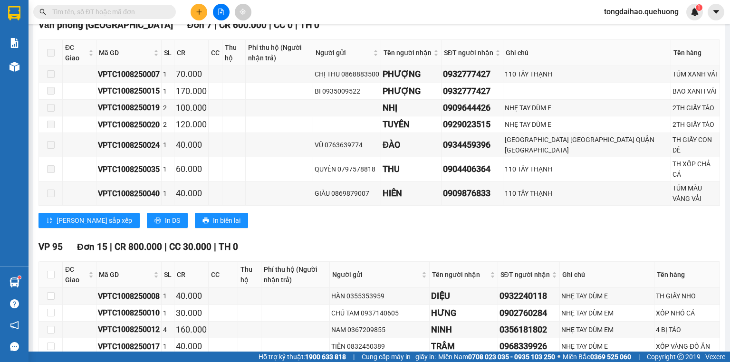
scroll to position [0, 0]
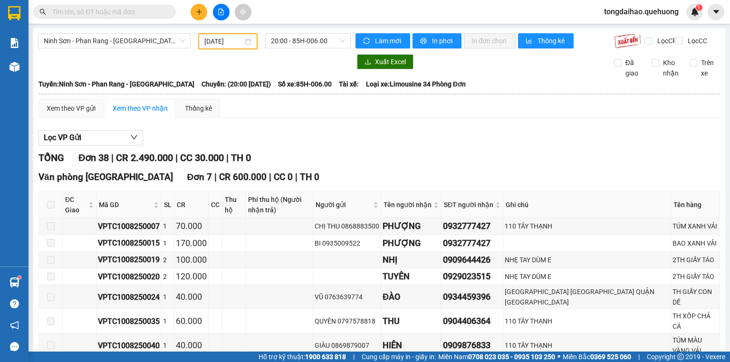
click at [223, 40] on input "10/08/2025" at bounding box center [223, 41] width 38 height 10
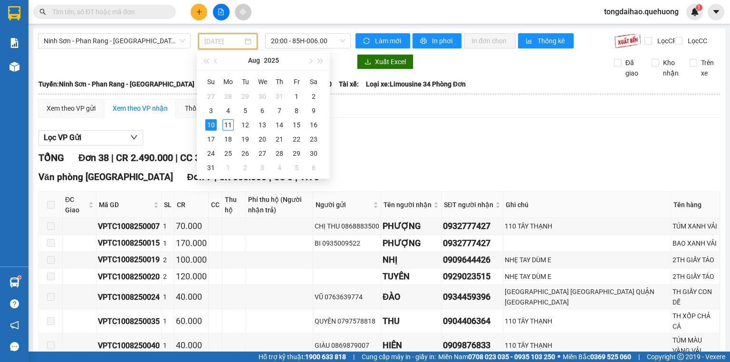
click at [231, 121] on div "11" at bounding box center [227, 124] width 11 height 11
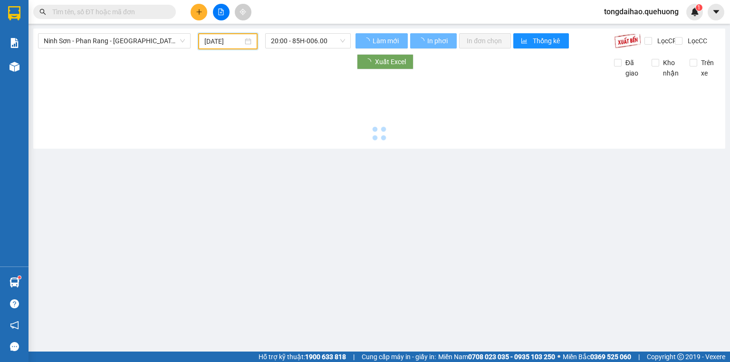
type input "[DATE]"
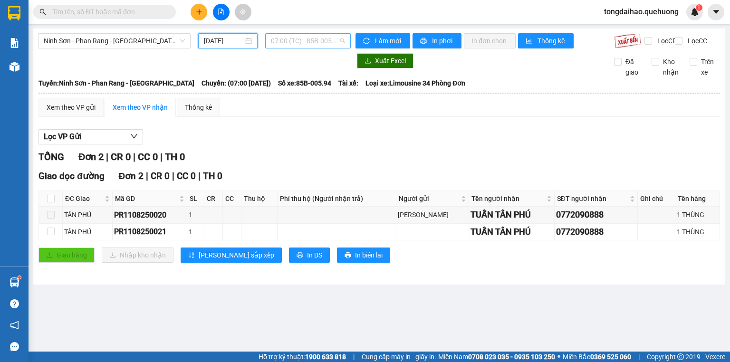
scroll to position [15, 0]
click at [289, 38] on span "07:00 (TC) - 85B-005.94" at bounding box center [308, 41] width 75 height 14
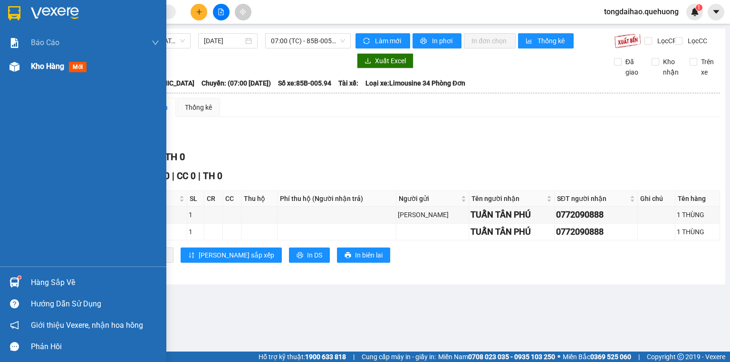
click at [43, 58] on div "Kho hàng mới" at bounding box center [95, 67] width 128 height 24
